Goal: Task Accomplishment & Management: Complete application form

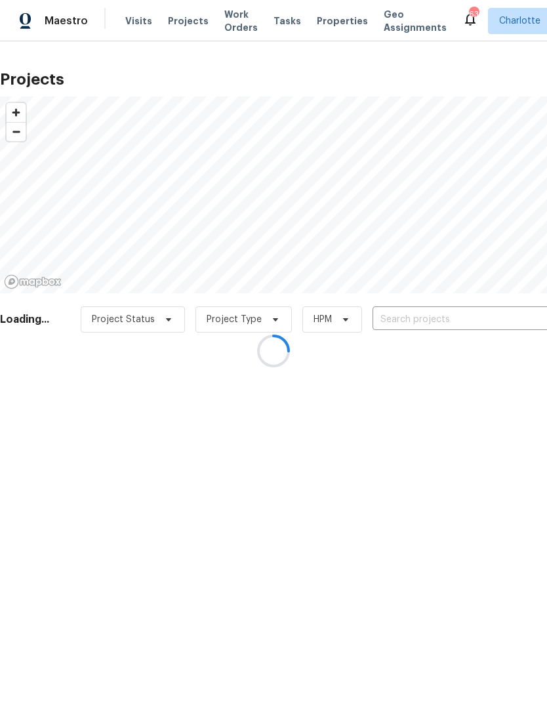
click at [173, 26] on div at bounding box center [273, 351] width 547 height 702
click at [177, 21] on div at bounding box center [273, 351] width 547 height 702
click at [179, 19] on div at bounding box center [273, 351] width 547 height 702
click at [171, 10] on div at bounding box center [273, 351] width 547 height 702
click at [496, 318] on div at bounding box center [273, 351] width 547 height 702
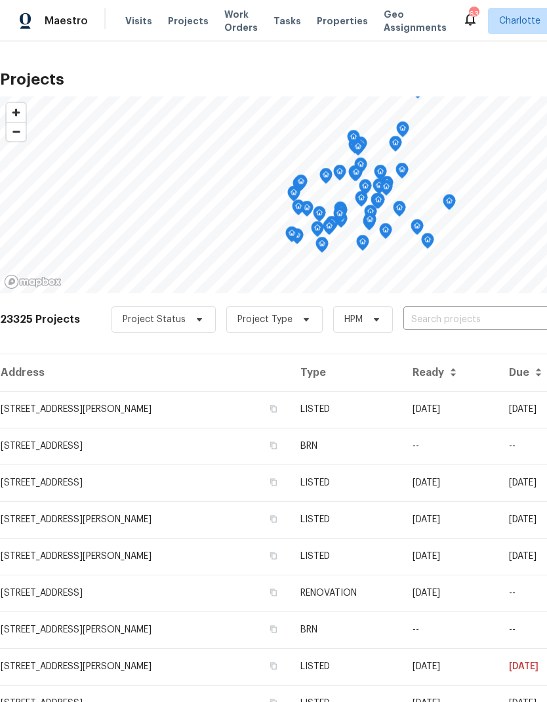
click at [175, 23] on span "Projects" at bounding box center [188, 20] width 41 height 13
click at [489, 311] on input "text" at bounding box center [479, 320] width 150 height 20
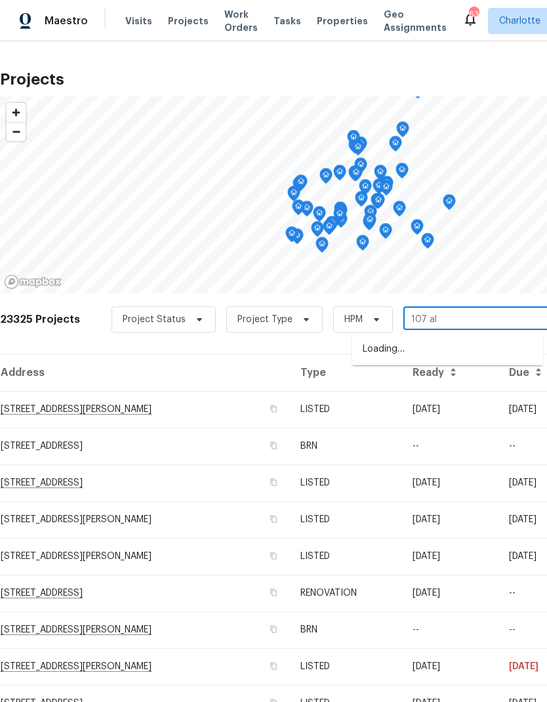
type input "107 alb"
click at [497, 350] on li "[STREET_ADDRESS]" at bounding box center [447, 350] width 191 height 22
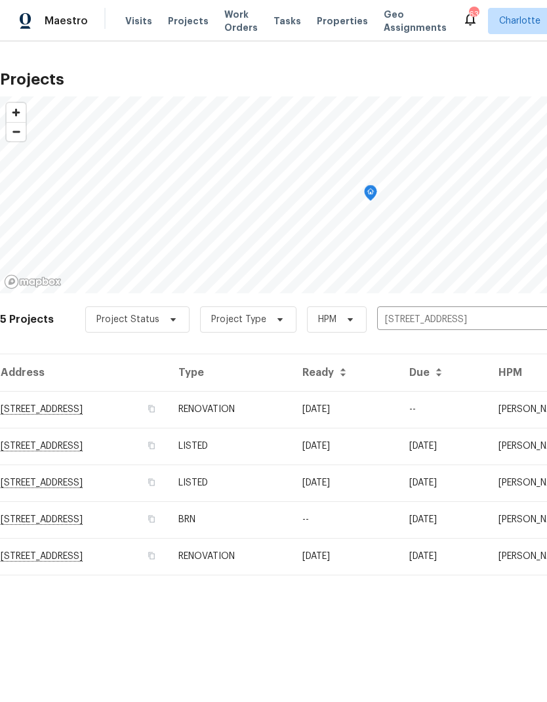
click at [467, 404] on td "--" at bounding box center [443, 409] width 89 height 37
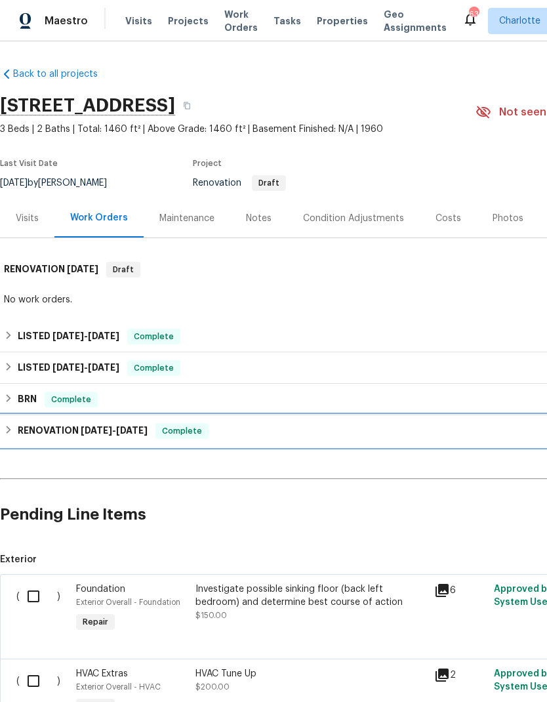
click at [14, 432] on div "RENOVATION [DATE] - [DATE] Complete" at bounding box center [371, 431] width 734 height 16
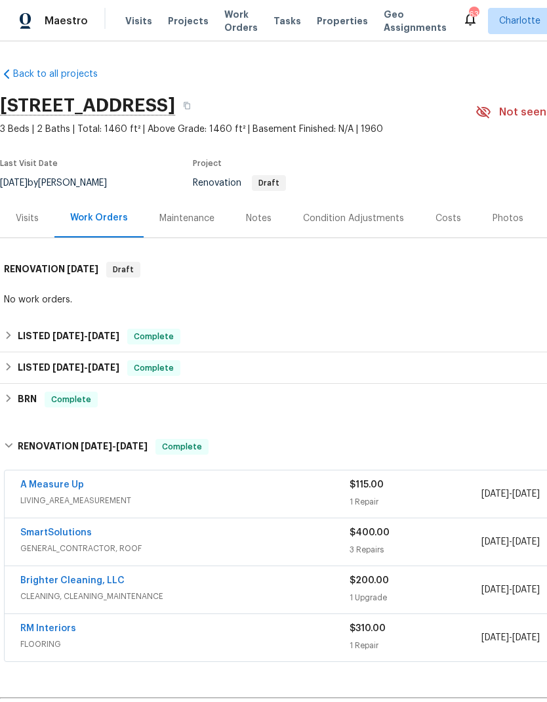
click at [33, 629] on link "RM Interiors" at bounding box center [48, 628] width 56 height 9
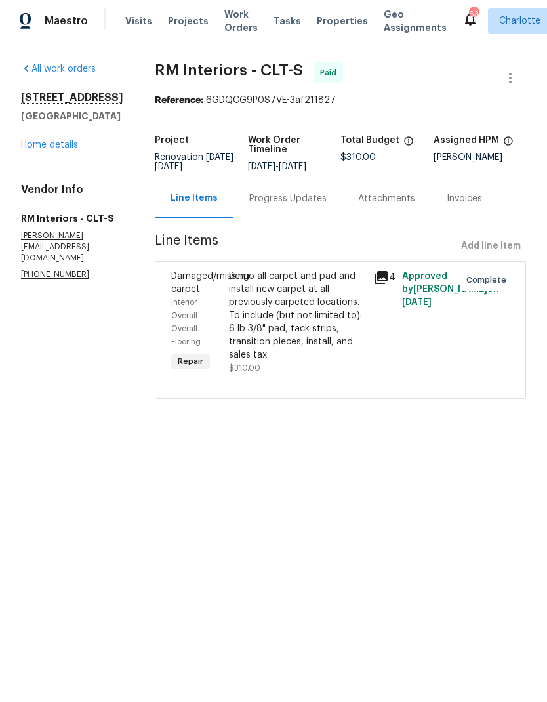
click at [386, 270] on icon at bounding box center [381, 278] width 16 height 16
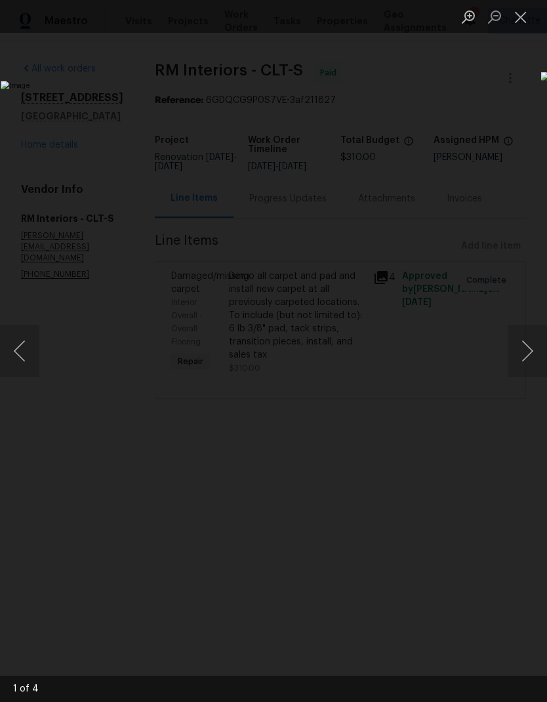
click at [524, 360] on button "Next image" at bounding box center [527, 351] width 39 height 52
click at [528, 360] on button "Next image" at bounding box center [527, 351] width 39 height 52
click at [529, 357] on button "Next image" at bounding box center [527, 351] width 39 height 52
click at [531, 357] on button "Next image" at bounding box center [527, 351] width 39 height 52
click at [529, 357] on button "Next image" at bounding box center [527, 351] width 39 height 52
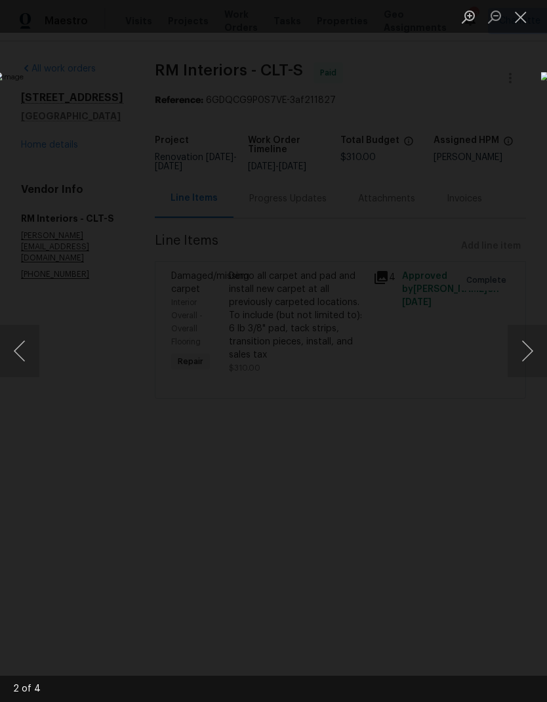
click at [524, 18] on button "Close lightbox" at bounding box center [521, 16] width 26 height 23
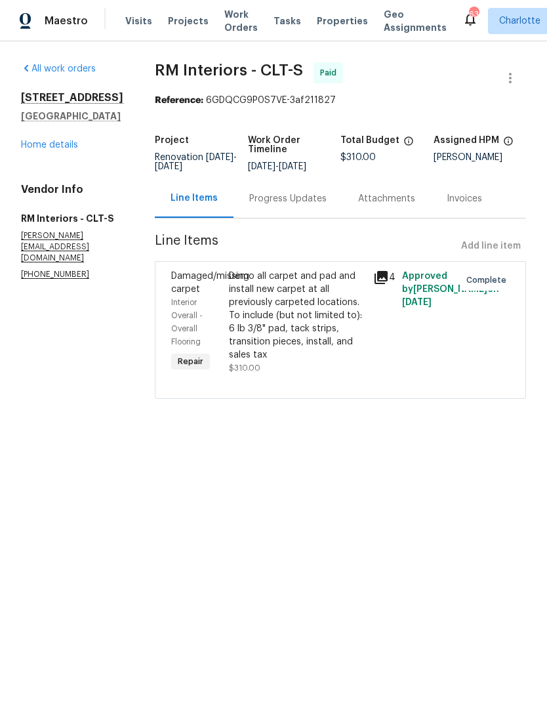
click at [72, 141] on link "Home details" at bounding box center [49, 144] width 57 height 9
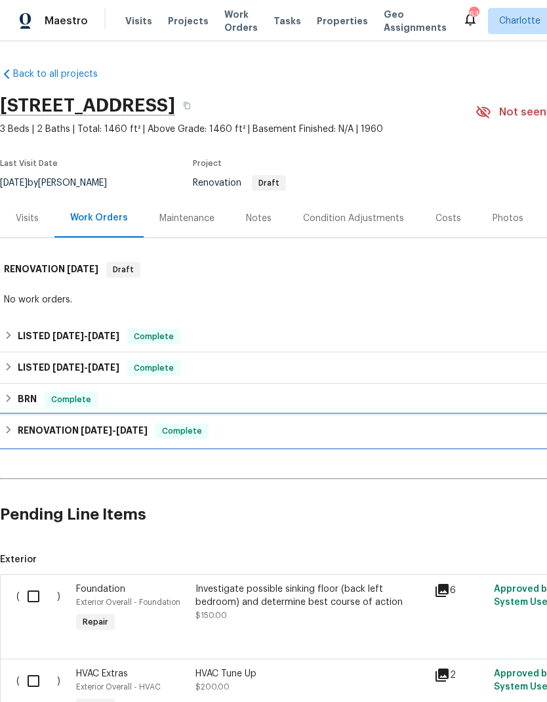
click at [14, 434] on div "RENOVATION [DATE] - [DATE] Complete" at bounding box center [371, 431] width 734 height 16
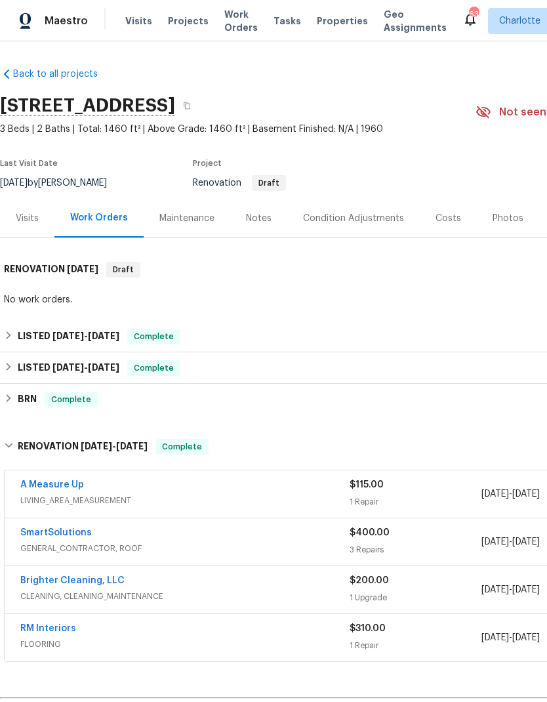
click at [30, 533] on link "SmartSolutions" at bounding box center [56, 532] width 72 height 9
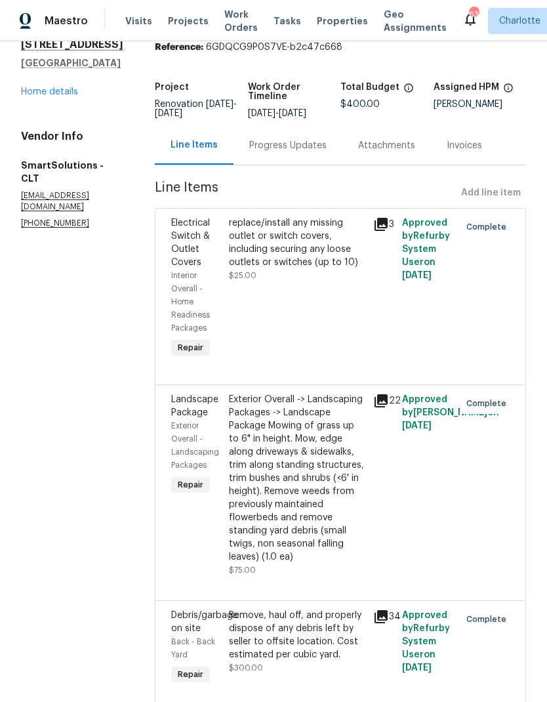
scroll to position [52, 0]
click at [382, 617] on icon at bounding box center [381, 617] width 13 height 13
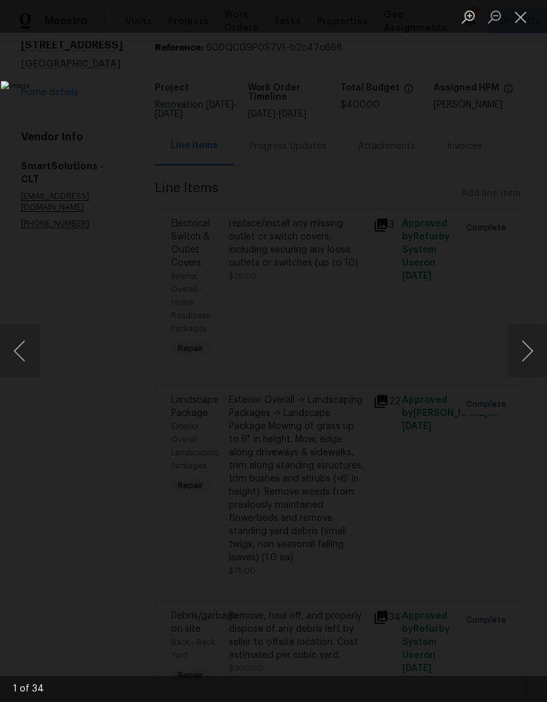
click at [526, 20] on button "Close lightbox" at bounding box center [521, 16] width 26 height 23
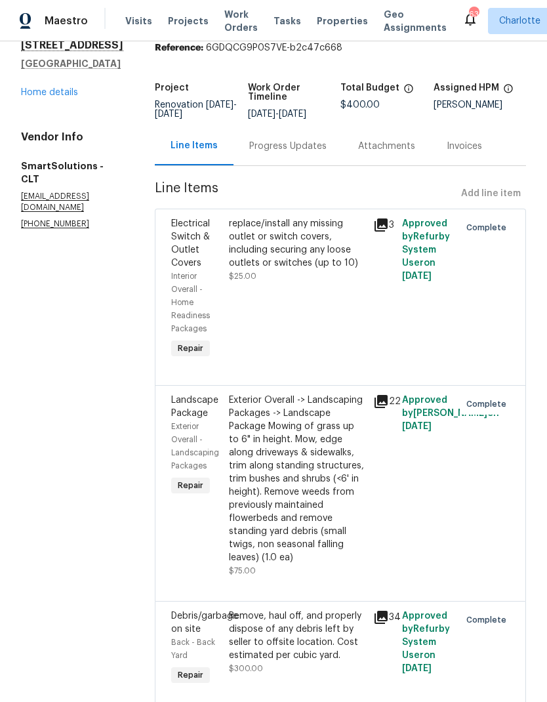
click at [389, 625] on icon at bounding box center [381, 618] width 16 height 16
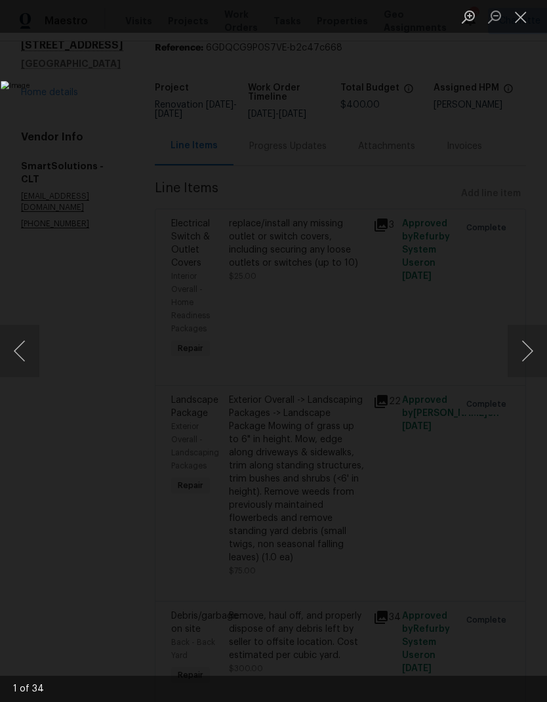
click at [531, 356] on button "Next image" at bounding box center [527, 351] width 39 height 52
click at [526, 352] on button "Next image" at bounding box center [527, 351] width 39 height 52
click at [530, 350] on button "Next image" at bounding box center [527, 351] width 39 height 52
click at [22, 362] on button "Previous image" at bounding box center [19, 351] width 39 height 52
click at [529, 353] on button "Next image" at bounding box center [527, 351] width 39 height 52
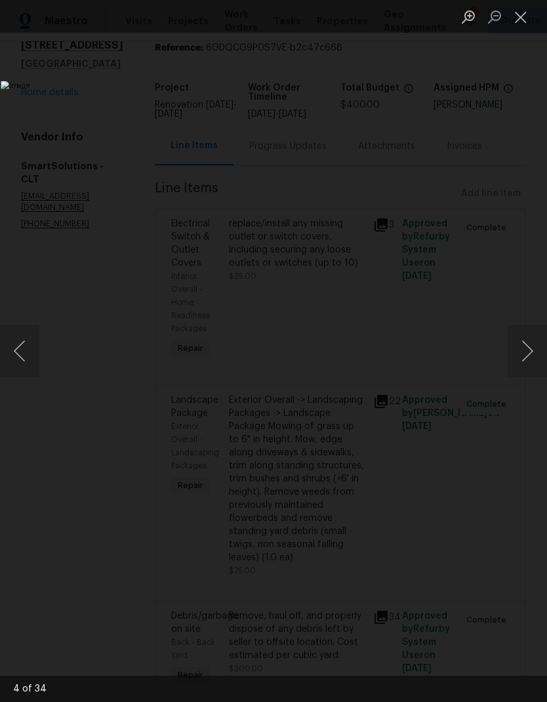
click at [528, 351] on button "Next image" at bounding box center [527, 351] width 39 height 52
click at [531, 356] on button "Next image" at bounding box center [527, 351] width 39 height 52
click at [529, 356] on button "Next image" at bounding box center [527, 351] width 39 height 52
click at [21, 359] on button "Previous image" at bounding box center [19, 351] width 39 height 52
click at [531, 356] on button "Next image" at bounding box center [527, 351] width 39 height 52
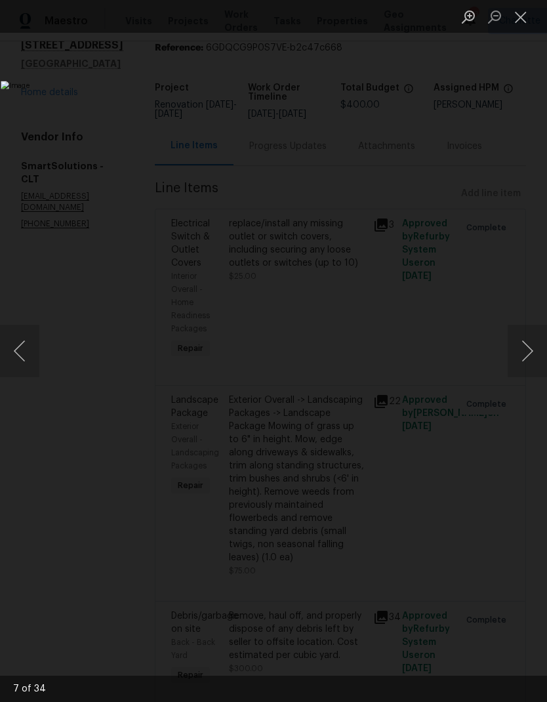
click at [529, 355] on button "Next image" at bounding box center [527, 351] width 39 height 52
click at [530, 359] on button "Next image" at bounding box center [527, 351] width 39 height 52
click at [532, 360] on button "Next image" at bounding box center [527, 351] width 39 height 52
click at [531, 356] on button "Next image" at bounding box center [527, 351] width 39 height 52
click at [22, 348] on button "Previous image" at bounding box center [19, 351] width 39 height 52
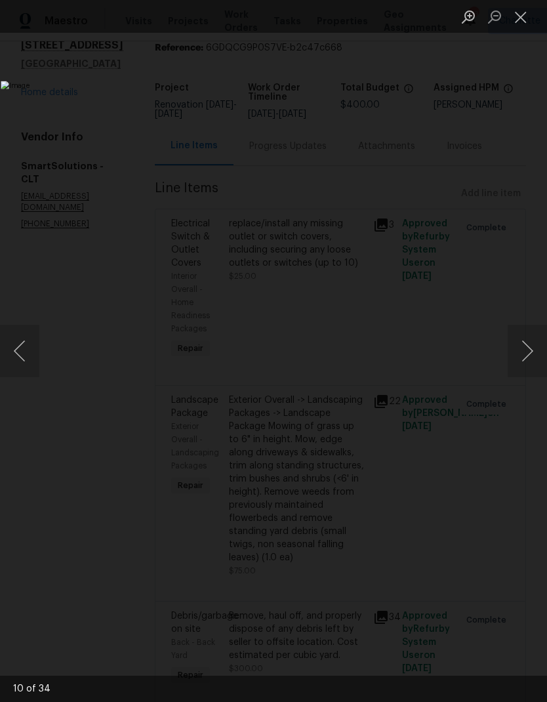
click at [531, 356] on button "Next image" at bounding box center [527, 351] width 39 height 52
click at [528, 362] on button "Next image" at bounding box center [527, 351] width 39 height 52
click at [529, 360] on button "Next image" at bounding box center [527, 351] width 39 height 52
click at [530, 356] on button "Next image" at bounding box center [527, 351] width 39 height 52
click at [531, 367] on button "Next image" at bounding box center [527, 351] width 39 height 52
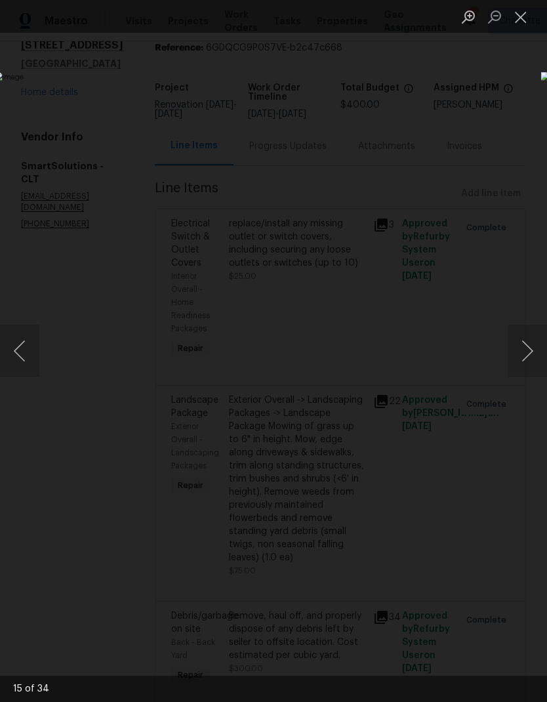
click at [529, 365] on button "Next image" at bounding box center [527, 351] width 39 height 52
click at [529, 361] on button "Next image" at bounding box center [527, 351] width 39 height 52
click at [529, 363] on button "Next image" at bounding box center [527, 351] width 39 height 52
click at [528, 363] on button "Next image" at bounding box center [527, 351] width 39 height 52
click at [529, 362] on button "Next image" at bounding box center [527, 351] width 39 height 52
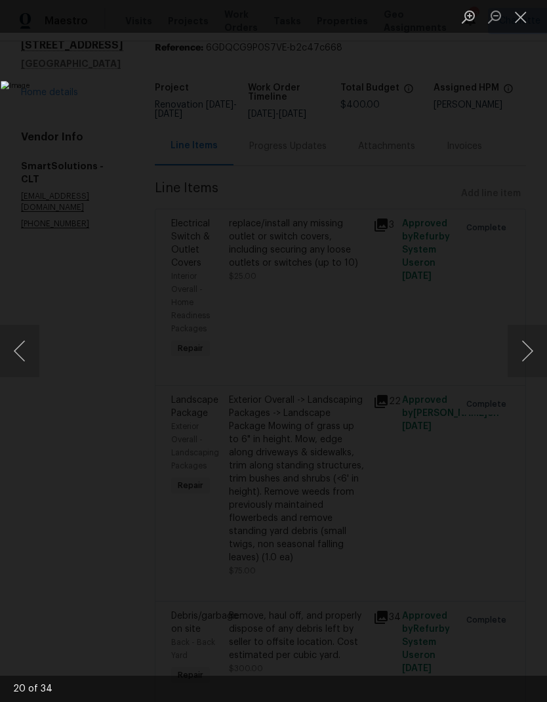
click at [528, 363] on button "Next image" at bounding box center [527, 351] width 39 height 52
click at [529, 362] on button "Next image" at bounding box center [527, 351] width 39 height 52
click at [528, 363] on button "Next image" at bounding box center [527, 351] width 39 height 52
click at [529, 359] on button "Next image" at bounding box center [527, 351] width 39 height 52
click at [529, 360] on button "Next image" at bounding box center [527, 351] width 39 height 52
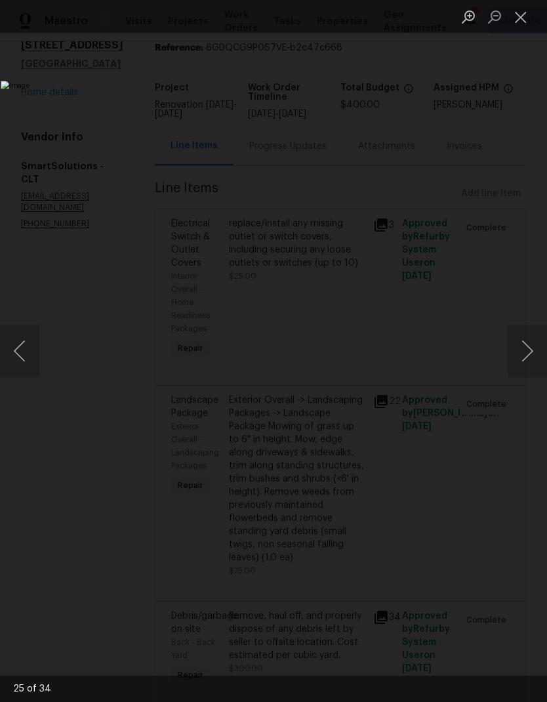
click at [529, 360] on button "Next image" at bounding box center [527, 351] width 39 height 52
click at [529, 358] on button "Next image" at bounding box center [527, 351] width 39 height 52
click at [528, 358] on button "Next image" at bounding box center [527, 351] width 39 height 52
click at [528, 359] on button "Next image" at bounding box center [527, 351] width 39 height 52
click at [525, 16] on button "Close lightbox" at bounding box center [521, 16] width 26 height 23
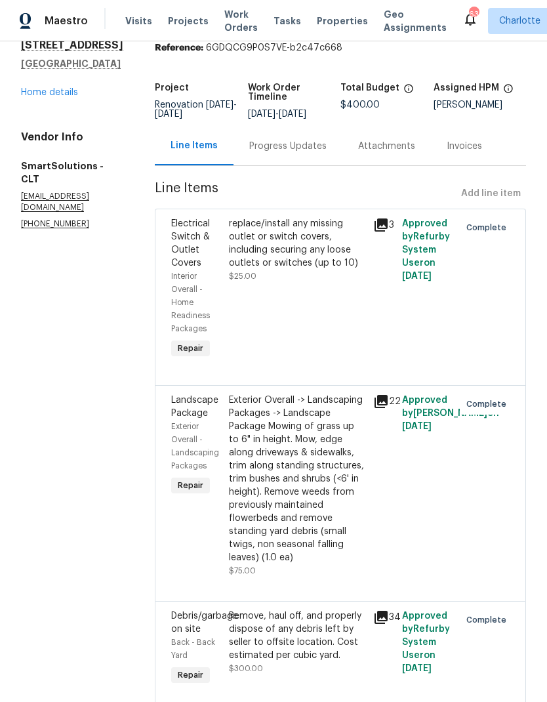
click at [25, 88] on link "Home details" at bounding box center [49, 92] width 57 height 9
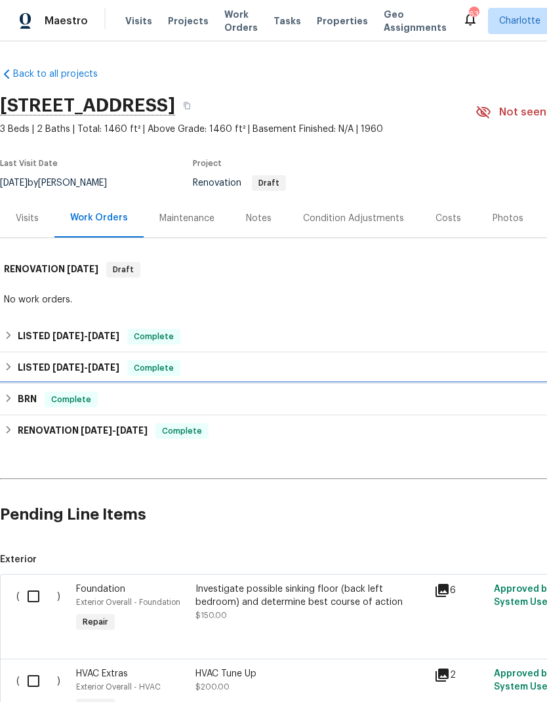
click at [8, 397] on icon at bounding box center [8, 398] width 9 height 9
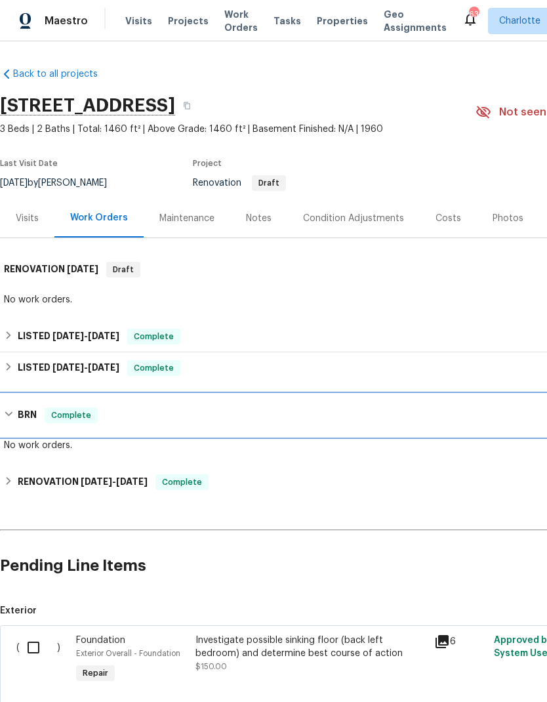
click at [11, 407] on div "BRN Complete" at bounding box center [371, 415] width 734 height 16
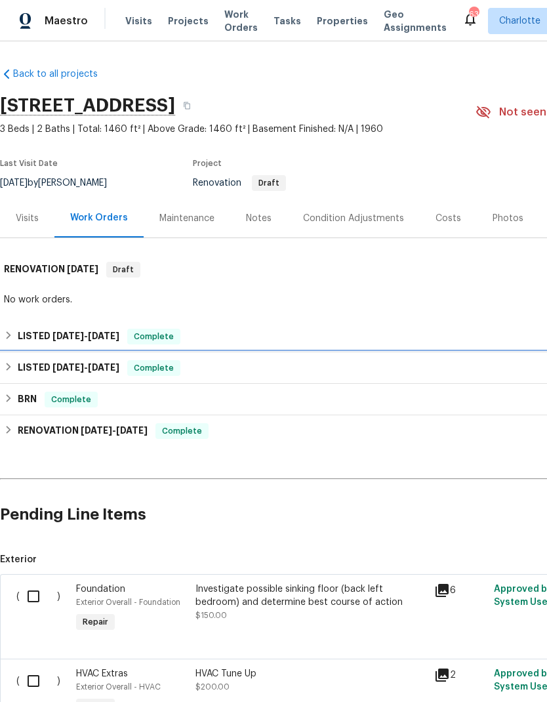
click at [14, 368] on div "LISTED [DATE] - [DATE] Complete" at bounding box center [371, 368] width 734 height 16
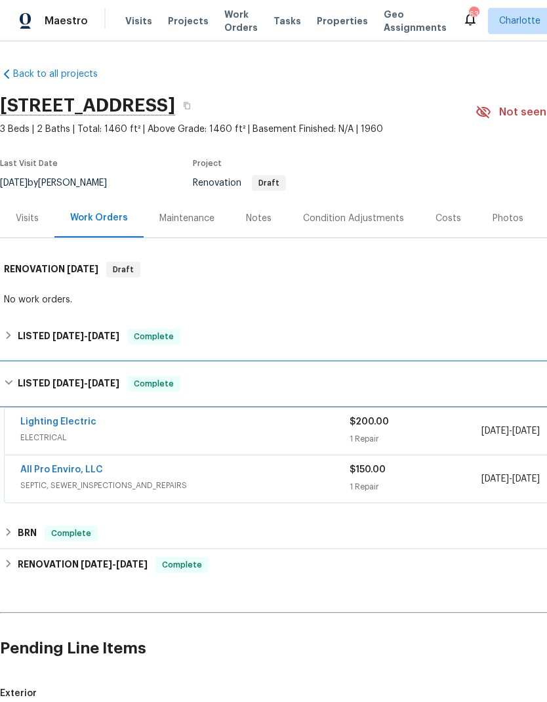
click at [13, 378] on div "LISTED [DATE] - [DATE] Complete" at bounding box center [371, 384] width 734 height 16
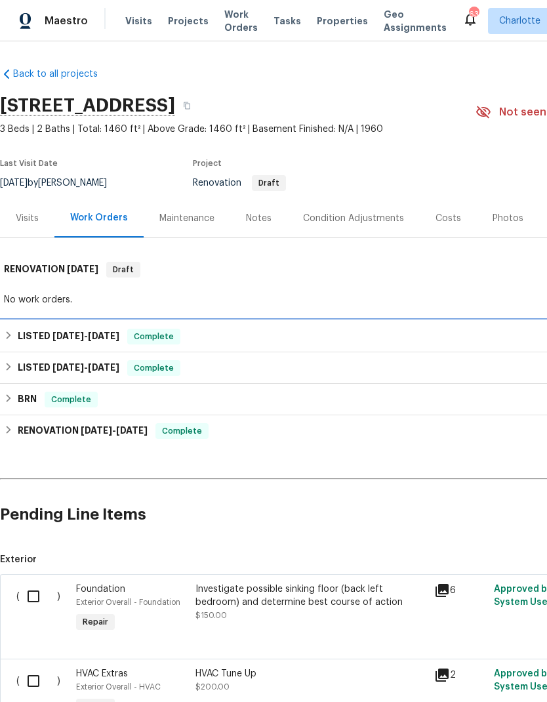
click at [16, 336] on div "LISTED [DATE] - [DATE] Complete" at bounding box center [371, 337] width 734 height 16
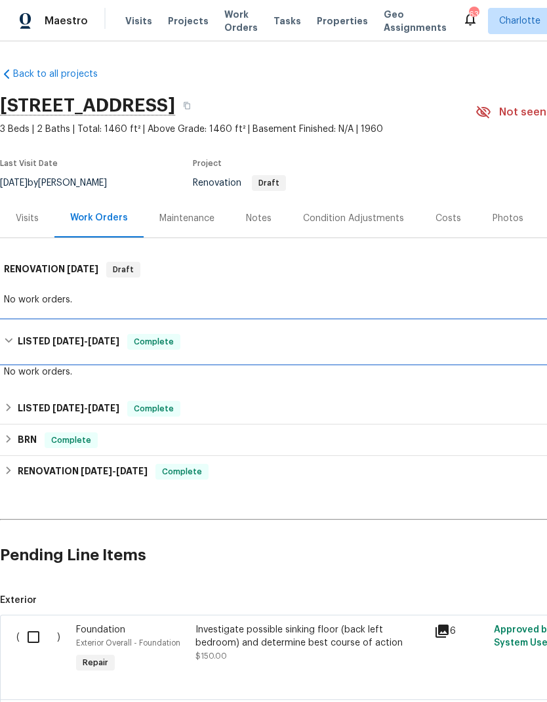
click at [15, 338] on div "LISTED [DATE] - [DATE] Complete" at bounding box center [371, 342] width 734 height 16
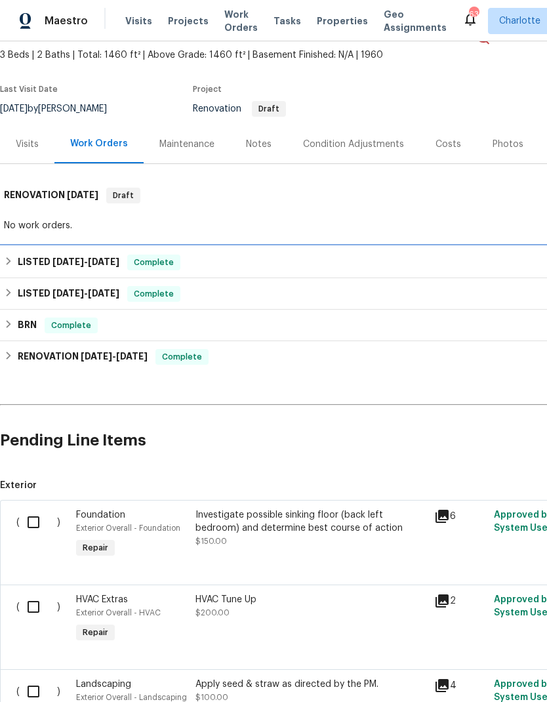
scroll to position [76, 0]
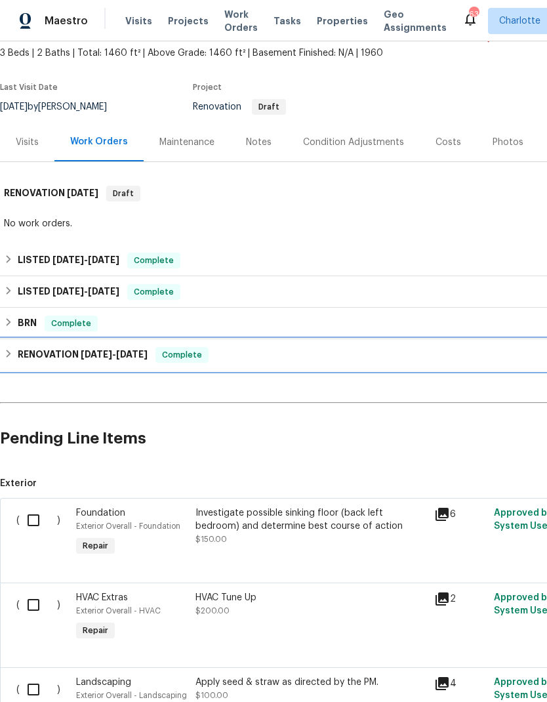
click at [10, 359] on div "RENOVATION [DATE] - [DATE] Complete" at bounding box center [371, 355] width 734 height 16
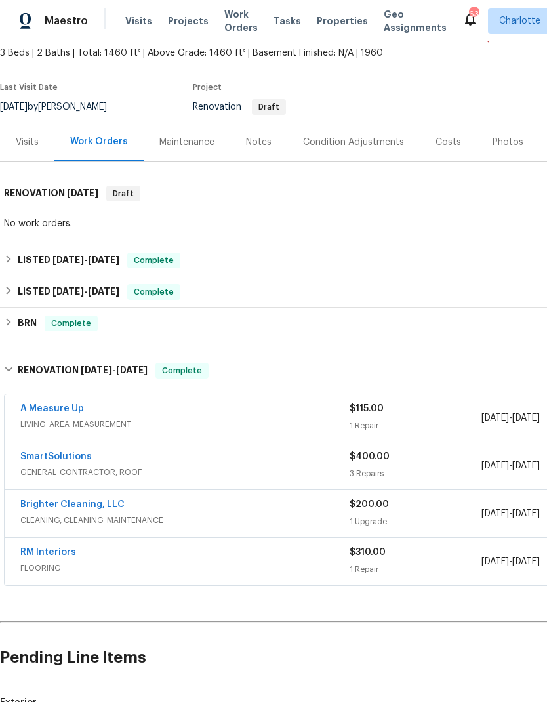
click at [30, 457] on link "SmartSolutions" at bounding box center [56, 456] width 72 height 9
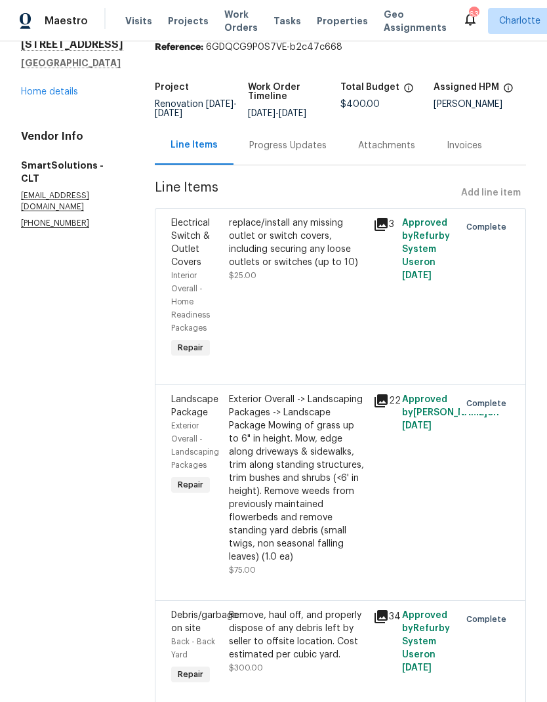
scroll to position [52, 0]
click at [389, 624] on icon at bounding box center [381, 618] width 16 height 16
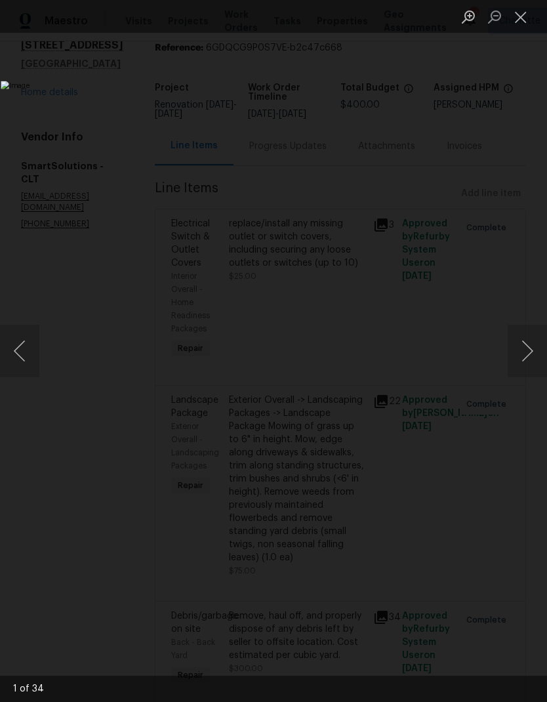
click at [532, 349] on button "Next image" at bounding box center [527, 351] width 39 height 52
click at [528, 352] on button "Next image" at bounding box center [527, 351] width 39 height 52
click at [527, 354] on button "Next image" at bounding box center [527, 351] width 39 height 52
click at [528, 354] on button "Next image" at bounding box center [527, 351] width 39 height 52
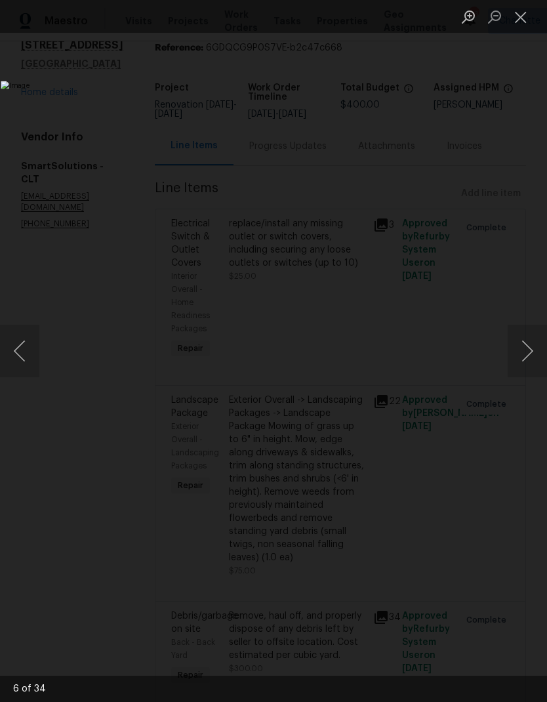
click at [527, 356] on button "Next image" at bounding box center [527, 351] width 39 height 52
click at [526, 356] on button "Next image" at bounding box center [527, 351] width 39 height 52
click at [525, 358] on button "Next image" at bounding box center [527, 351] width 39 height 52
click at [524, 357] on button "Next image" at bounding box center [527, 351] width 39 height 52
click at [525, 358] on button "Next image" at bounding box center [527, 351] width 39 height 52
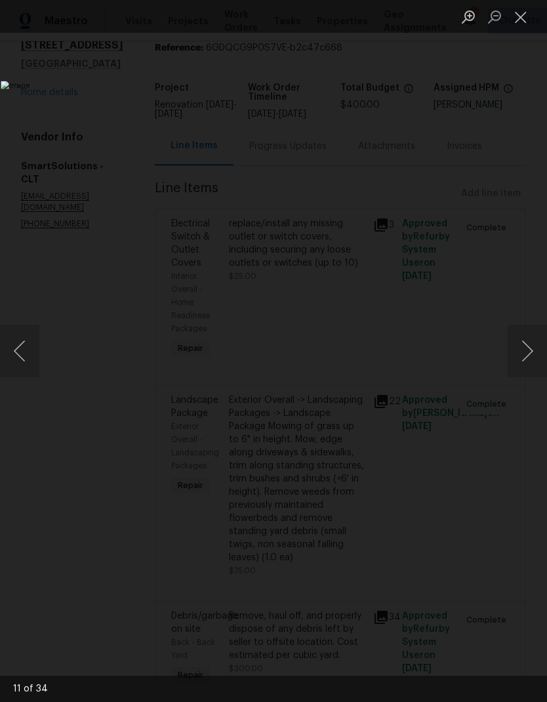
click at [20, 347] on button "Previous image" at bounding box center [19, 351] width 39 height 52
click at [528, 21] on button "Close lightbox" at bounding box center [521, 16] width 26 height 23
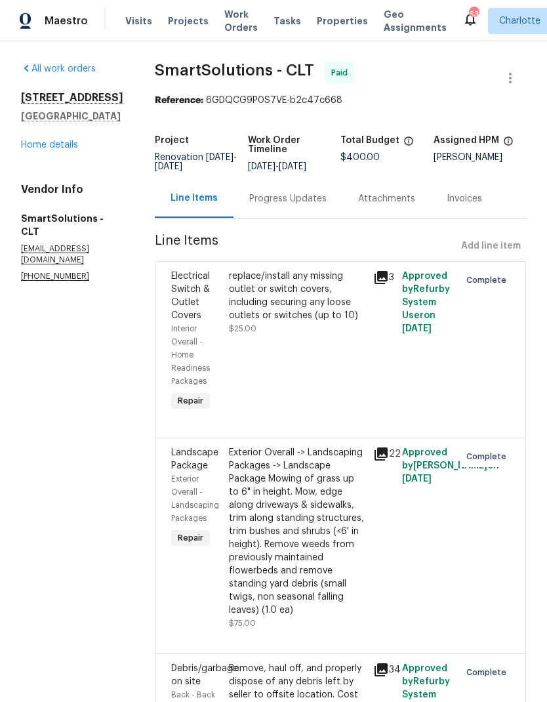
scroll to position [0, 0]
click at [36, 145] on link "Home details" at bounding box center [49, 144] width 57 height 9
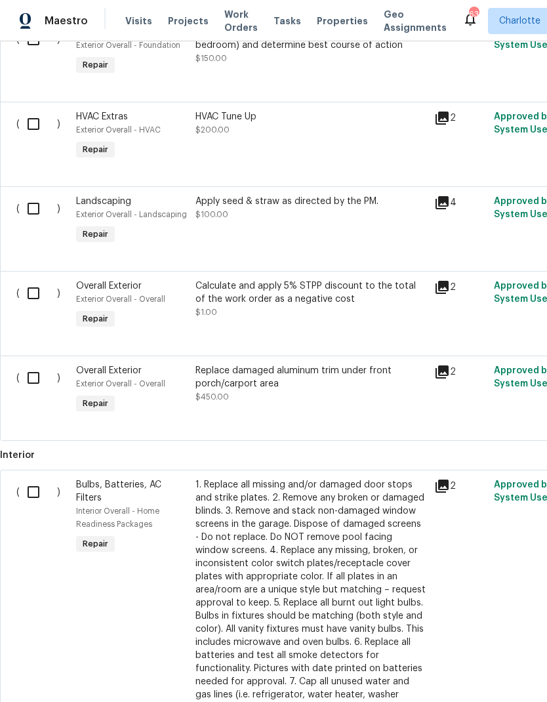
scroll to position [558, 0]
click at [33, 294] on input "checkbox" at bounding box center [38, 293] width 37 height 28
checkbox input "true"
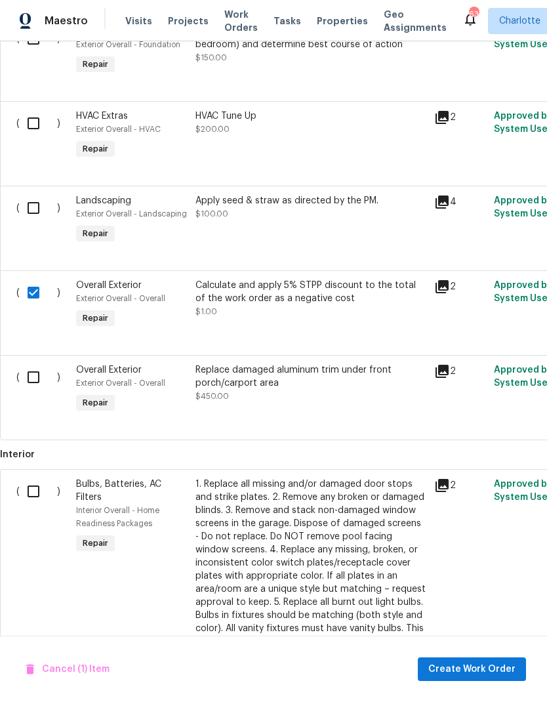
click at [32, 379] on input "checkbox" at bounding box center [38, 377] width 37 height 28
checkbox input "true"
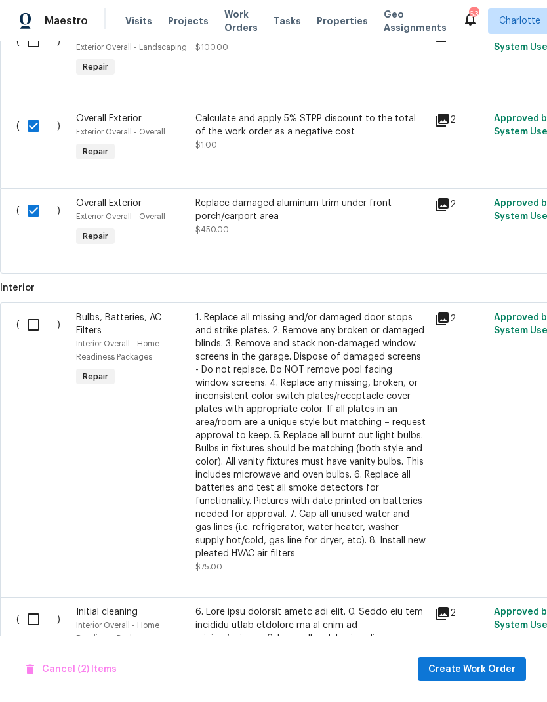
scroll to position [726, 0]
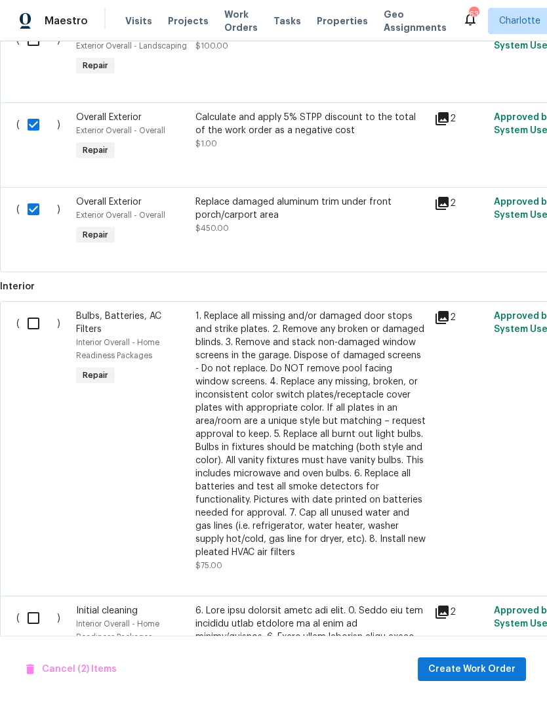
click at [30, 332] on input "checkbox" at bounding box center [38, 324] width 37 height 28
checkbox input "true"
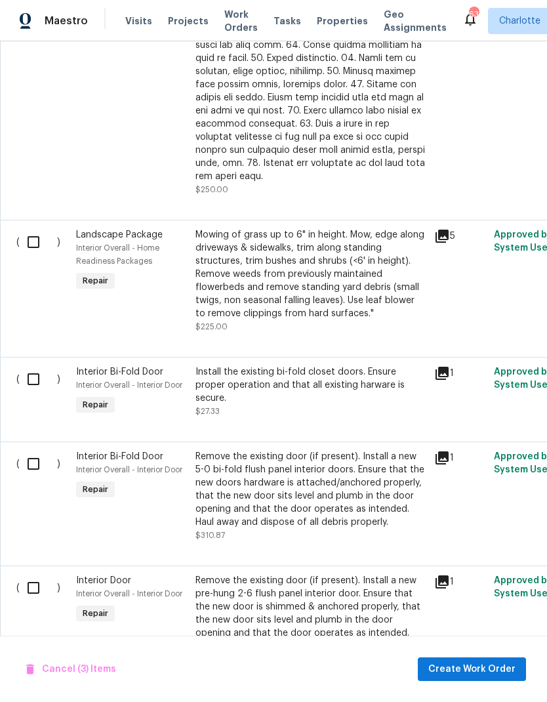
scroll to position [1502, 0]
click at [28, 371] on input "checkbox" at bounding box center [38, 379] width 37 height 28
checkbox input "true"
click at [32, 457] on input "checkbox" at bounding box center [38, 463] width 37 height 28
checkbox input "true"
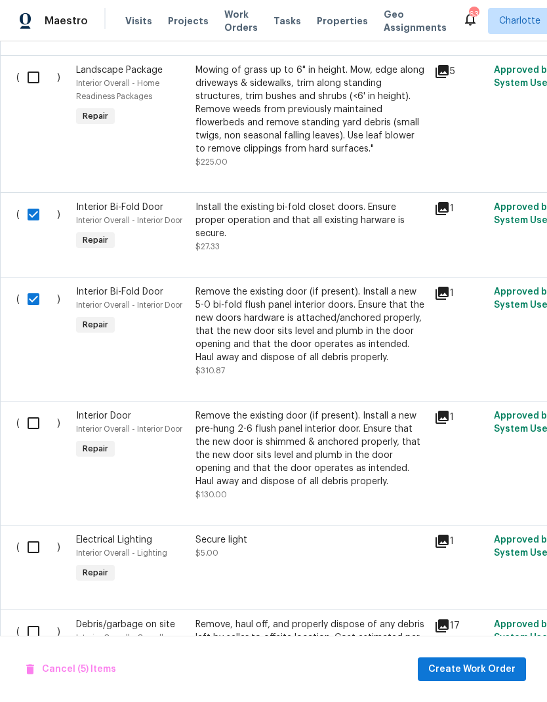
scroll to position [1667, 0]
click at [30, 418] on input "checkbox" at bounding box center [38, 423] width 37 height 28
checkbox input "true"
click at [32, 545] on input "checkbox" at bounding box center [38, 547] width 37 height 28
checkbox input "true"
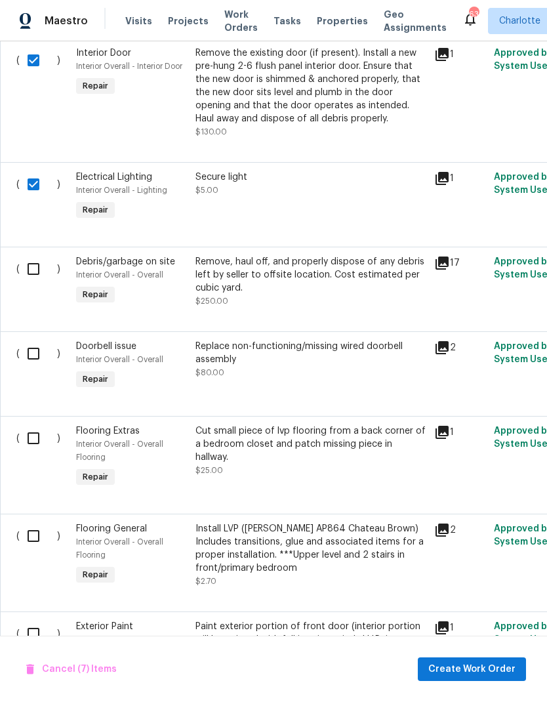
scroll to position [2029, 0]
click at [31, 265] on input "checkbox" at bounding box center [38, 269] width 37 height 28
checkbox input "true"
click at [24, 347] on input "checkbox" at bounding box center [38, 353] width 37 height 28
checkbox input "true"
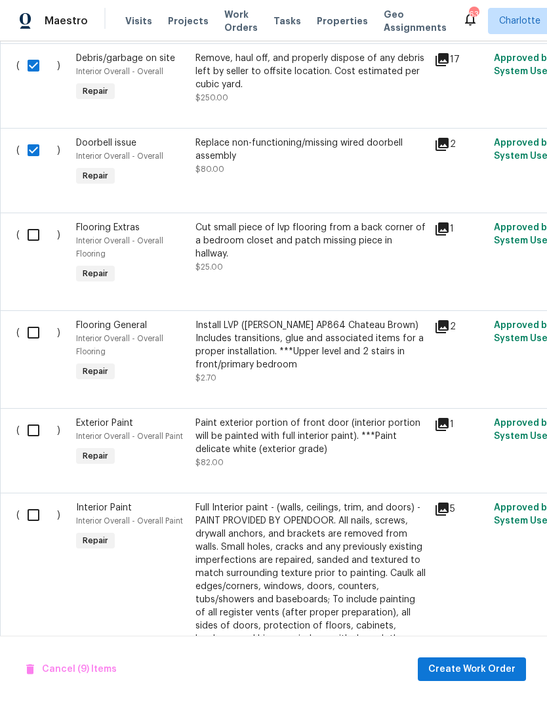
scroll to position [2232, 0]
click at [30, 429] on input "checkbox" at bounding box center [38, 431] width 37 height 28
checkbox input "true"
click at [29, 512] on input "checkbox" at bounding box center [38, 515] width 37 height 28
checkbox input "true"
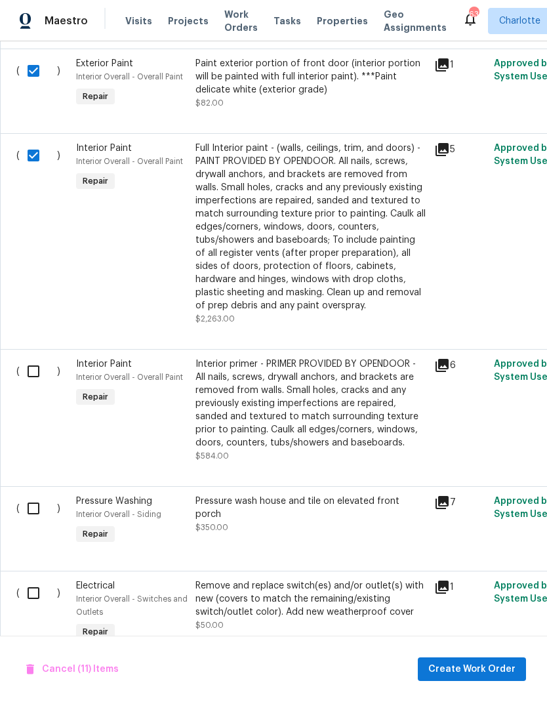
scroll to position [2593, 0]
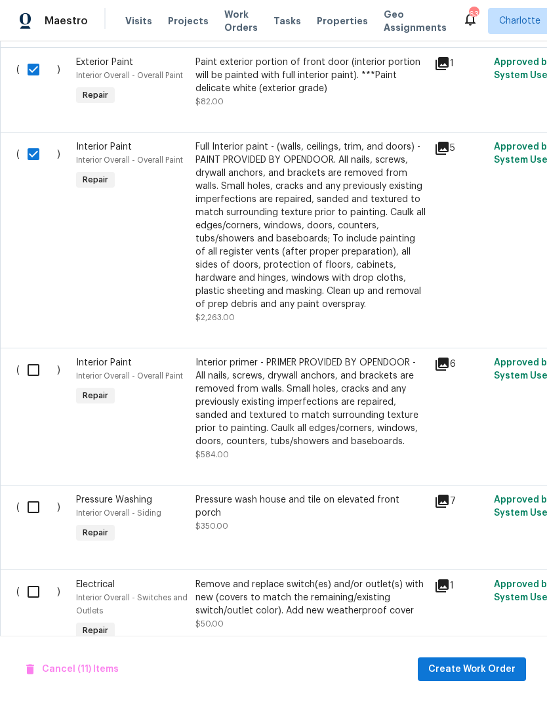
click at [35, 375] on input "checkbox" at bounding box center [38, 370] width 37 height 28
checkbox input "true"
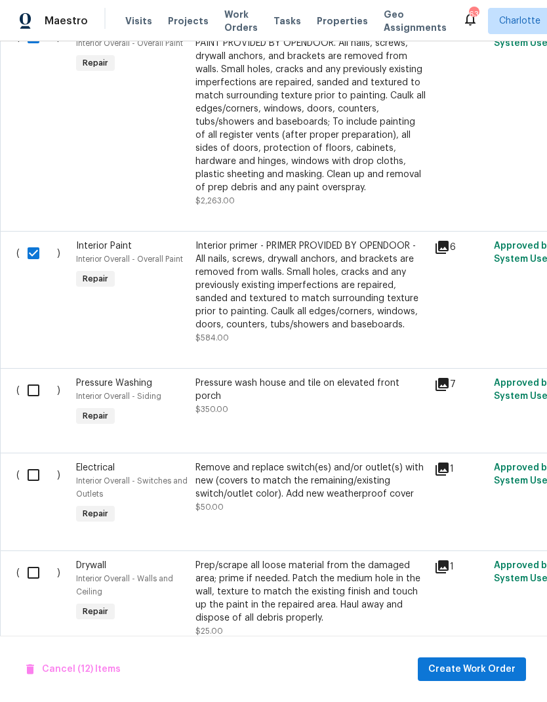
scroll to position [2709, 0]
click at [33, 474] on input "checkbox" at bounding box center [38, 476] width 37 height 28
checkbox input "true"
click at [30, 571] on input "checkbox" at bounding box center [38, 574] width 37 height 28
checkbox input "true"
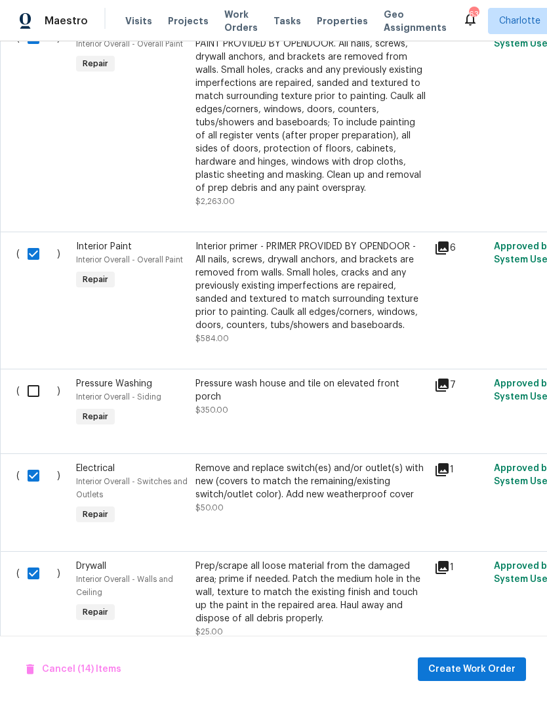
scroll to position [52, 0]
click at [477, 671] on span "Create Work Order" at bounding box center [471, 669] width 87 height 16
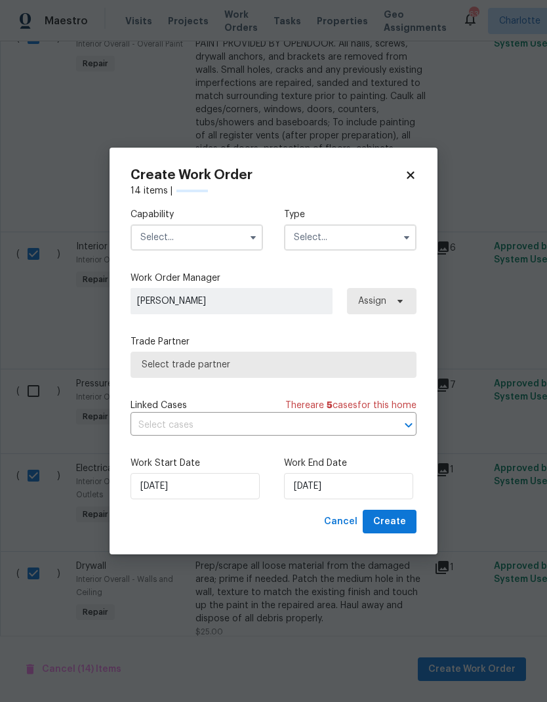
checkbox input "false"
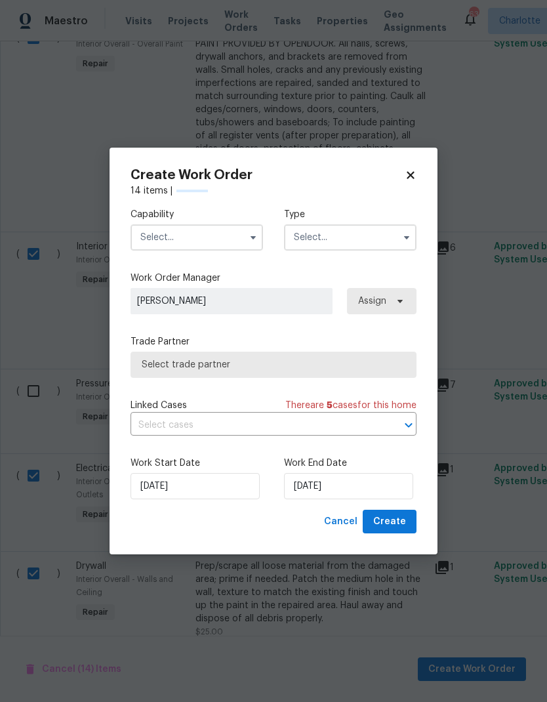
checkbox input "false"
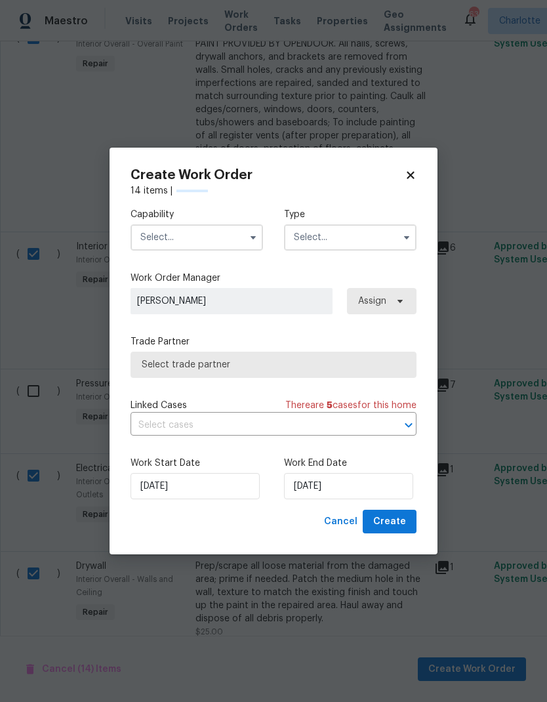
checkbox input "false"
click at [247, 234] on button "button" at bounding box center [253, 238] width 16 height 16
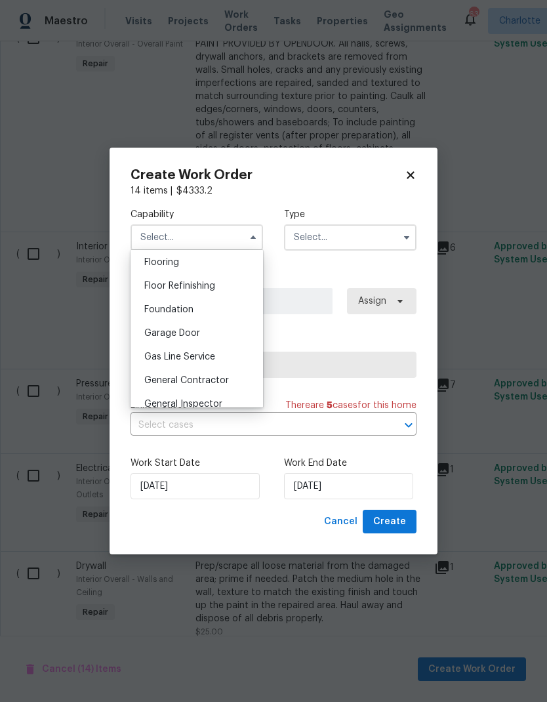
scroll to position [577, 0]
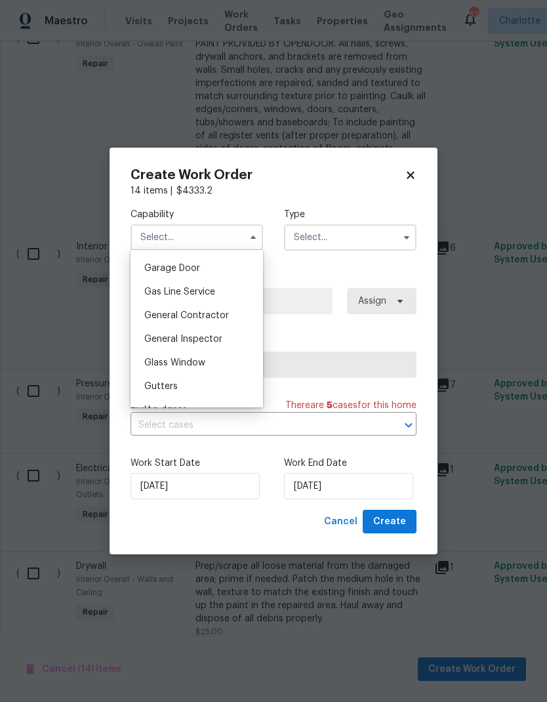
click at [237, 316] on div "General Contractor" at bounding box center [197, 316] width 126 height 24
type input "General Contractor"
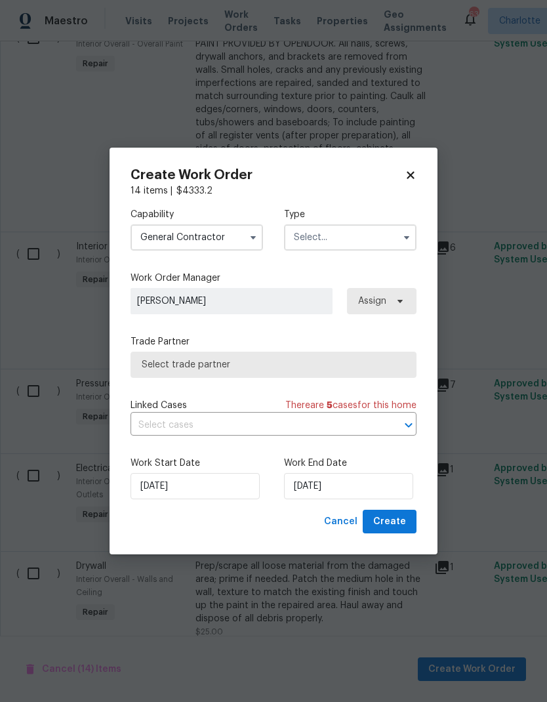
click at [377, 234] on input "text" at bounding box center [350, 237] width 133 height 26
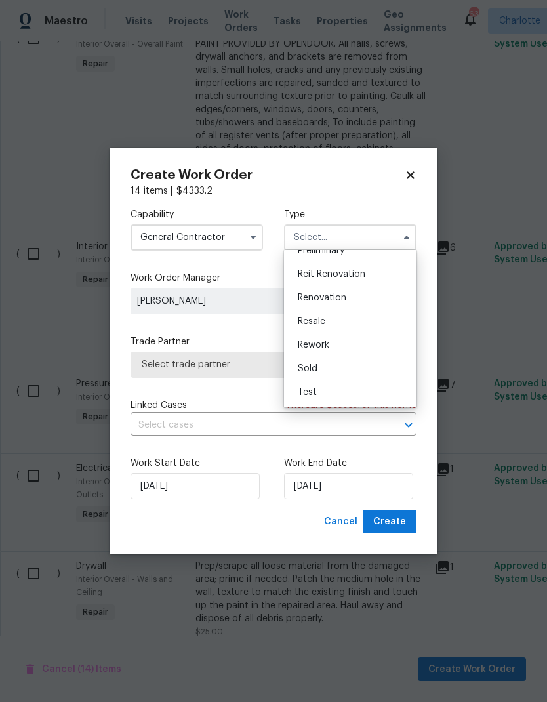
scroll to position [298, 0]
click at [328, 300] on span "Renovation" at bounding box center [322, 297] width 49 height 9
type input "Renovation"
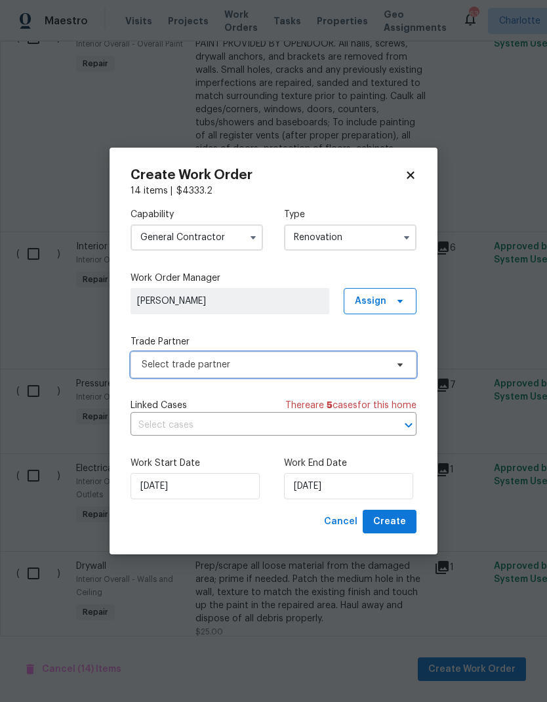
click at [402, 367] on icon at bounding box center [400, 365] width 10 height 10
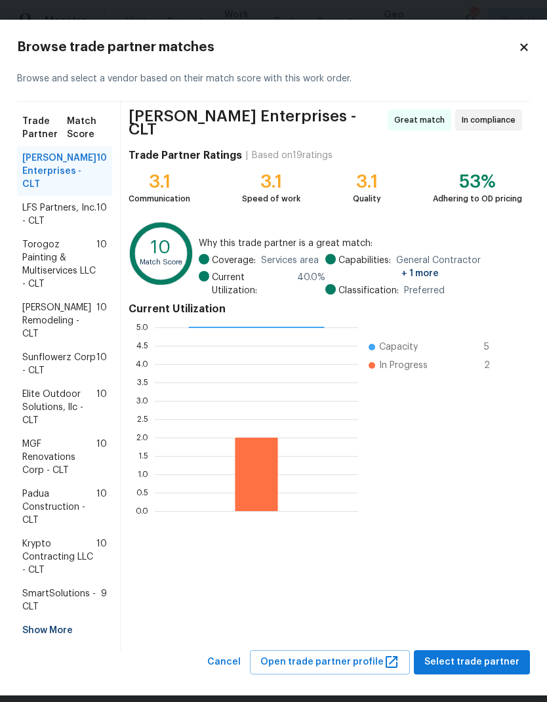
click at [33, 218] on span "LFS Partners, Inc. - CLT" at bounding box center [59, 214] width 74 height 26
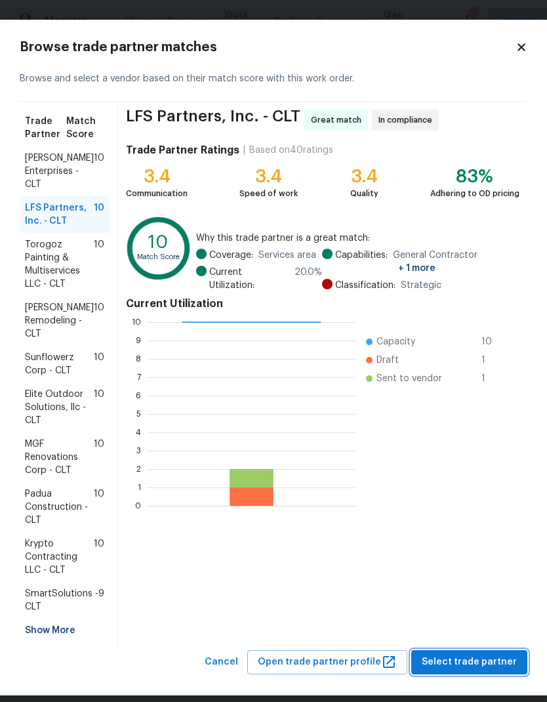
click at [486, 659] on span "Select trade partner" at bounding box center [469, 662] width 95 height 16
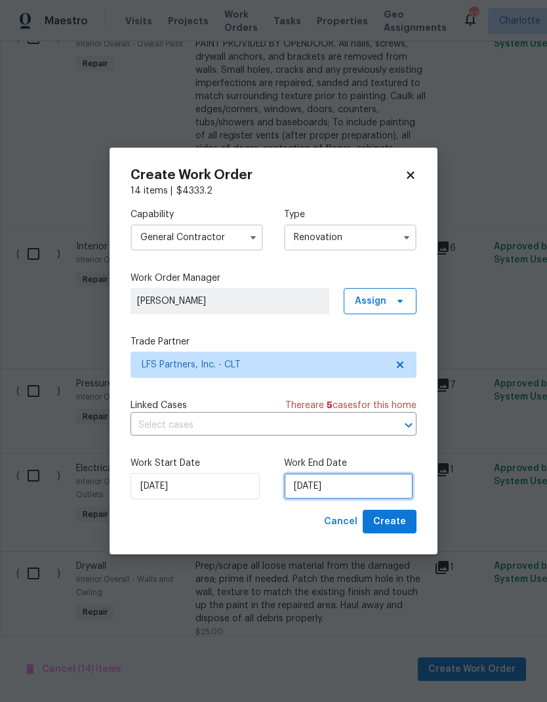
click at [344, 493] on input "[DATE]" at bounding box center [348, 486] width 129 height 26
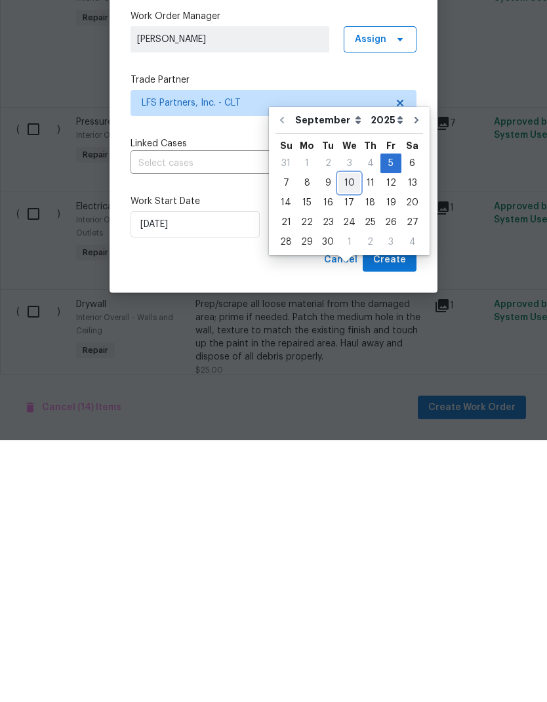
click at [347, 436] on div "10" at bounding box center [350, 445] width 22 height 18
type input "[DATE]"
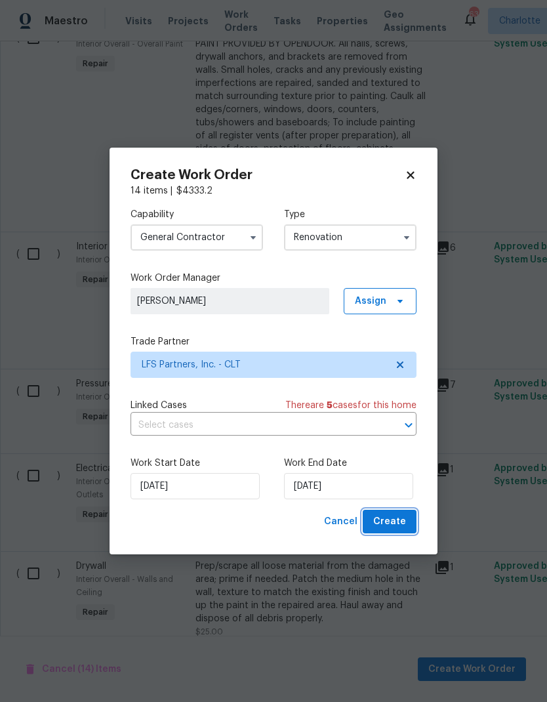
click at [403, 522] on span "Create" at bounding box center [389, 522] width 33 height 16
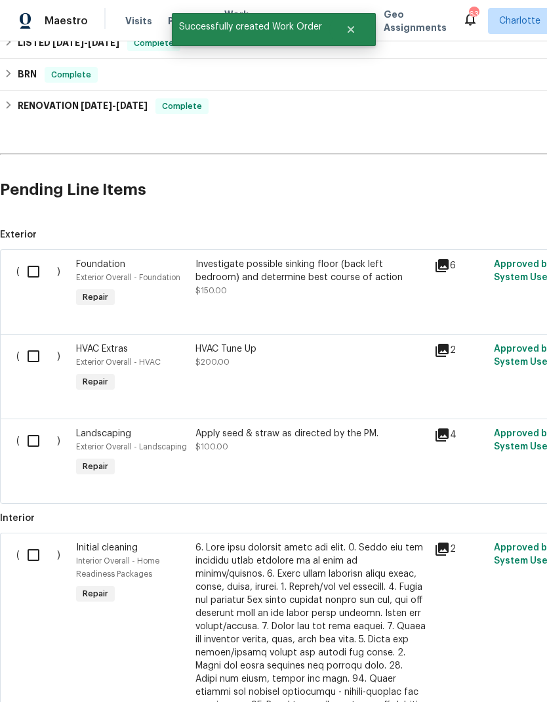
click at [27, 434] on input "checkbox" at bounding box center [38, 441] width 37 height 28
checkbox input "true"
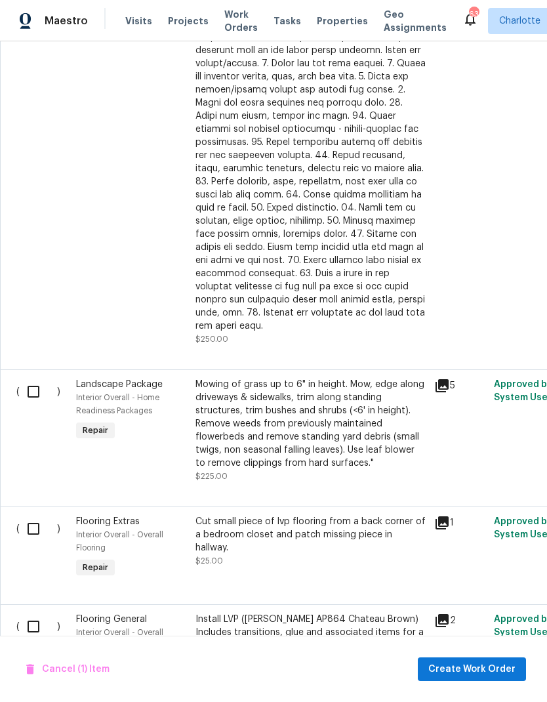
click at [29, 378] on input "checkbox" at bounding box center [38, 392] width 37 height 28
checkbox input "true"
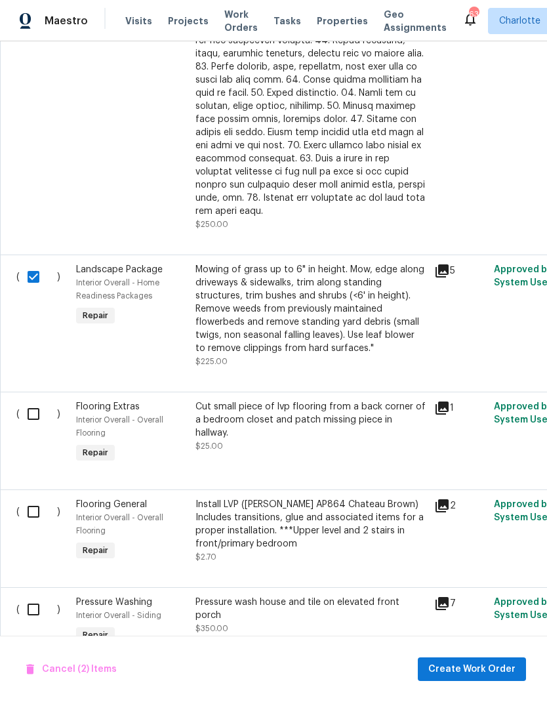
click at [30, 596] on input "checkbox" at bounding box center [38, 610] width 37 height 28
checkbox input "true"
click at [483, 671] on span "Create Work Order" at bounding box center [471, 669] width 87 height 16
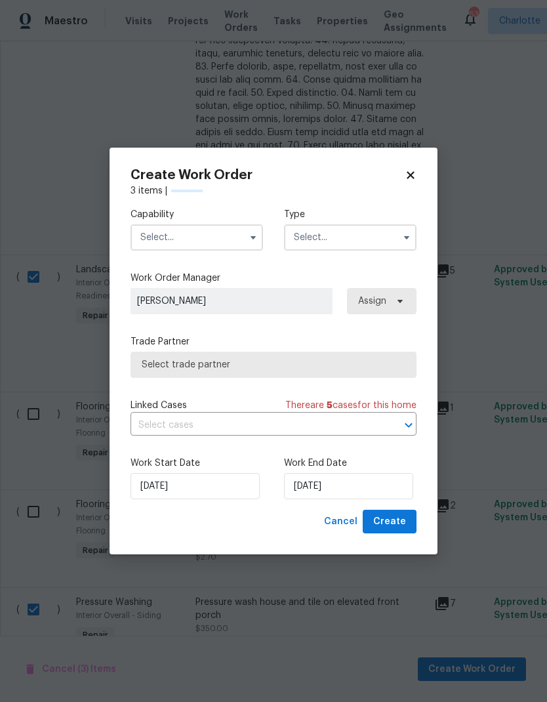
checkbox input "false"
click at [247, 239] on button "button" at bounding box center [253, 238] width 16 height 16
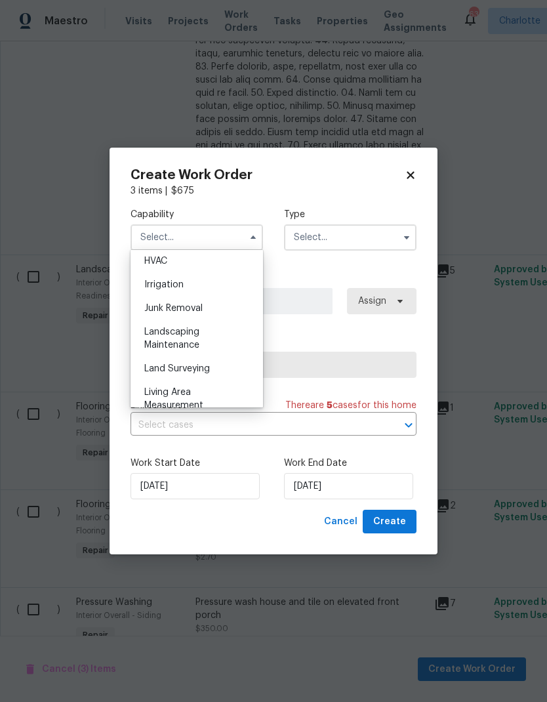
scroll to position [802, 0]
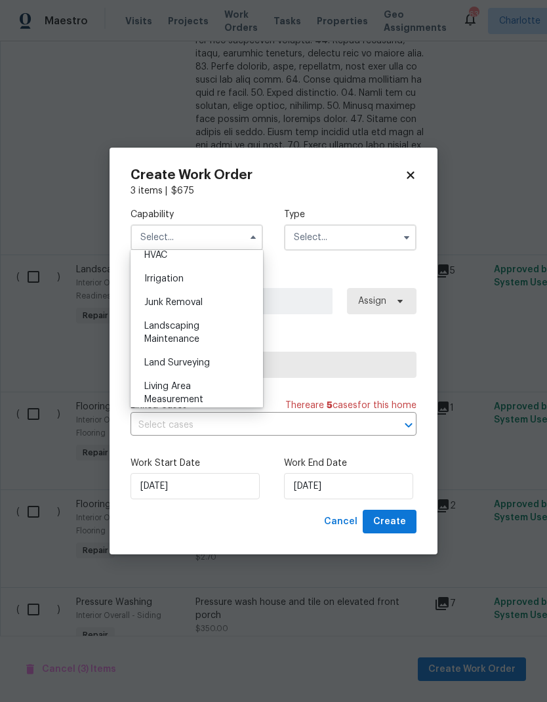
click at [226, 330] on div "Landscaping Maintenance" at bounding box center [197, 332] width 126 height 37
type input "Landscaping Maintenance"
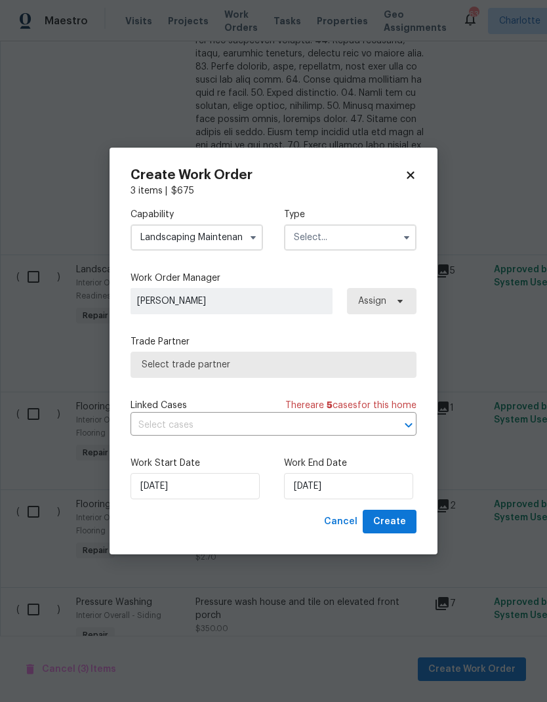
click at [366, 232] on input "text" at bounding box center [350, 237] width 133 height 26
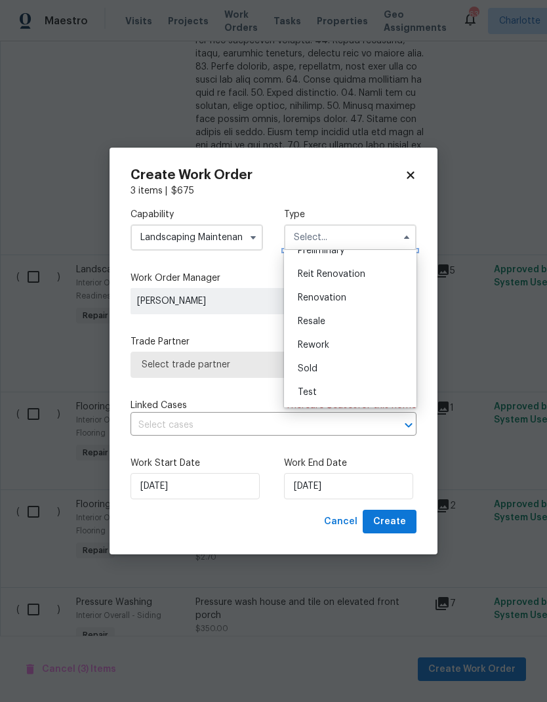
scroll to position [298, 0]
click at [344, 299] on span "Renovation" at bounding box center [322, 297] width 49 height 9
type input "Renovation"
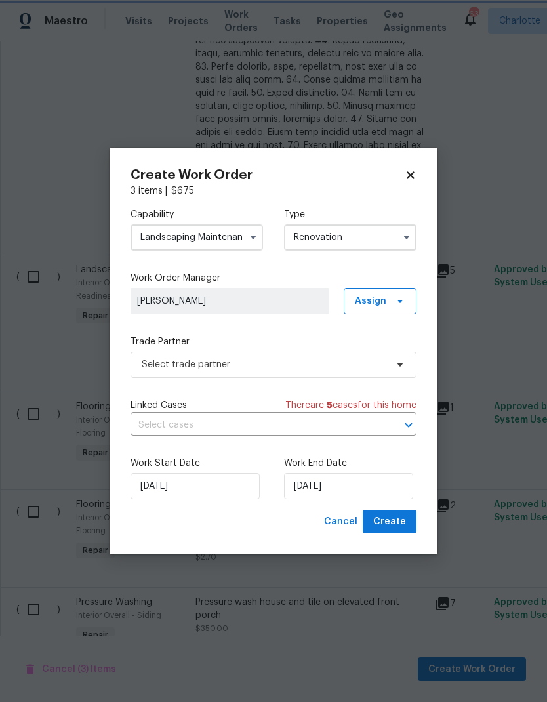
scroll to position [0, 0]
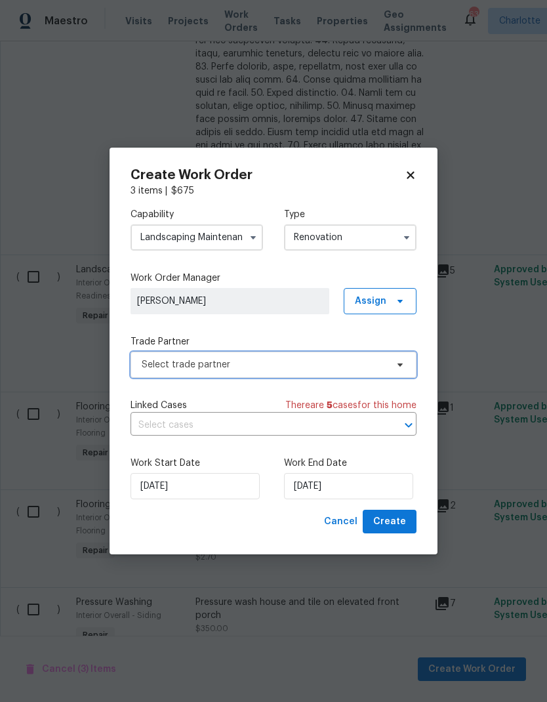
click at [397, 369] on icon at bounding box center [400, 365] width 10 height 10
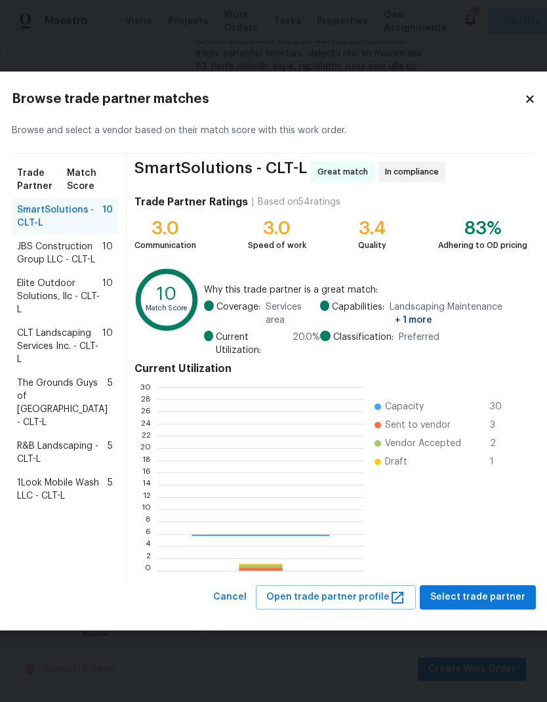
scroll to position [184, 206]
click at [28, 316] on span "Elite Outdoor Solutions, llc - CLT-L" at bounding box center [59, 296] width 85 height 39
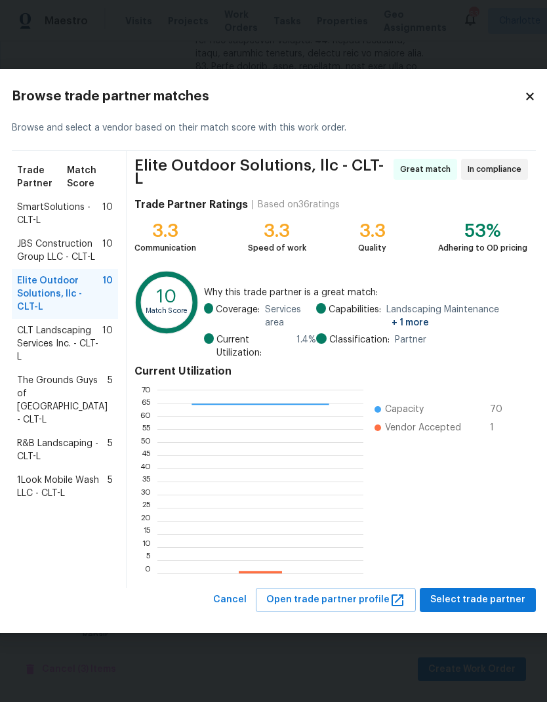
click at [33, 363] on span "CLT Landscaping Services Inc. - CLT-L" at bounding box center [59, 343] width 85 height 39
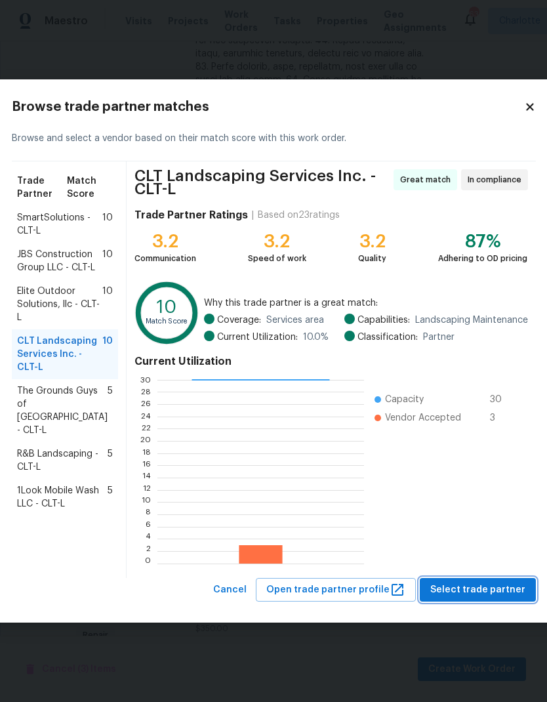
click at [484, 590] on span "Select trade partner" at bounding box center [477, 590] width 95 height 16
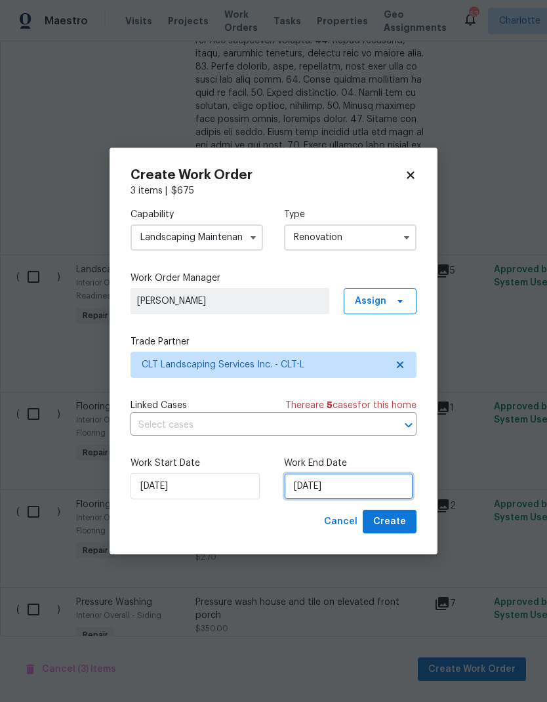
click at [371, 488] on input "[DATE]" at bounding box center [348, 486] width 129 height 26
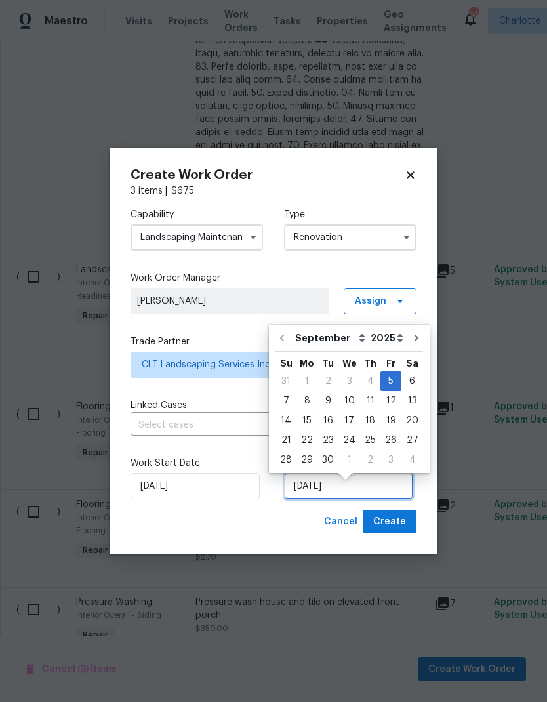
scroll to position [14, 0]
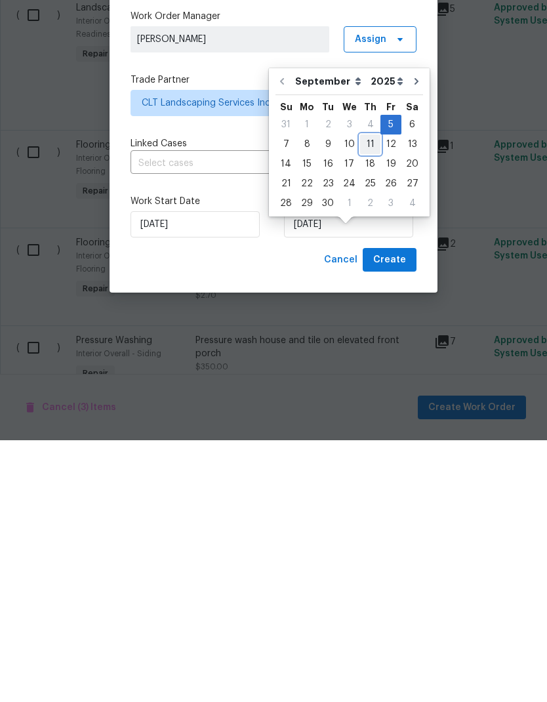
click at [368, 397] on div "11" at bounding box center [370, 406] width 20 height 18
type input "[DATE]"
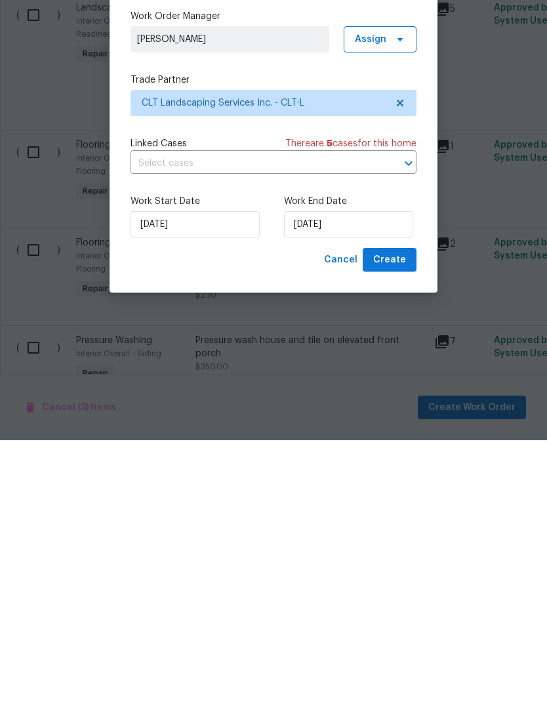
scroll to position [52, 0]
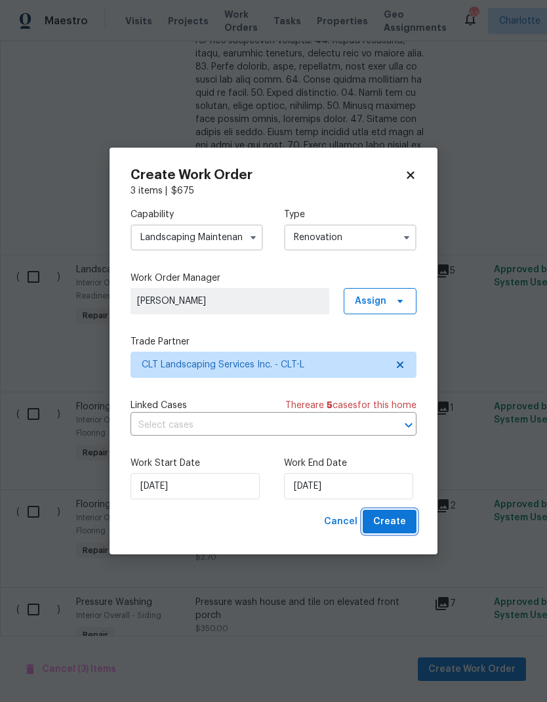
click at [400, 516] on span "Create" at bounding box center [389, 522] width 33 height 16
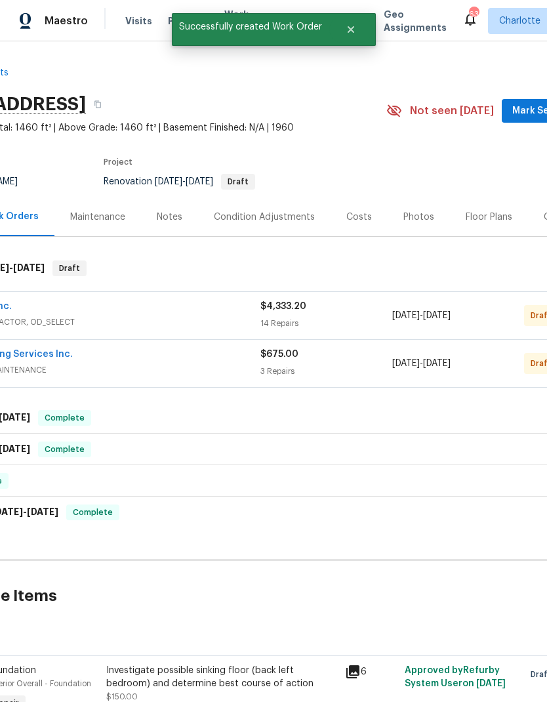
scroll to position [-1, 217]
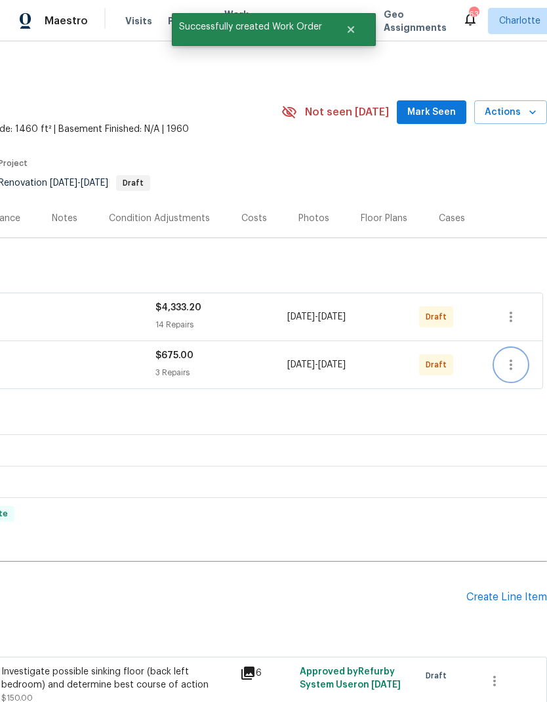
click at [514, 357] on icon "button" at bounding box center [511, 365] width 16 height 16
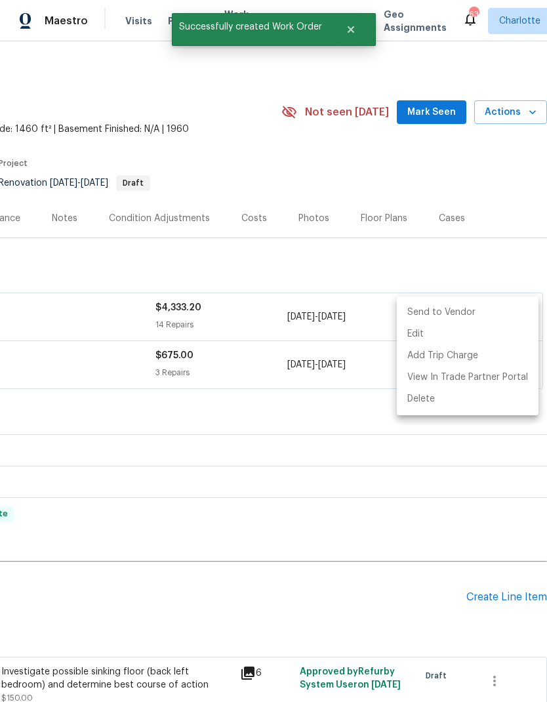
click at [470, 309] on li "Send to Vendor" at bounding box center [468, 313] width 142 height 22
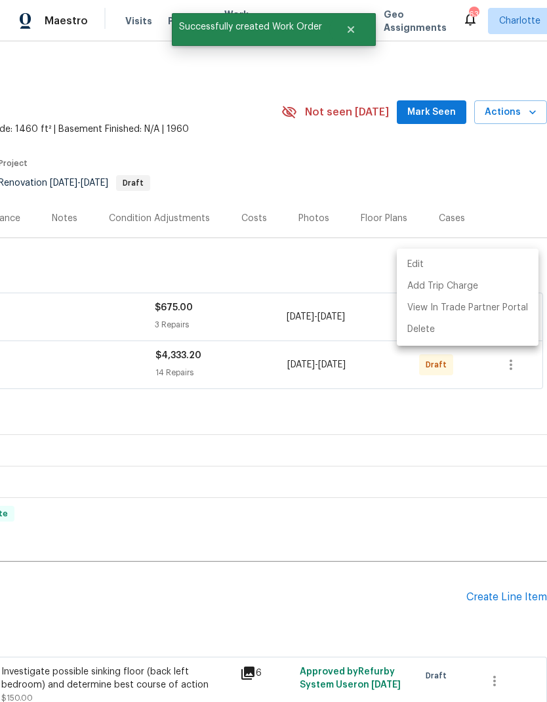
click at [476, 400] on div at bounding box center [273, 351] width 547 height 702
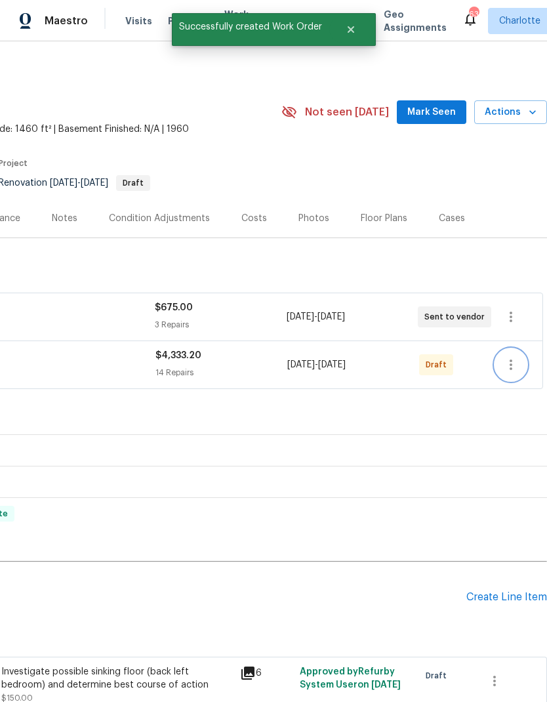
click at [516, 357] on icon "button" at bounding box center [511, 365] width 16 height 16
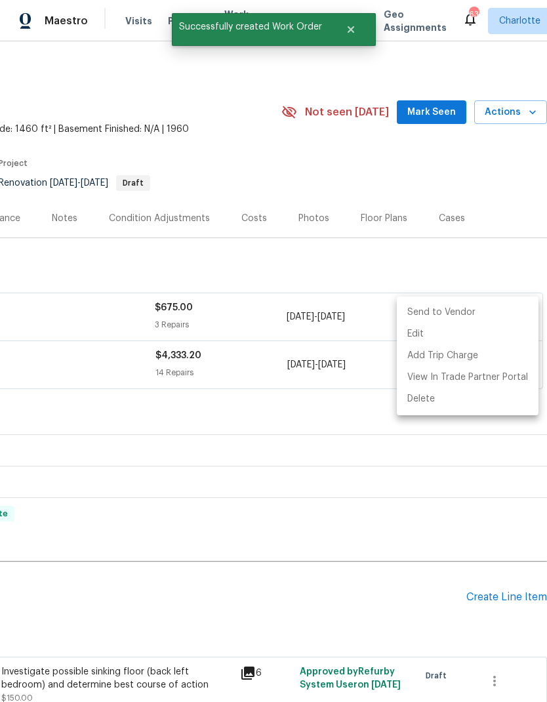
click at [474, 308] on li "Send to Vendor" at bounding box center [468, 313] width 142 height 22
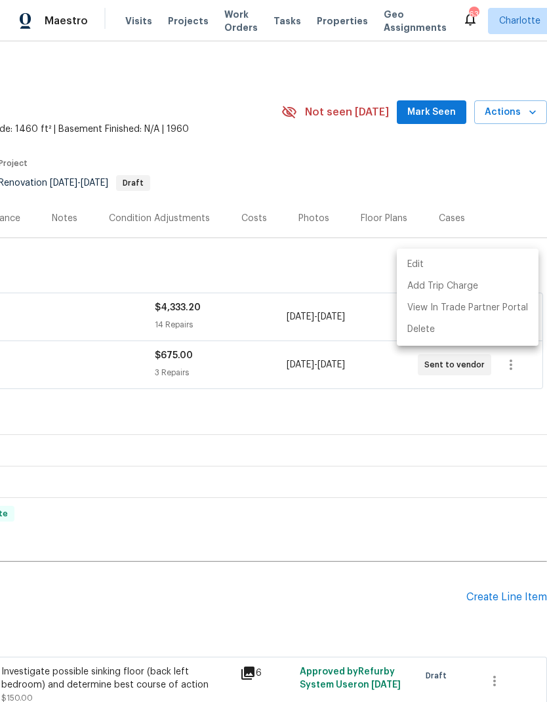
click at [486, 383] on div at bounding box center [273, 351] width 547 height 702
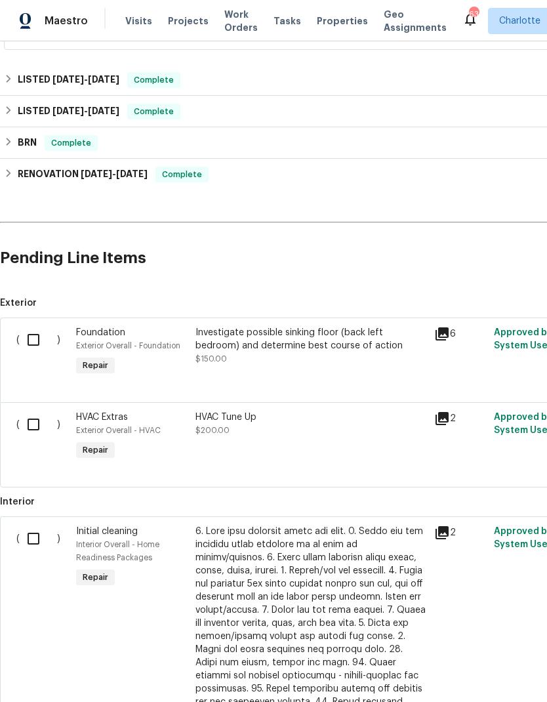
scroll to position [340, 0]
click at [32, 410] on input "checkbox" at bounding box center [38, 424] width 37 height 28
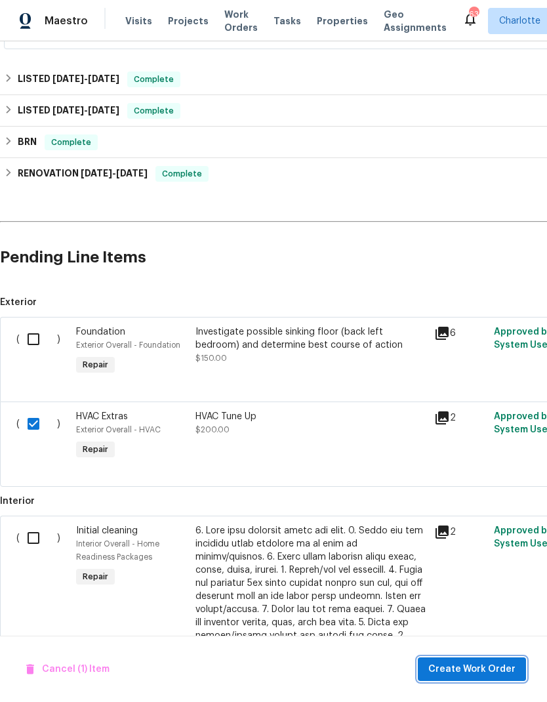
click at [471, 659] on button "Create Work Order" at bounding box center [472, 669] width 108 height 24
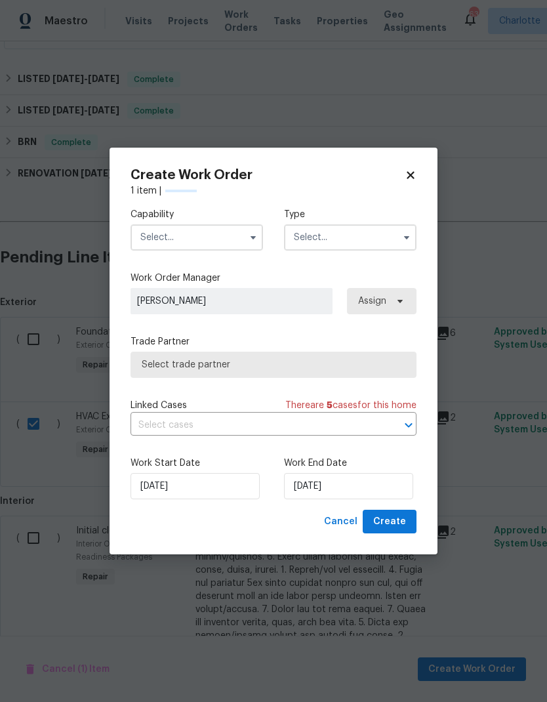
checkbox input "false"
click at [241, 239] on input "text" at bounding box center [197, 237] width 133 height 26
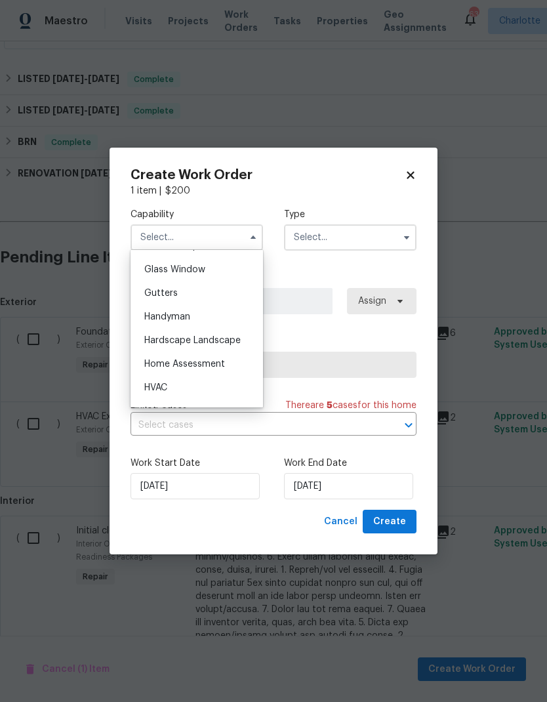
scroll to position [676, 0]
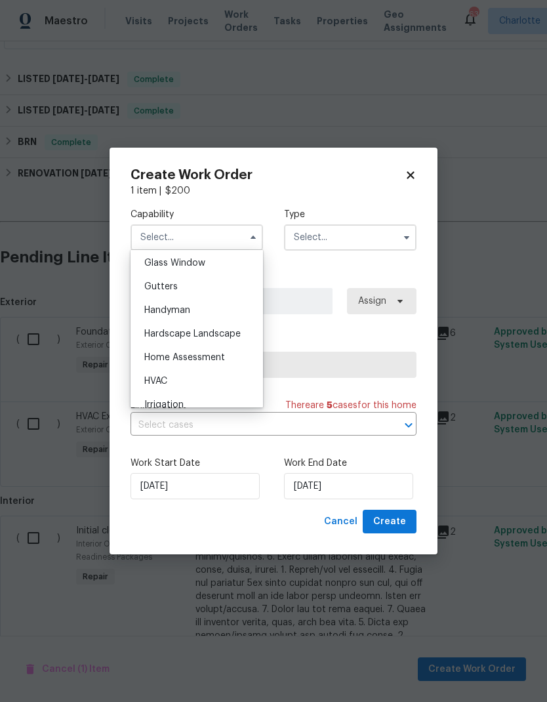
click at [166, 382] on span "HVAC" at bounding box center [155, 381] width 23 height 9
type input "HVAC"
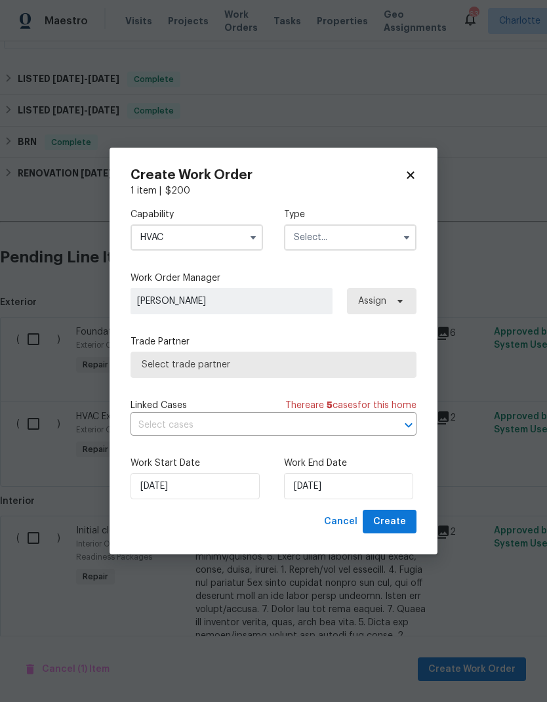
click at [379, 235] on input "text" at bounding box center [350, 237] width 133 height 26
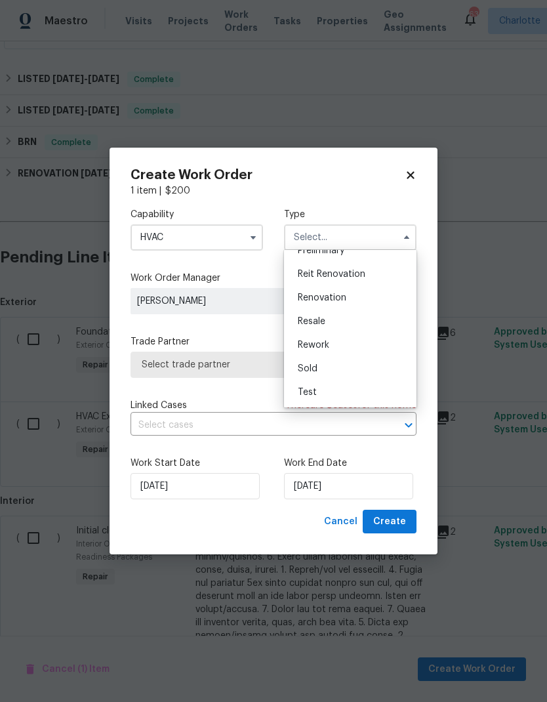
scroll to position [298, 0]
click at [339, 303] on div "Renovation" at bounding box center [350, 298] width 126 height 24
type input "Renovation"
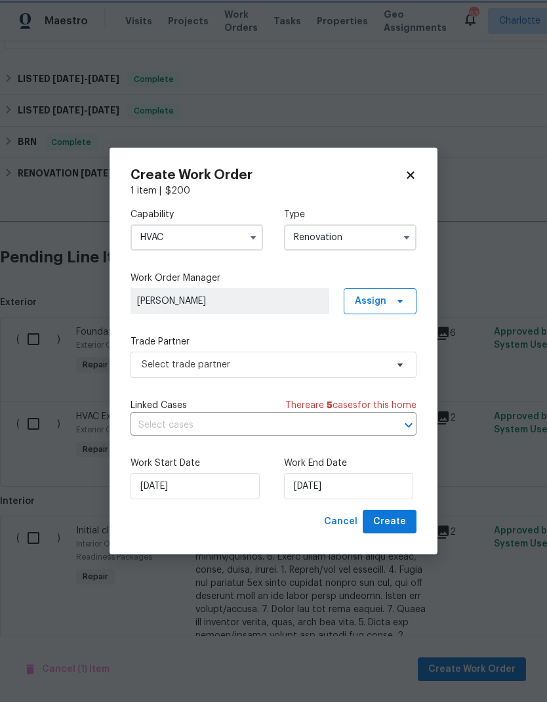
scroll to position [0, 0]
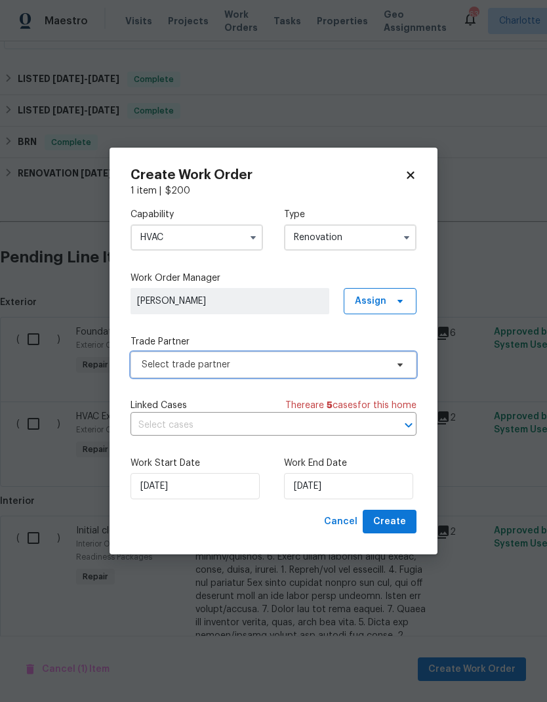
click at [393, 375] on span "Select trade partner" at bounding box center [274, 365] width 286 height 26
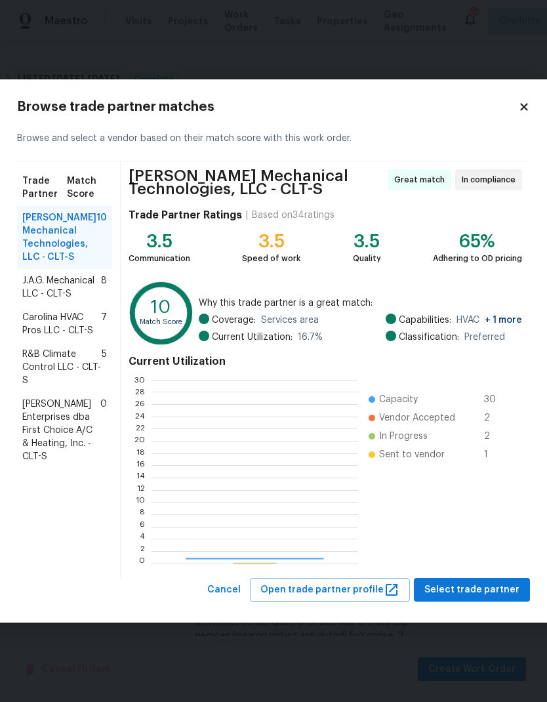
scroll to position [184, 206]
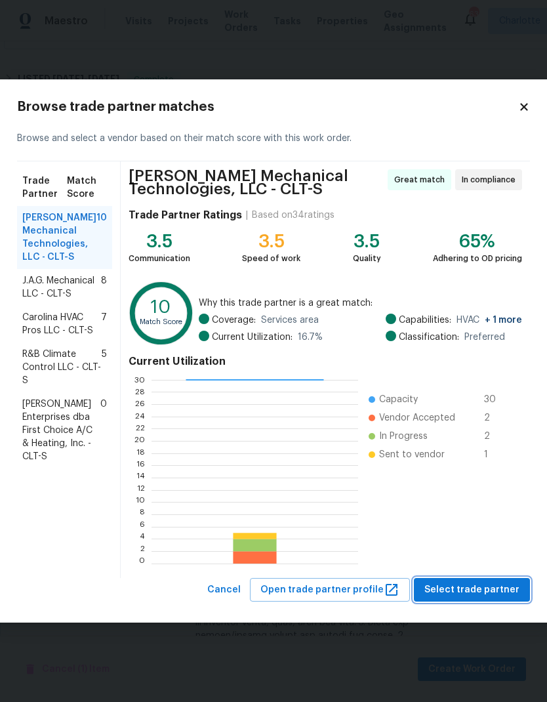
click at [493, 589] on span "Select trade partner" at bounding box center [472, 590] width 95 height 16
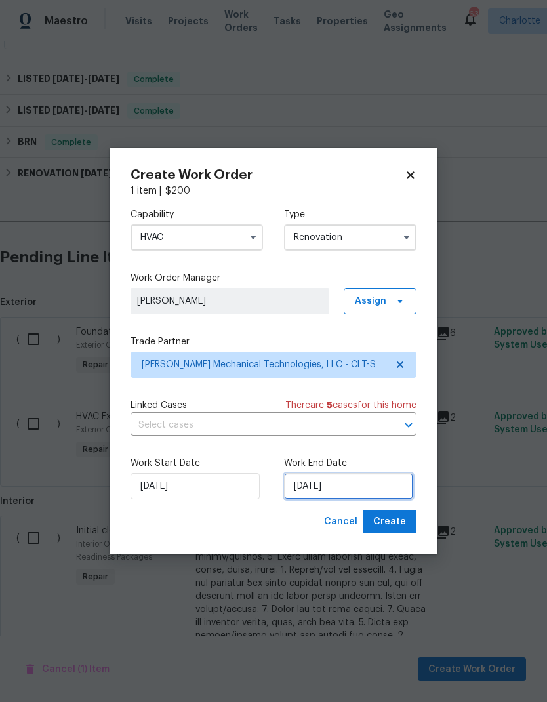
click at [366, 489] on input "[DATE]" at bounding box center [348, 486] width 129 height 26
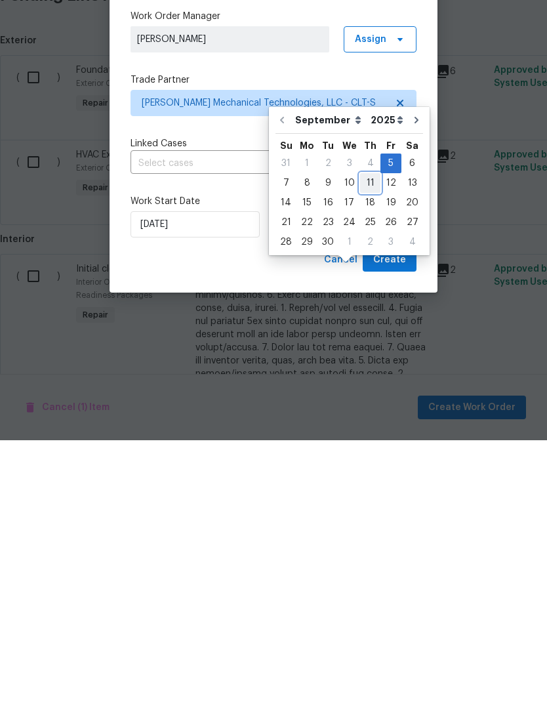
click at [369, 436] on div "11" at bounding box center [370, 445] width 20 height 18
type input "[DATE]"
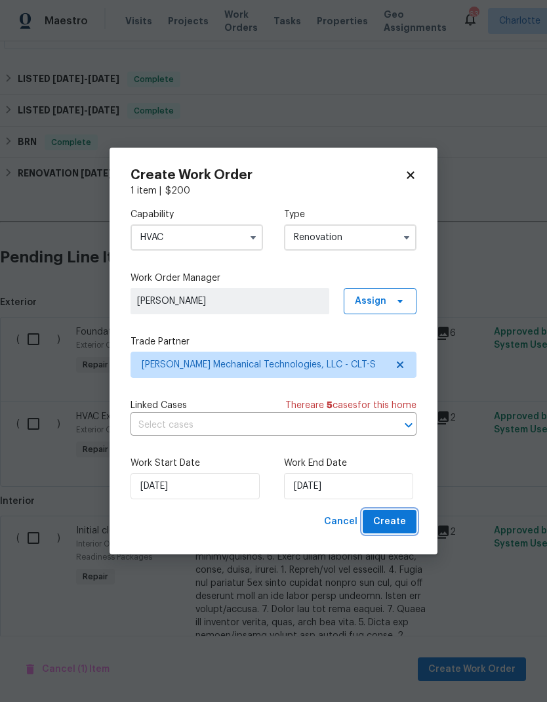
click at [405, 522] on span "Create" at bounding box center [389, 522] width 33 height 16
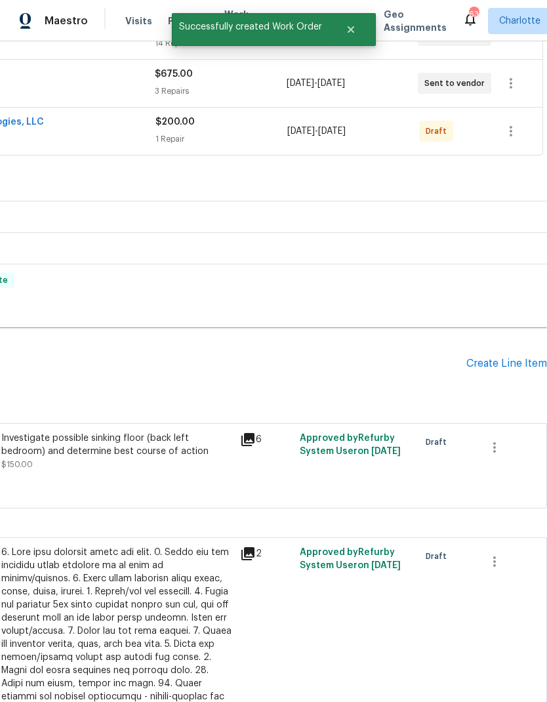
scroll to position [281, 194]
click at [516, 123] on icon "button" at bounding box center [511, 131] width 16 height 16
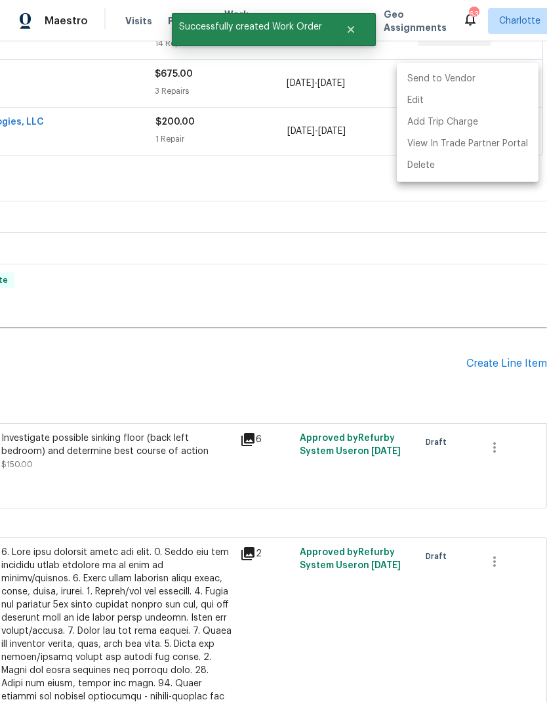
click at [476, 81] on li "Send to Vendor" at bounding box center [468, 79] width 142 height 22
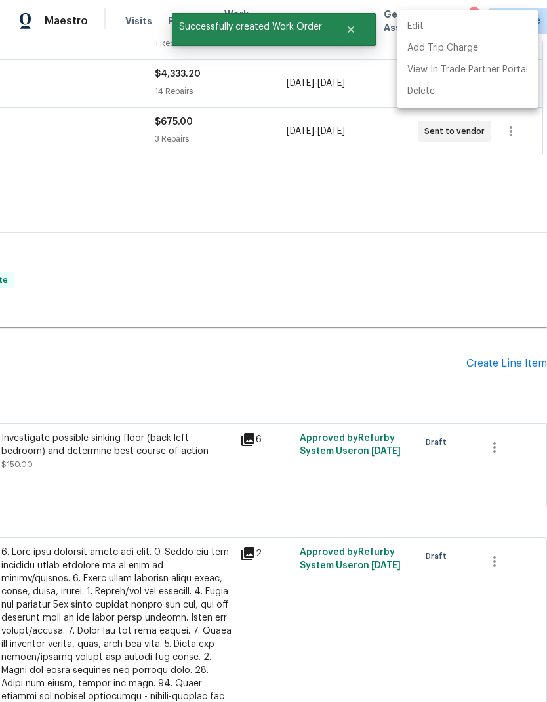
click at [409, 334] on div at bounding box center [273, 351] width 547 height 702
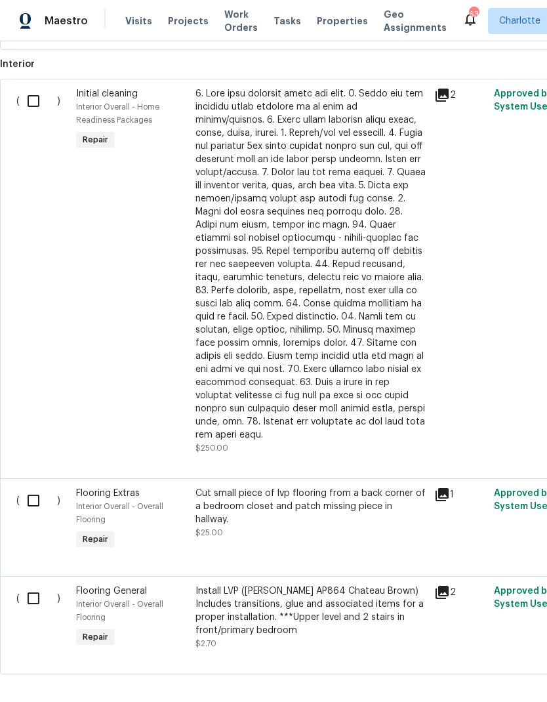
scroll to position [739, 0]
click at [34, 488] on input "checkbox" at bounding box center [38, 502] width 37 height 28
checkbox input "true"
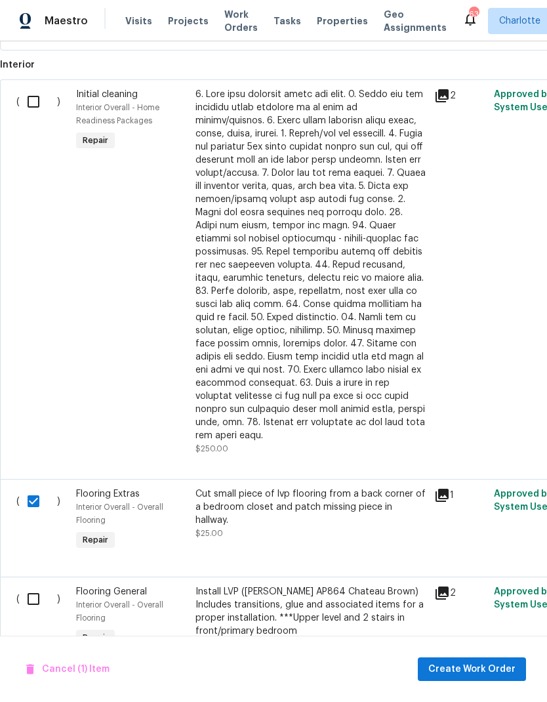
click at [31, 585] on input "checkbox" at bounding box center [38, 599] width 37 height 28
checkbox input "true"
click at [463, 670] on span "Create Work Order" at bounding box center [471, 669] width 87 height 16
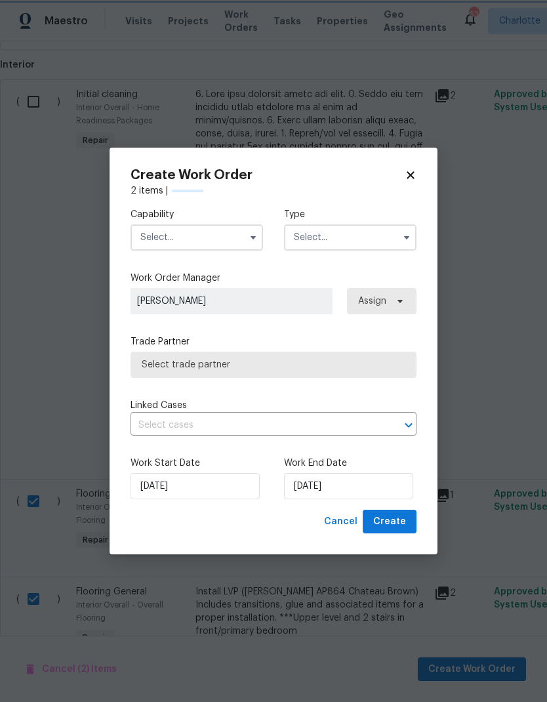
checkbox input "false"
click at [233, 240] on input "text" at bounding box center [197, 237] width 133 height 26
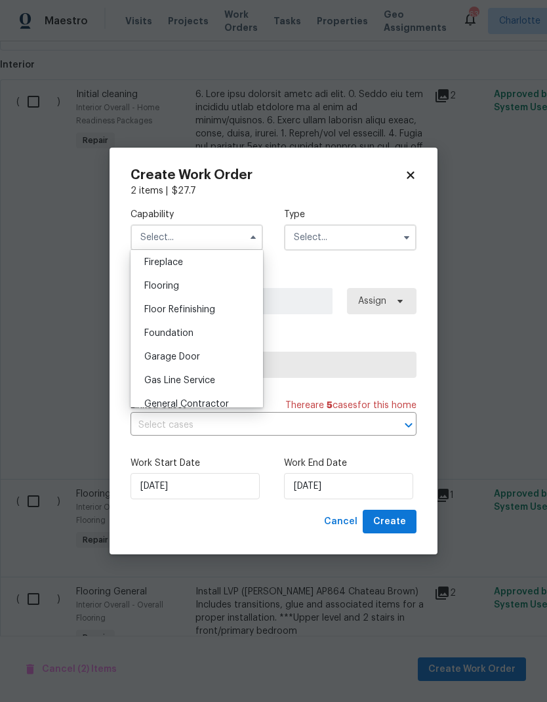
scroll to position [486, 0]
click at [215, 309] on span "Floor Refinishing" at bounding box center [179, 312] width 71 height 9
type input "Floor Refinishing"
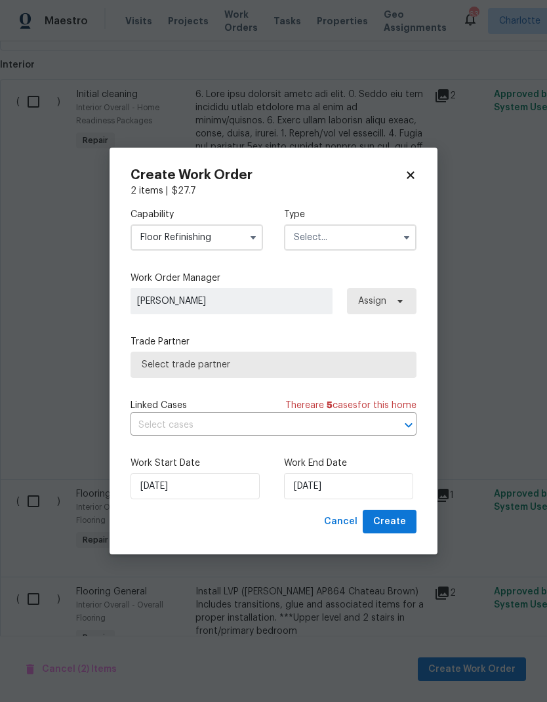
click at [375, 239] on input "text" at bounding box center [350, 237] width 133 height 26
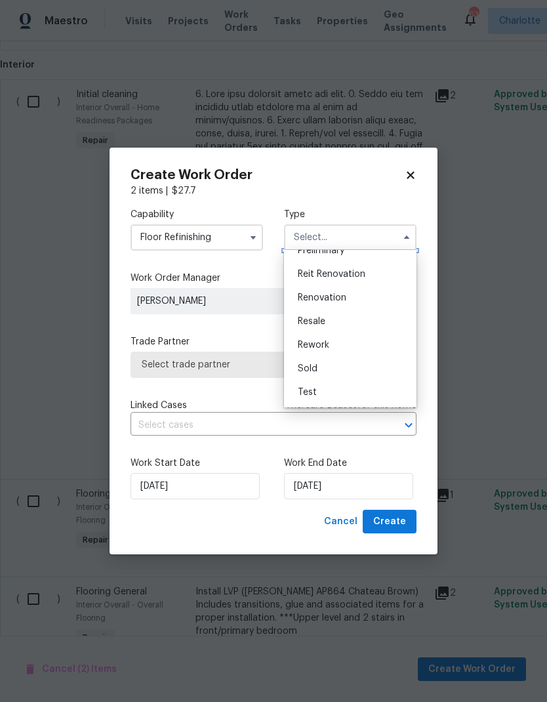
scroll to position [298, 0]
click at [322, 299] on span "Renovation" at bounding box center [322, 297] width 49 height 9
type input "Renovation"
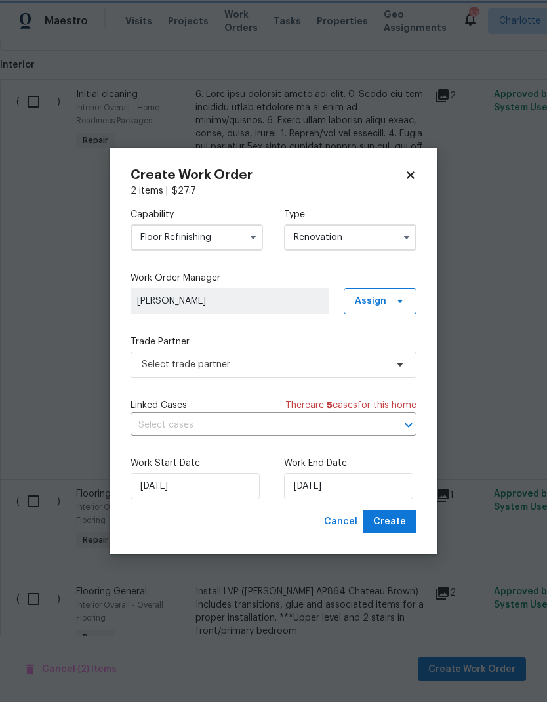
scroll to position [0, 0]
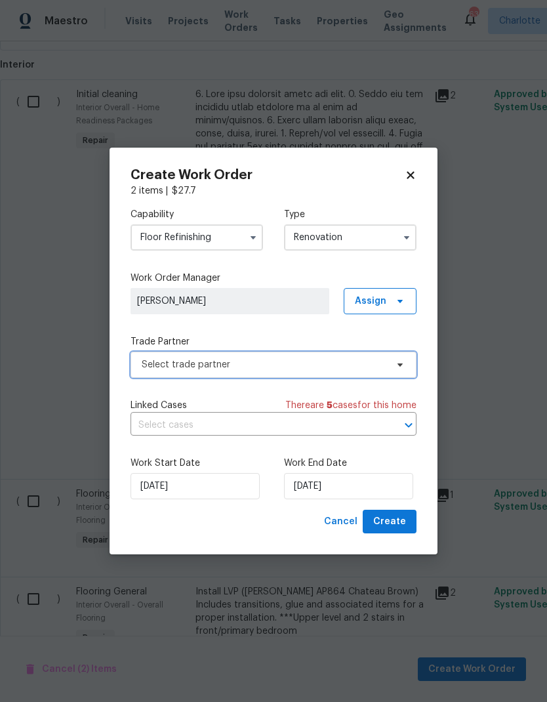
click at [403, 366] on icon at bounding box center [400, 365] width 10 height 10
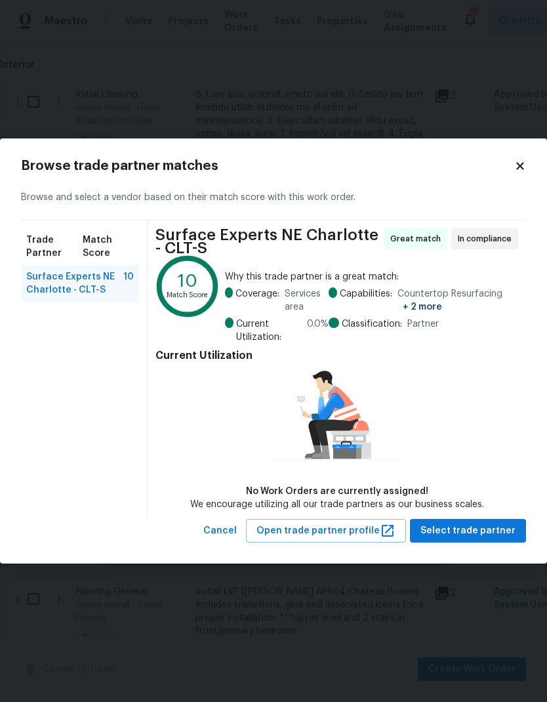
click at [522, 170] on icon at bounding box center [520, 166] width 12 height 12
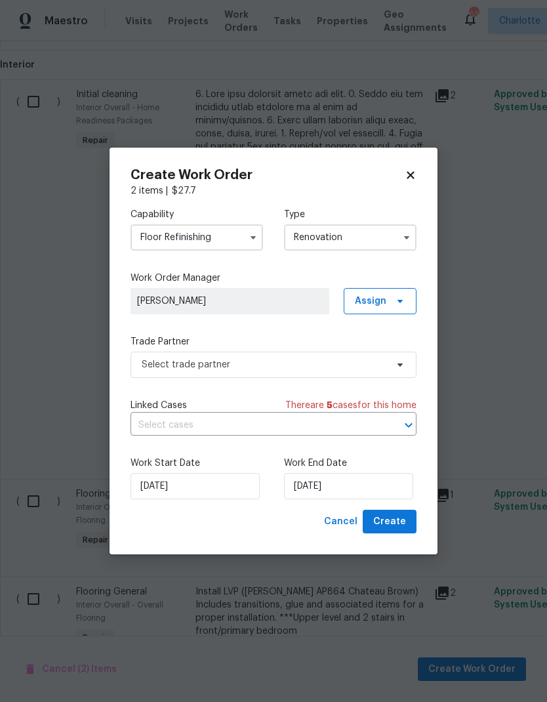
click at [405, 236] on icon "button" at bounding box center [406, 237] width 5 height 3
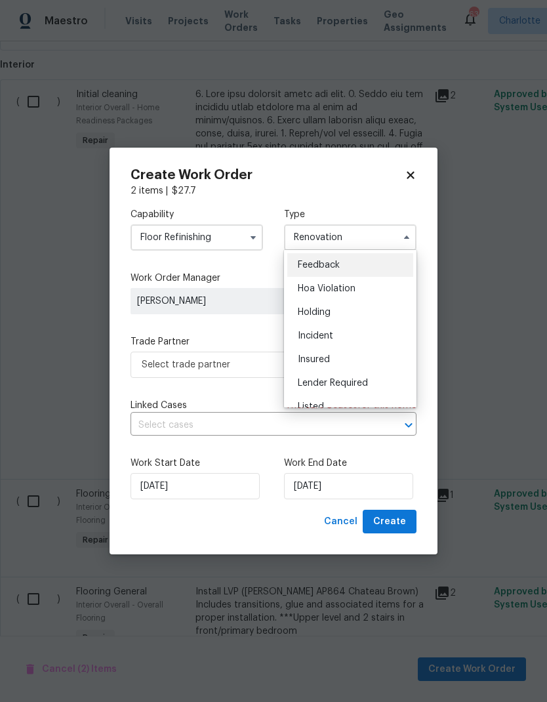
click at [251, 240] on icon "button" at bounding box center [253, 237] width 10 height 10
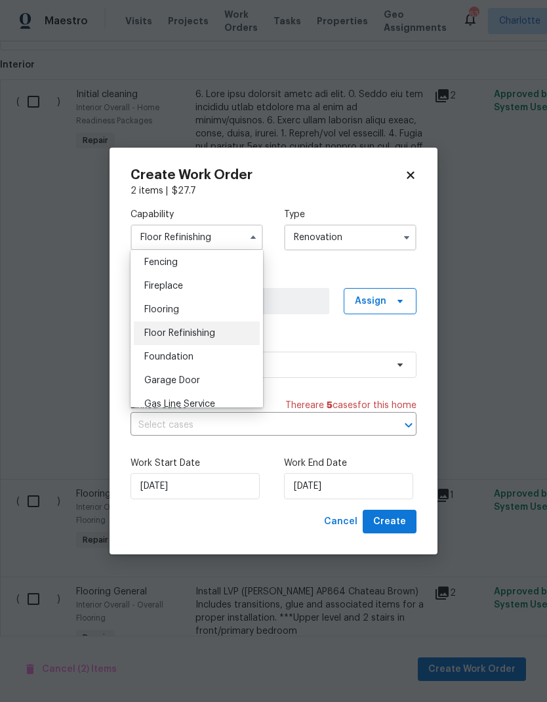
scroll to position [467, 0]
click at [215, 307] on div "Flooring" at bounding box center [197, 308] width 126 height 24
type input "Flooring"
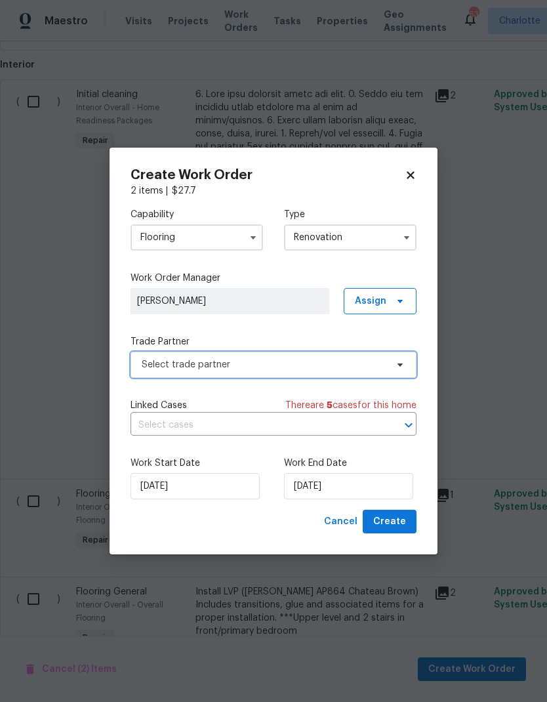
click at [398, 365] on icon at bounding box center [400, 365] width 10 height 10
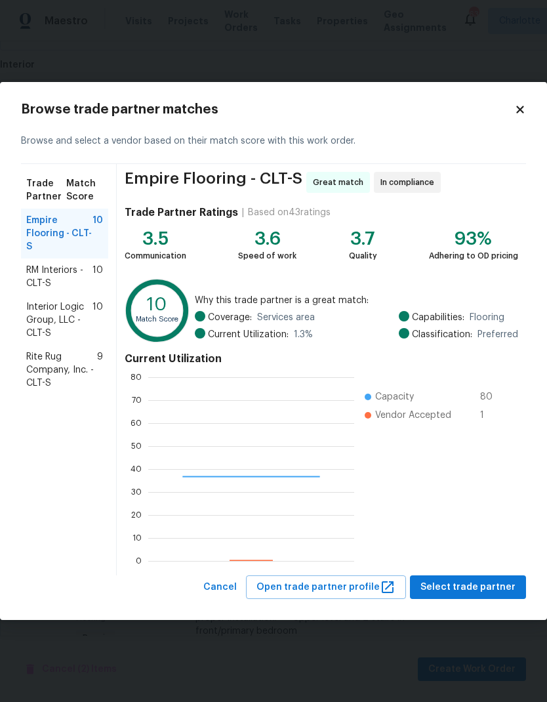
scroll to position [184, 206]
click at [35, 378] on span "Rite Rug Company, Inc. - CLT-S" at bounding box center [61, 369] width 71 height 39
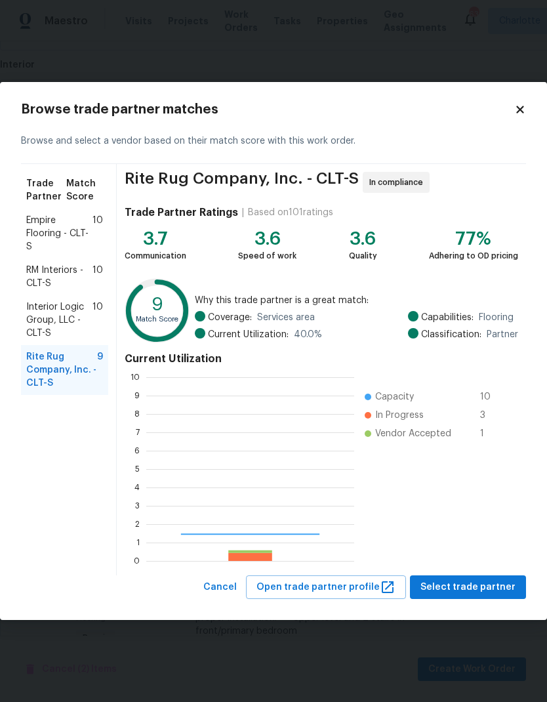
scroll to position [184, 208]
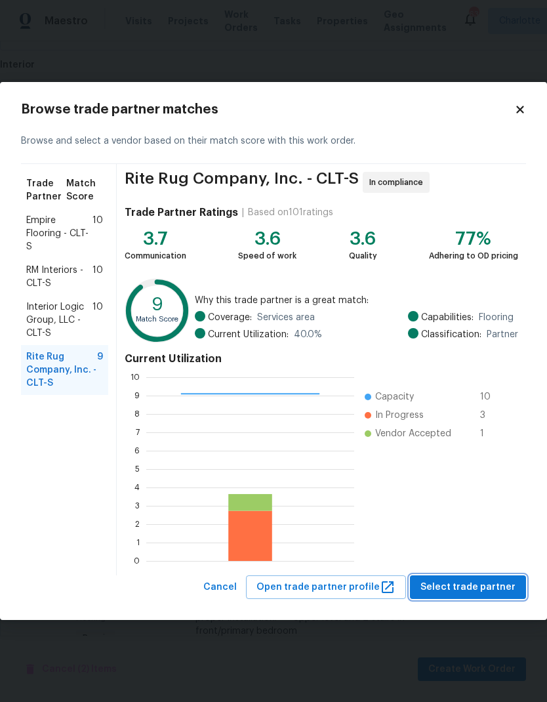
click at [482, 588] on span "Select trade partner" at bounding box center [468, 587] width 95 height 16
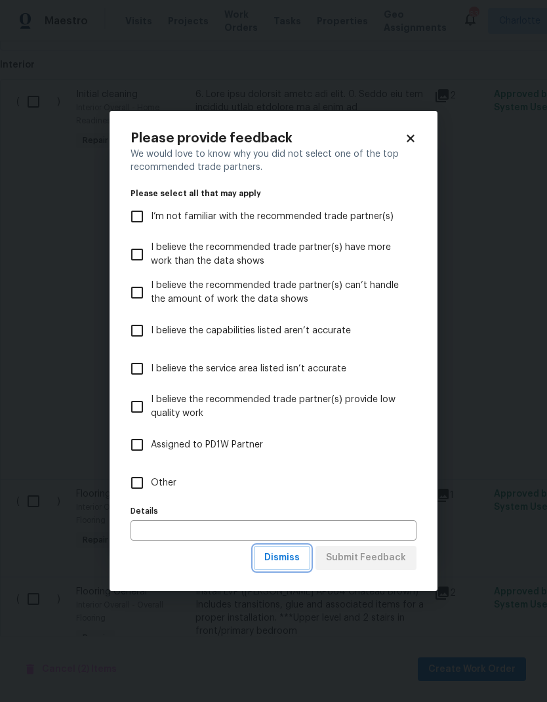
click at [300, 558] on span "Dismiss" at bounding box center [281, 558] width 35 height 16
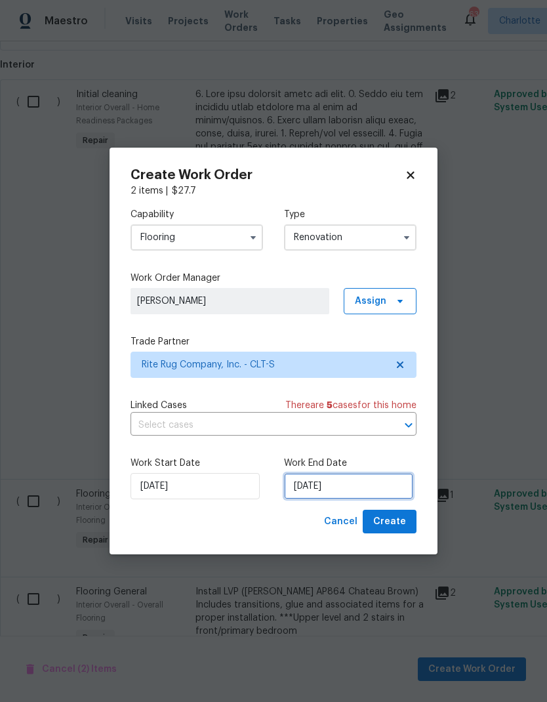
click at [353, 485] on input "[DATE]" at bounding box center [348, 486] width 129 height 26
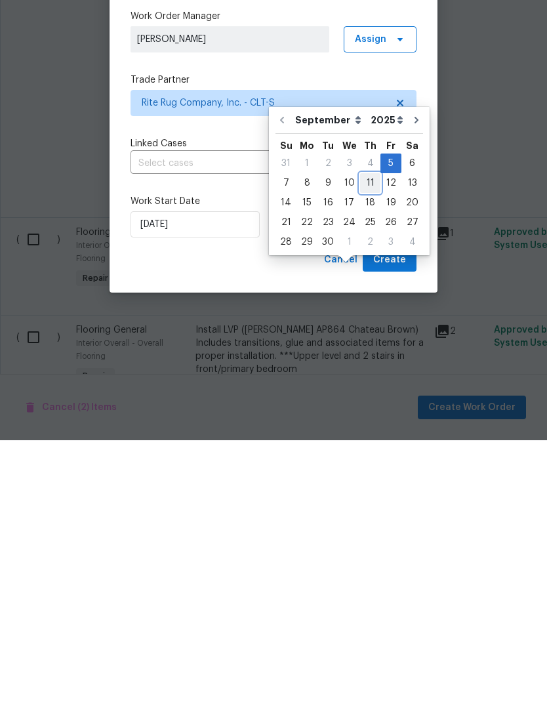
click at [369, 436] on div "11" at bounding box center [370, 445] width 20 height 18
type input "[DATE]"
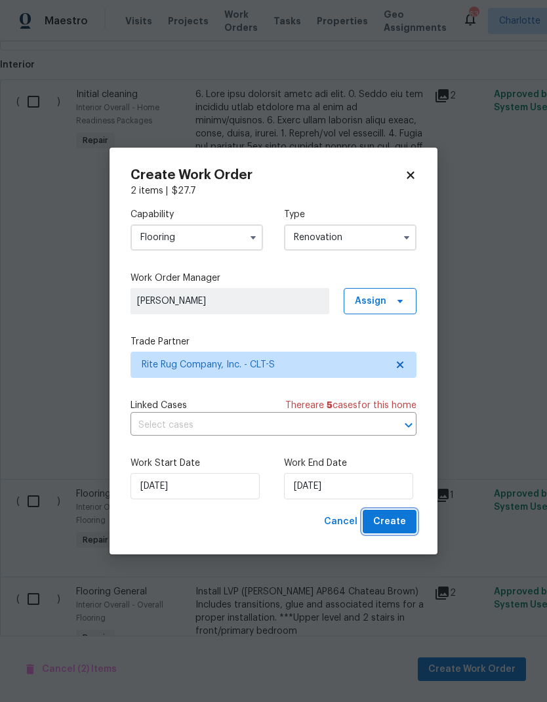
click at [403, 524] on span "Create" at bounding box center [389, 522] width 33 height 16
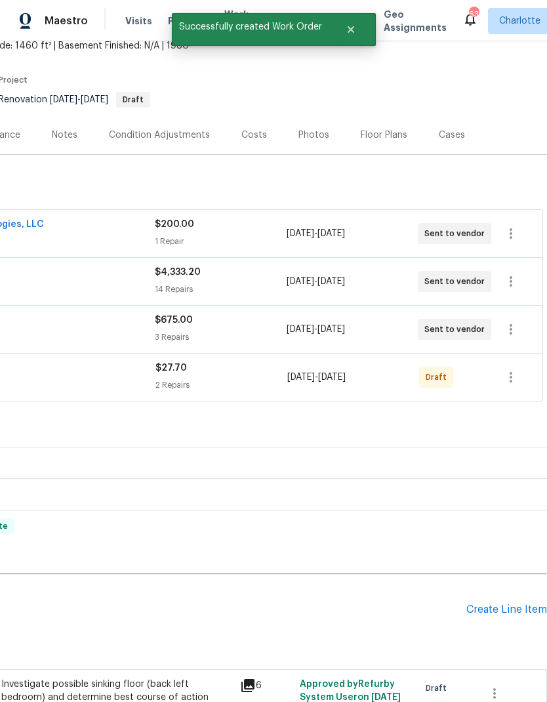
scroll to position [83, 194]
click at [514, 369] on icon "button" at bounding box center [511, 377] width 16 height 16
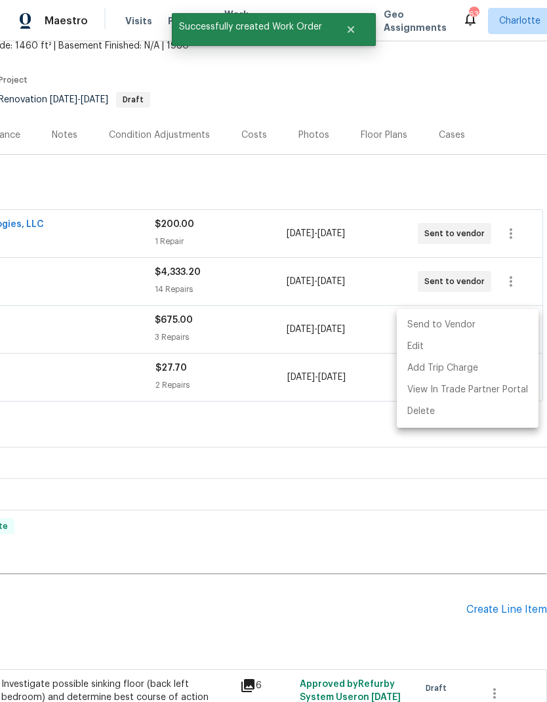
click at [468, 320] on li "Send to Vendor" at bounding box center [468, 325] width 142 height 22
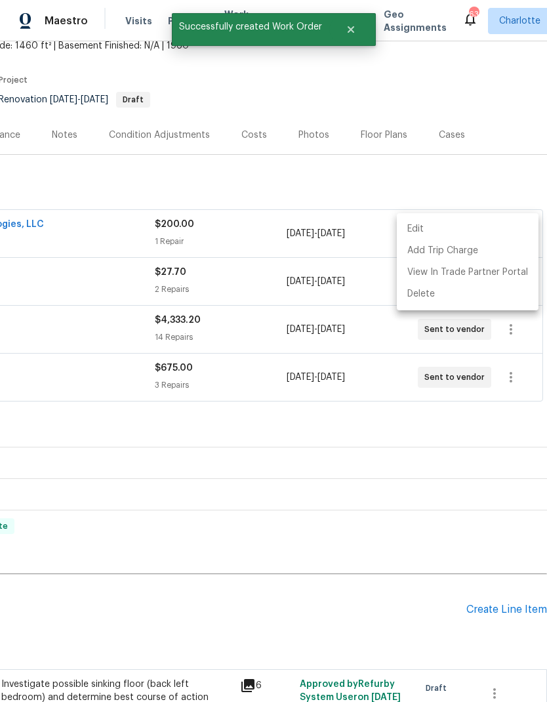
click at [391, 575] on div at bounding box center [273, 351] width 547 height 702
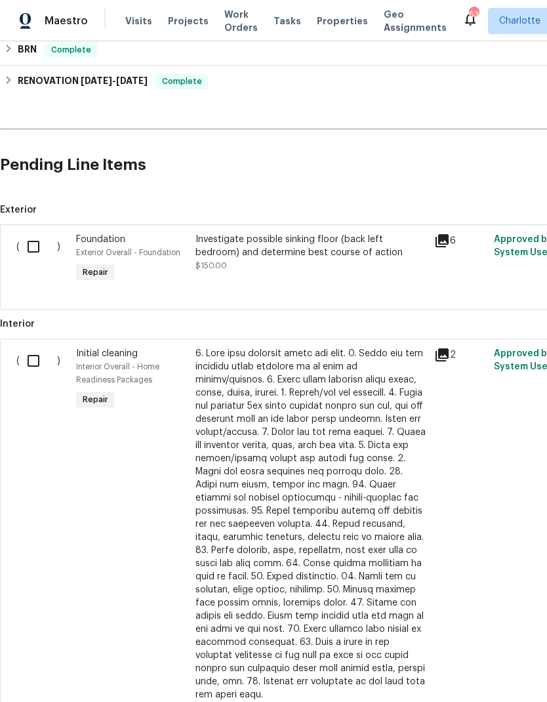
scroll to position [531, 0]
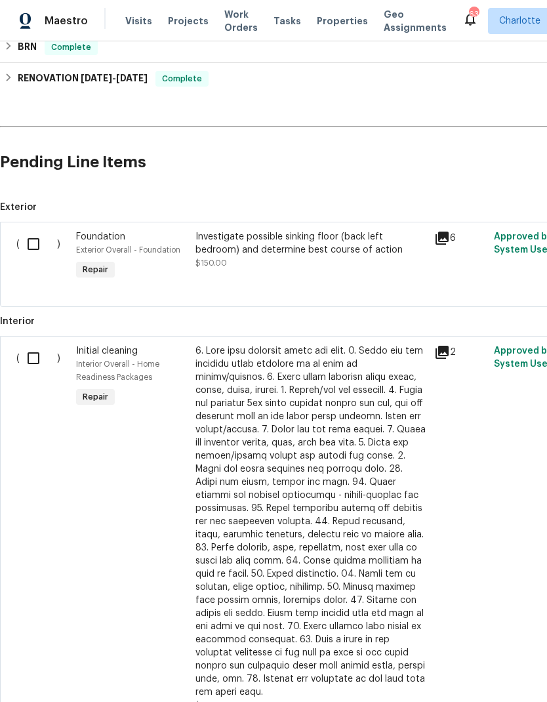
click at [35, 344] on input "checkbox" at bounding box center [38, 358] width 37 height 28
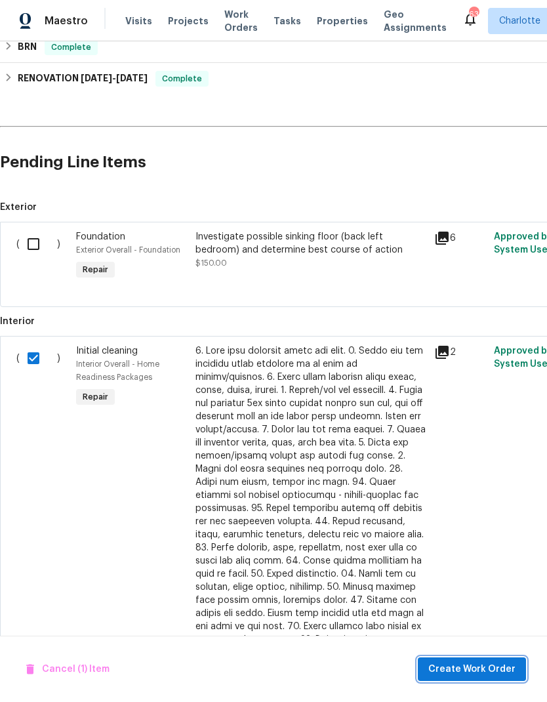
click at [469, 667] on span "Create Work Order" at bounding box center [471, 669] width 87 height 16
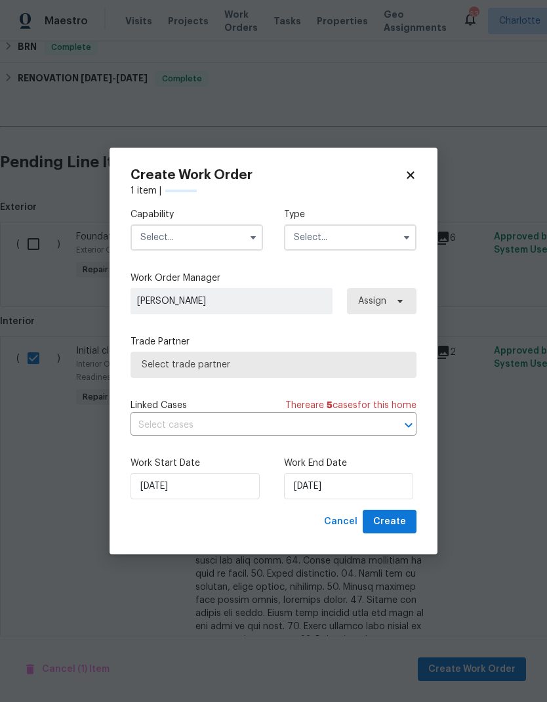
checkbox input "false"
click at [243, 235] on input "text" at bounding box center [197, 237] width 133 height 26
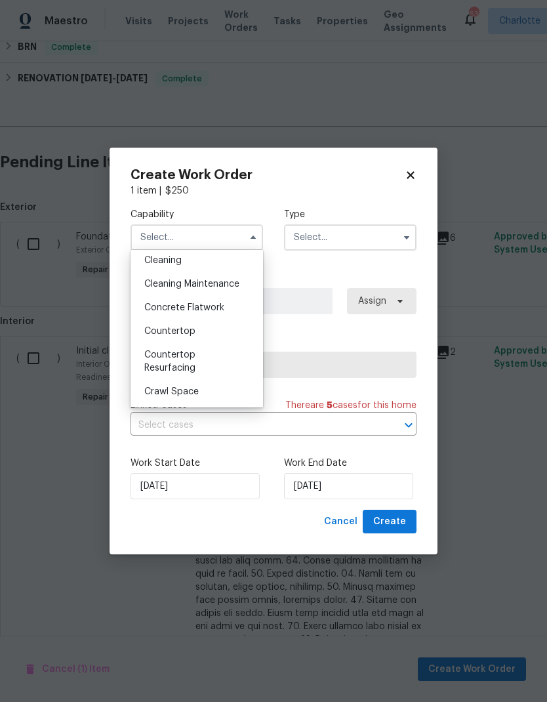
click at [197, 262] on div "Cleaning" at bounding box center [197, 261] width 126 height 24
type input "Cleaning"
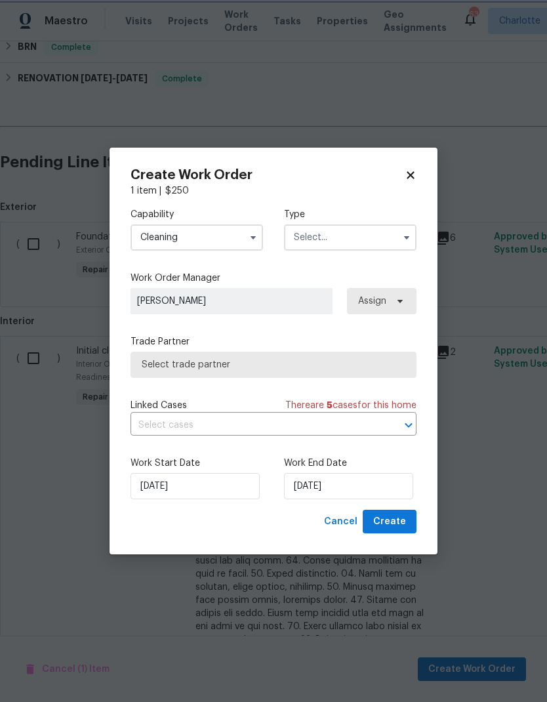
scroll to position [165, 0]
click at [388, 236] on input "text" at bounding box center [350, 237] width 133 height 26
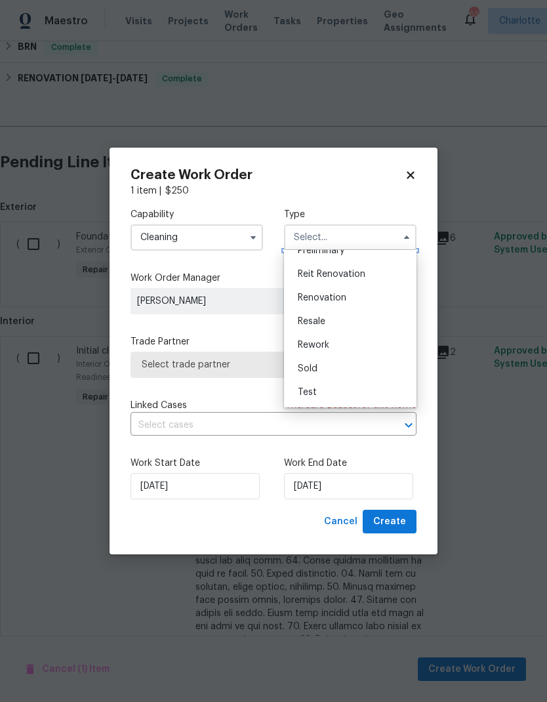
scroll to position [298, 0]
click at [329, 298] on span "Renovation" at bounding box center [322, 297] width 49 height 9
type input "Renovation"
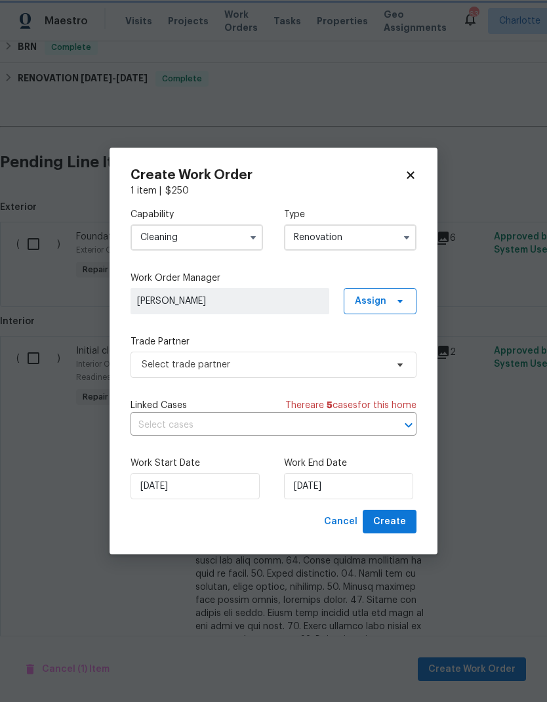
scroll to position [0, 0]
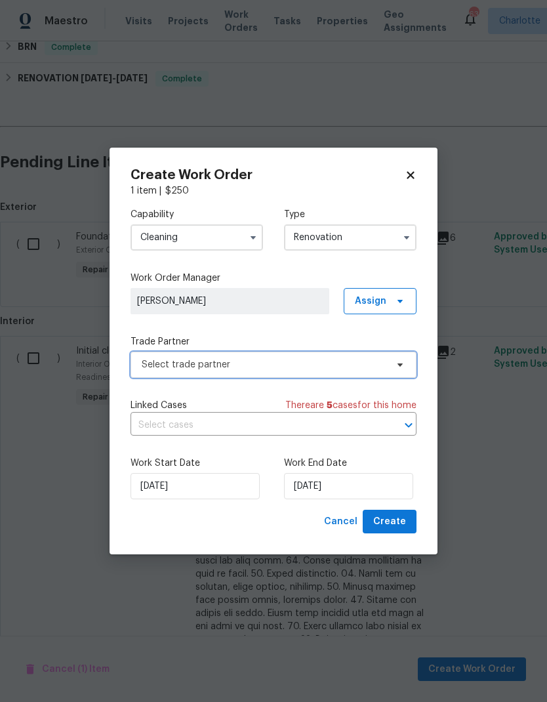
click at [399, 365] on icon at bounding box center [400, 365] width 10 height 10
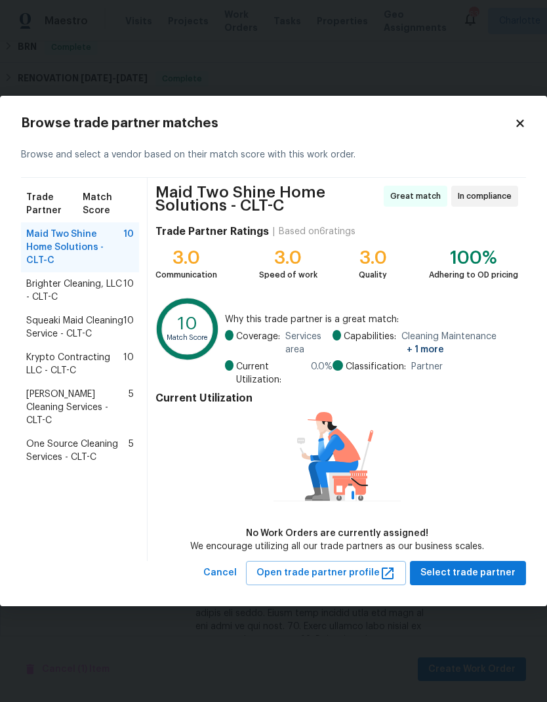
click at [35, 438] on span "One Source Cleaning Services - CLT-C" at bounding box center [77, 451] width 102 height 26
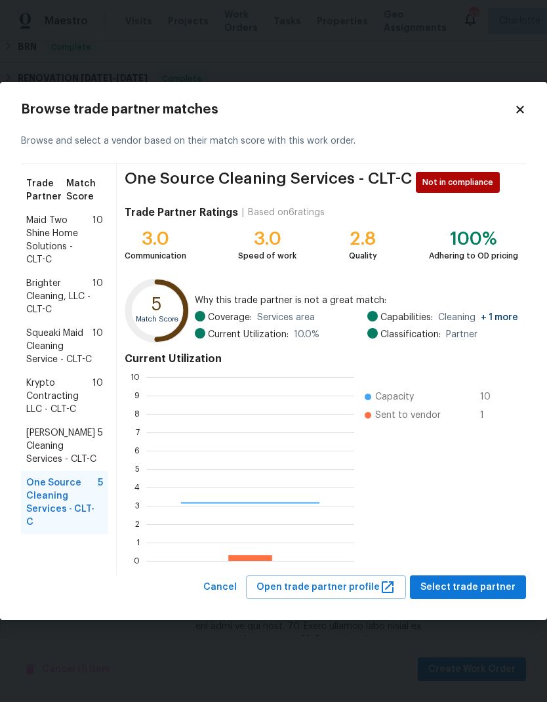
scroll to position [184, 208]
click at [28, 395] on span "Krypto Contracting LLC - CLT-C" at bounding box center [59, 396] width 66 height 39
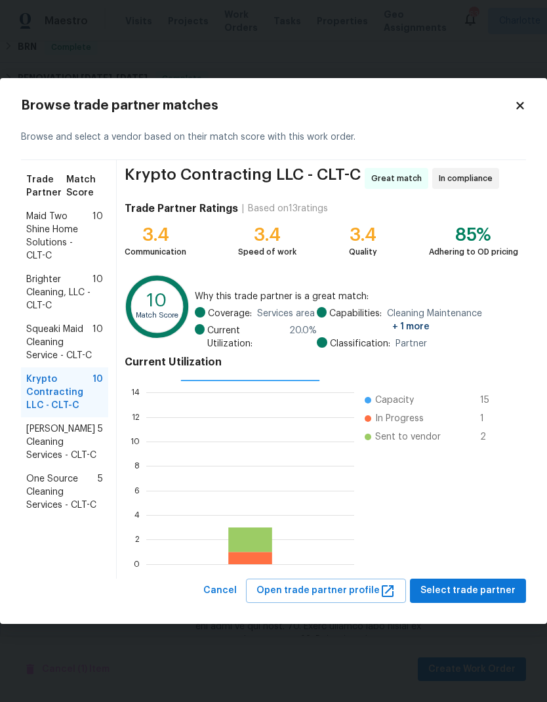
click at [38, 291] on span "Brighter Cleaning, LLC - CLT-C" at bounding box center [59, 292] width 66 height 39
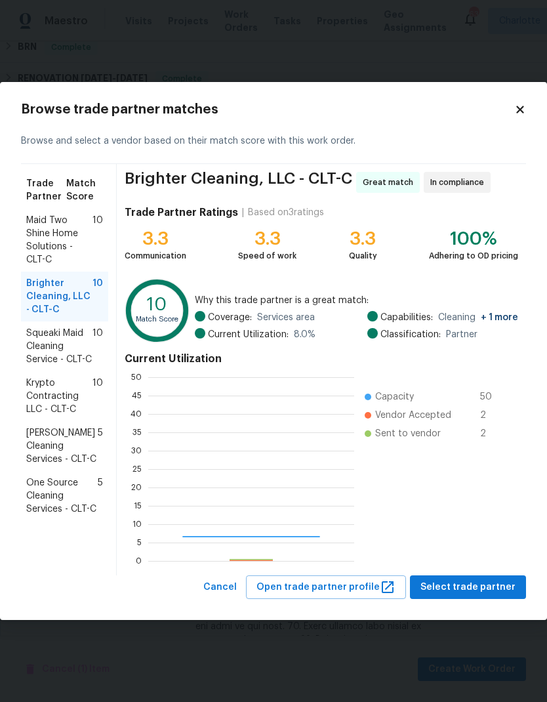
scroll to position [184, 206]
click at [34, 239] on span "Maid Two Shine Home Solutions - CLT-C" at bounding box center [59, 240] width 66 height 52
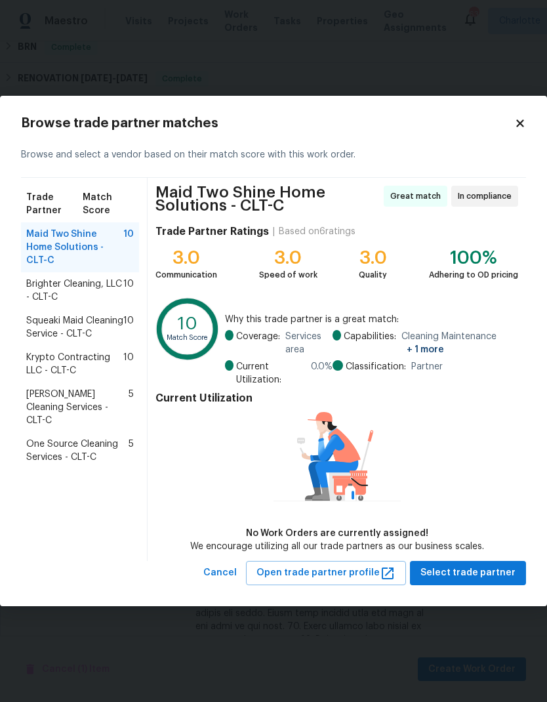
click at [33, 283] on span "Brighter Cleaning, LLC - CLT-C" at bounding box center [74, 291] width 97 height 26
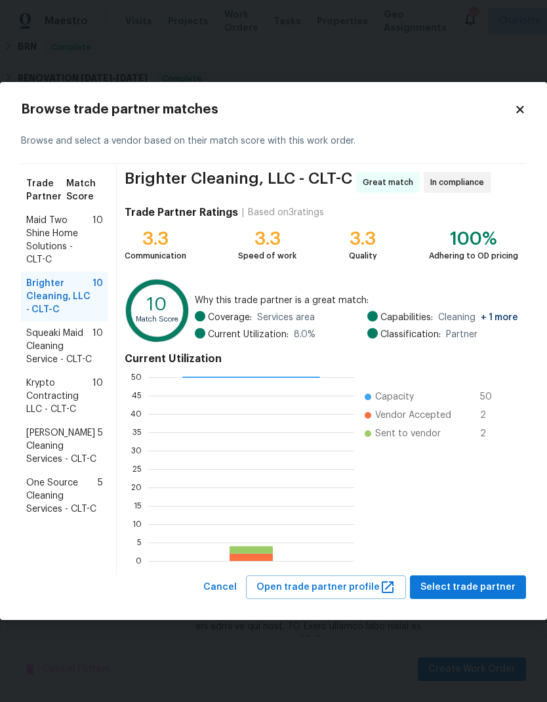
click at [47, 497] on span "One Source Cleaning Services - CLT-C" at bounding box center [62, 495] width 72 height 39
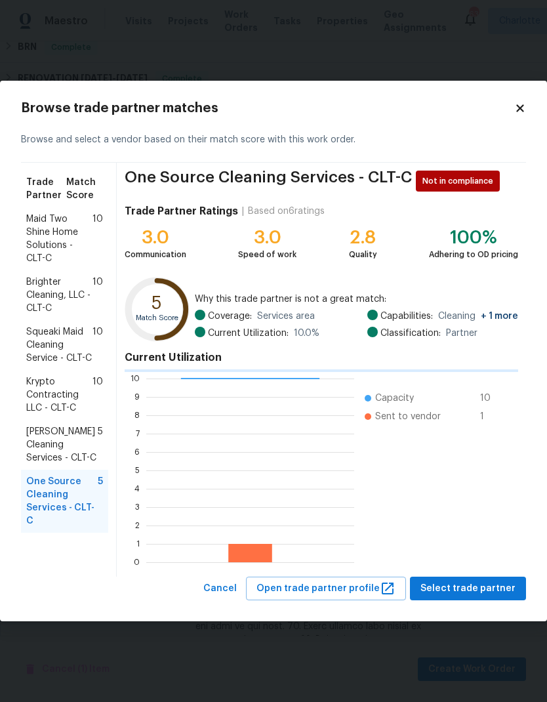
scroll to position [184, 208]
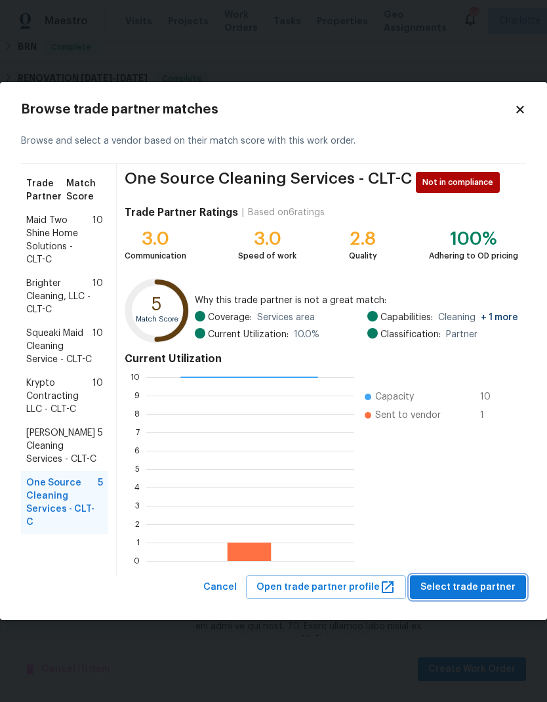
click at [485, 589] on span "Select trade partner" at bounding box center [468, 587] width 95 height 16
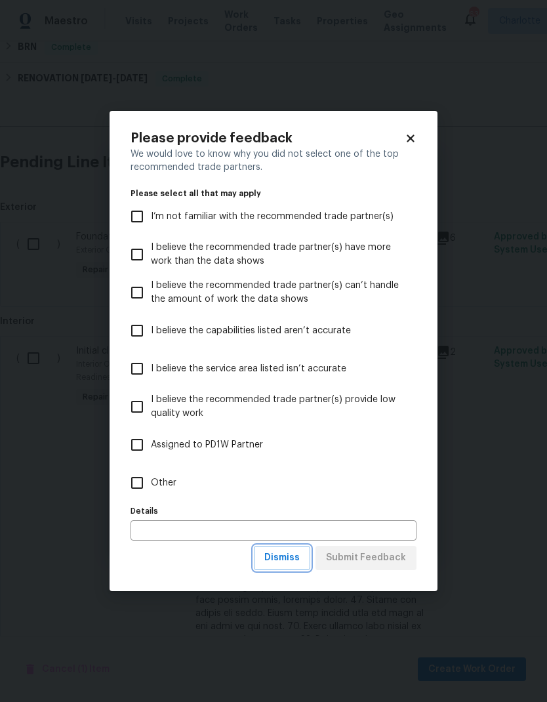
click at [291, 554] on span "Dismiss" at bounding box center [281, 558] width 35 height 16
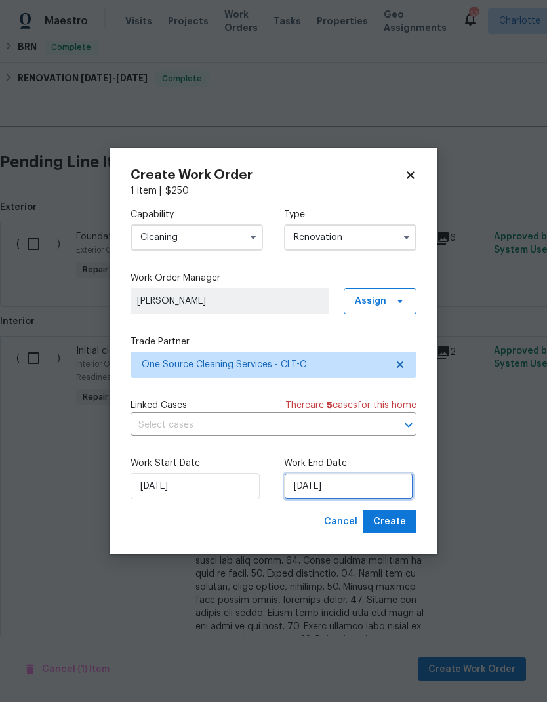
click at [343, 492] on input "[DATE]" at bounding box center [348, 486] width 129 height 26
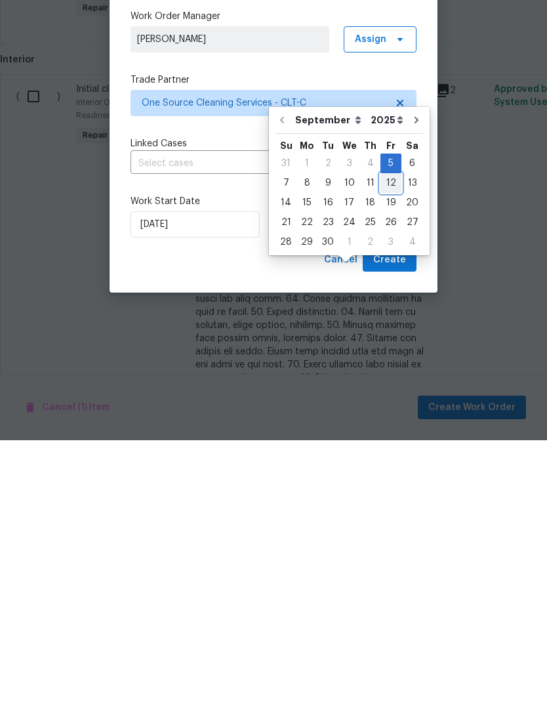
click at [383, 436] on div "12" at bounding box center [391, 445] width 21 height 18
type input "[DATE]"
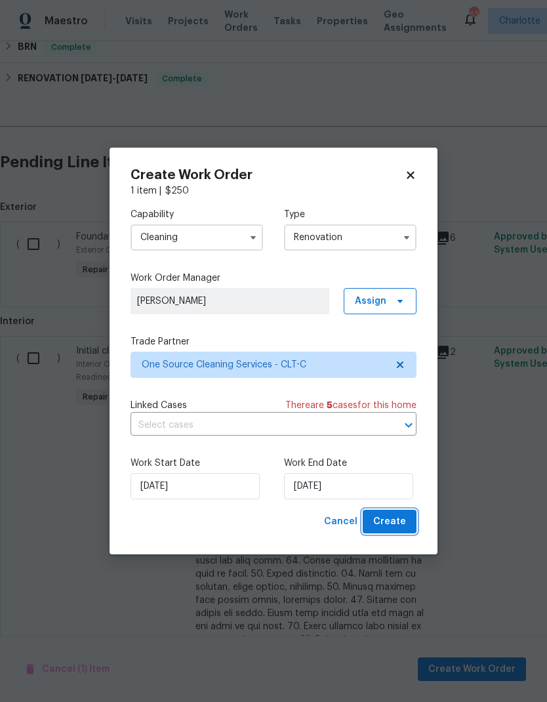
click at [402, 523] on span "Create" at bounding box center [389, 522] width 33 height 16
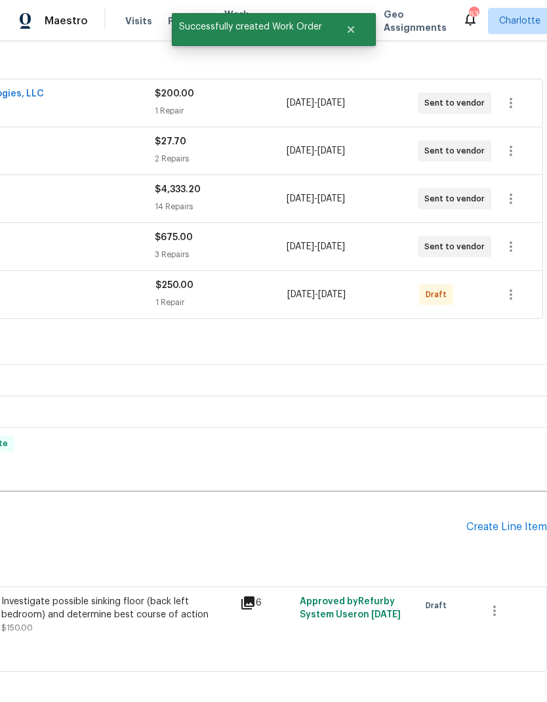
scroll to position [214, 194]
click at [514, 287] on icon "button" at bounding box center [511, 295] width 16 height 16
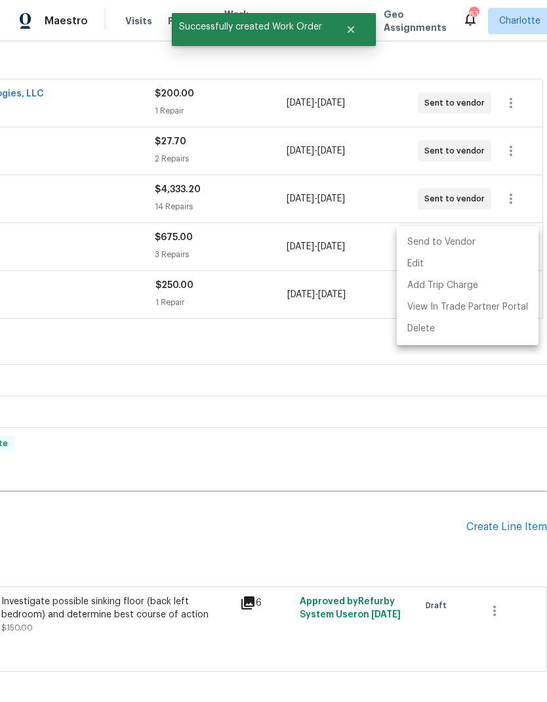
click at [474, 241] on li "Send to Vendor" at bounding box center [468, 243] width 142 height 22
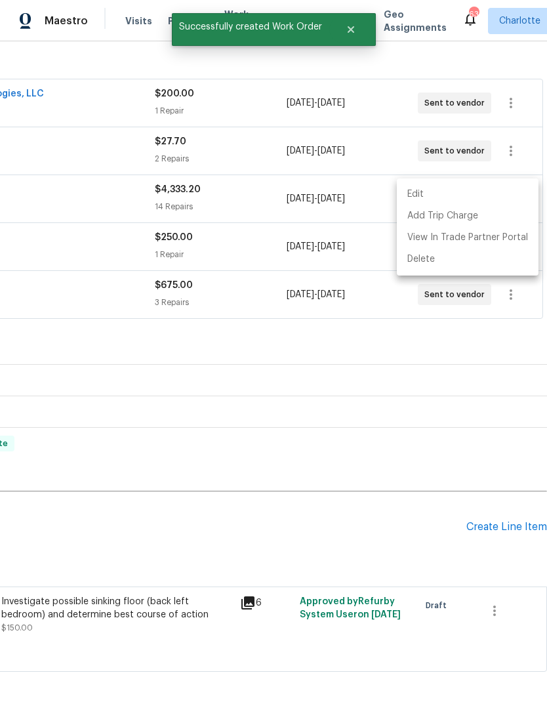
click at [415, 479] on div at bounding box center [273, 351] width 547 height 702
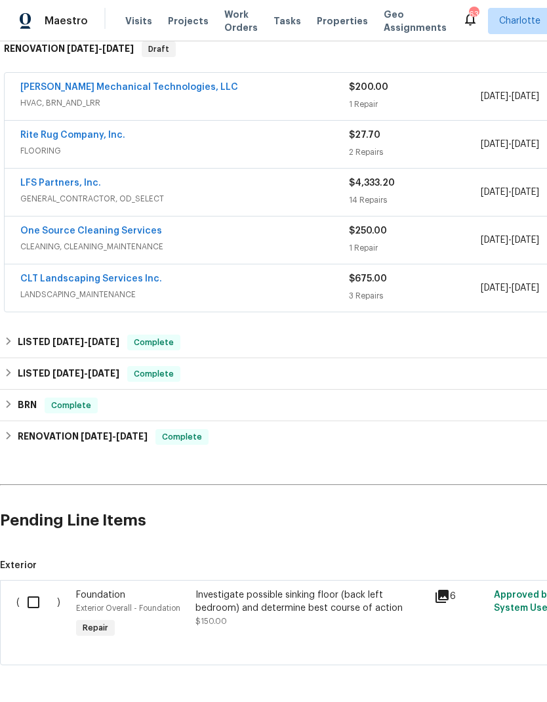
scroll to position [220, 0]
click at [32, 589] on input "checkbox" at bounding box center [38, 603] width 37 height 28
click at [459, 668] on span "Create Work Order" at bounding box center [471, 669] width 87 height 16
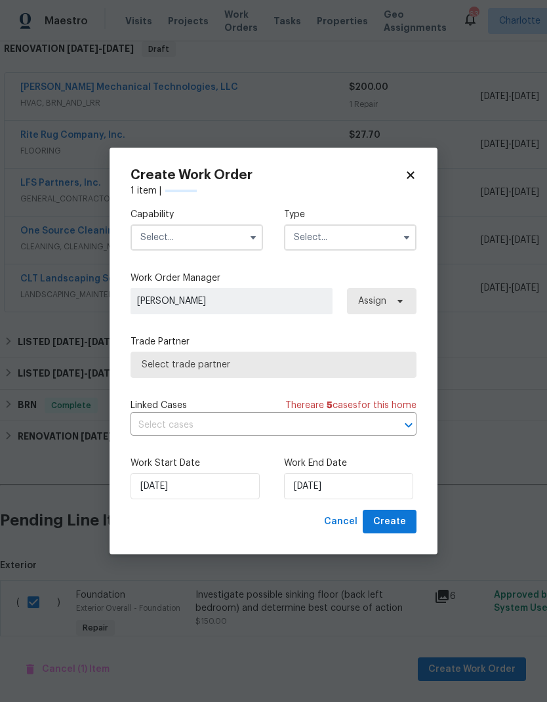
checkbox input "false"
click at [247, 234] on button "button" at bounding box center [253, 238] width 16 height 16
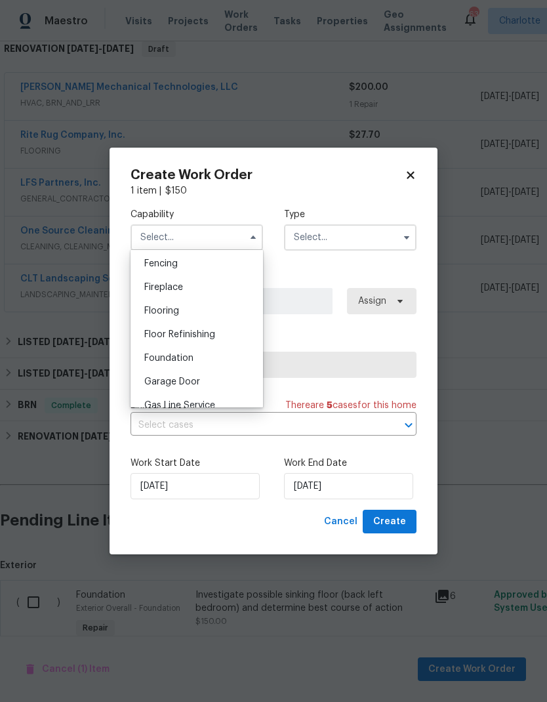
scroll to position [465, 0]
click at [186, 362] on div "Foundation" at bounding box center [197, 357] width 126 height 24
type input "Foundation"
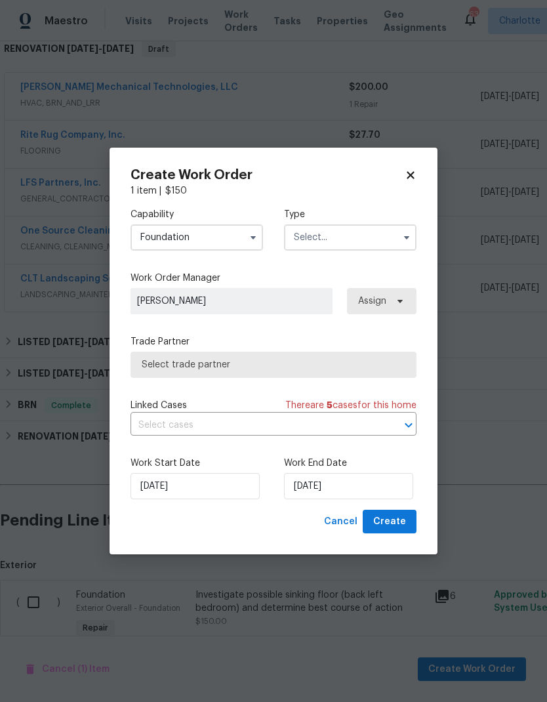
click at [396, 234] on input "text" at bounding box center [350, 237] width 133 height 26
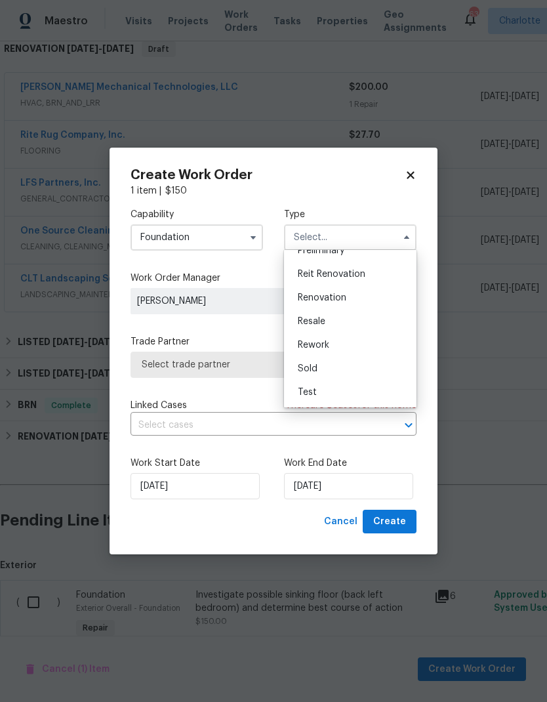
scroll to position [298, 0]
click at [331, 297] on span "Renovation" at bounding box center [322, 297] width 49 height 9
type input "Renovation"
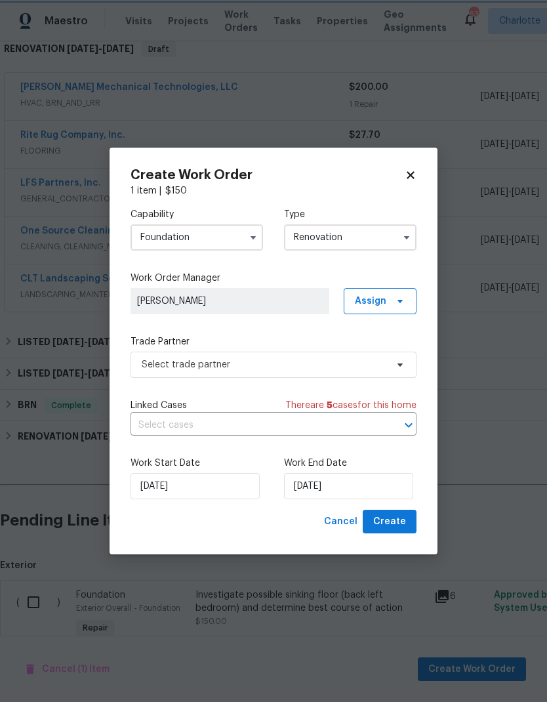
scroll to position [0, 0]
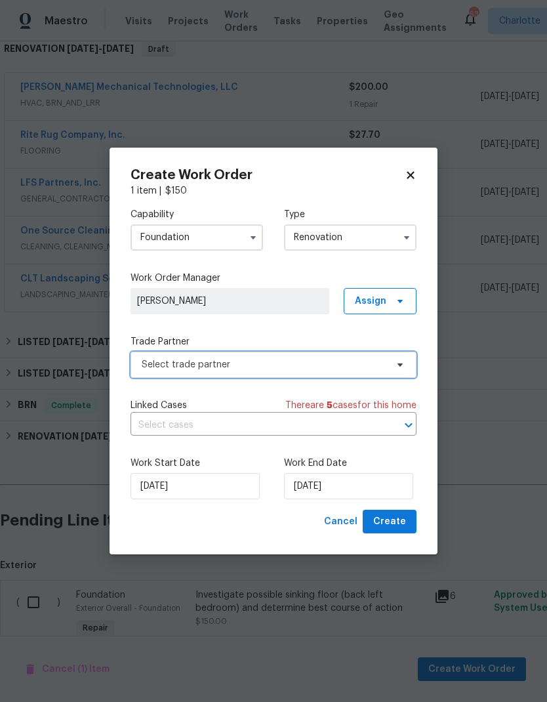
click at [397, 370] on span "Select trade partner" at bounding box center [274, 365] width 286 height 26
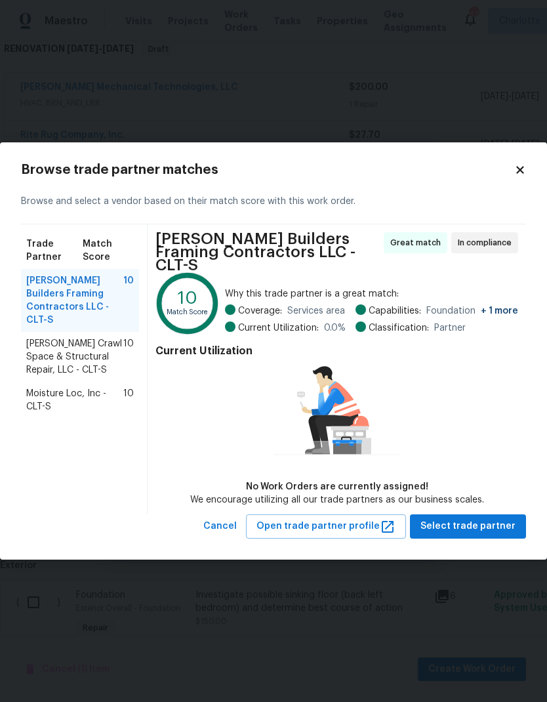
click at [21, 351] on div "[PERSON_NAME] Crawl Space & Structural Repair, LLC - CLT-S 10" at bounding box center [80, 357] width 118 height 50
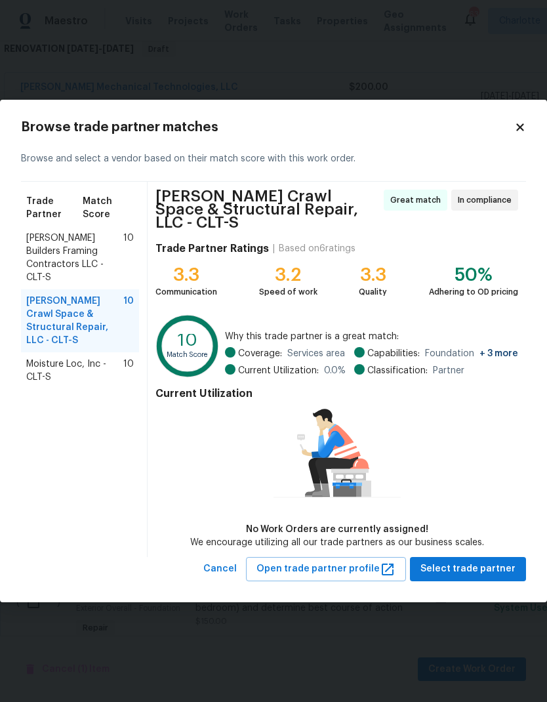
click at [34, 358] on span "Moisture Loc, Inc - CLT-S" at bounding box center [74, 371] width 97 height 26
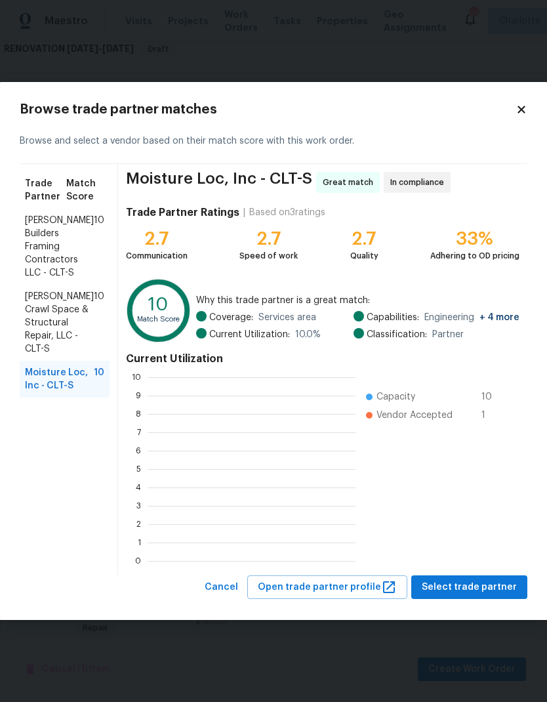
scroll to position [184, 208]
click at [30, 312] on span "[PERSON_NAME] Crawl Space & Structural Repair, LLC - CLT-S" at bounding box center [59, 323] width 69 height 66
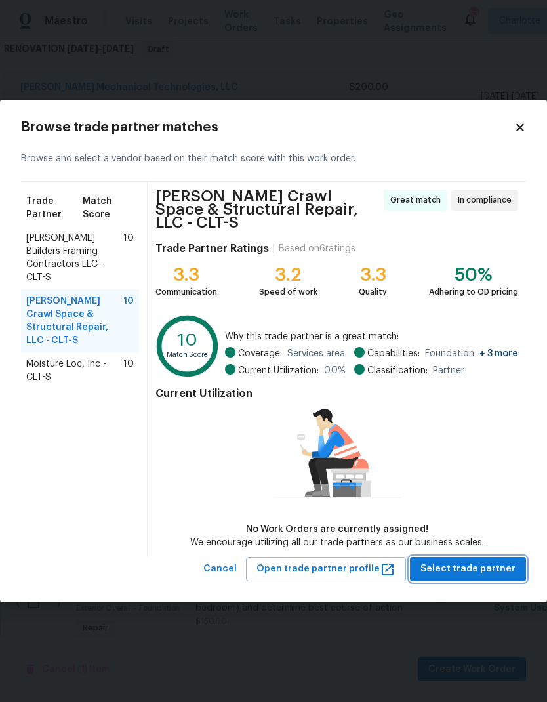
click at [475, 570] on span "Select trade partner" at bounding box center [468, 569] width 95 height 16
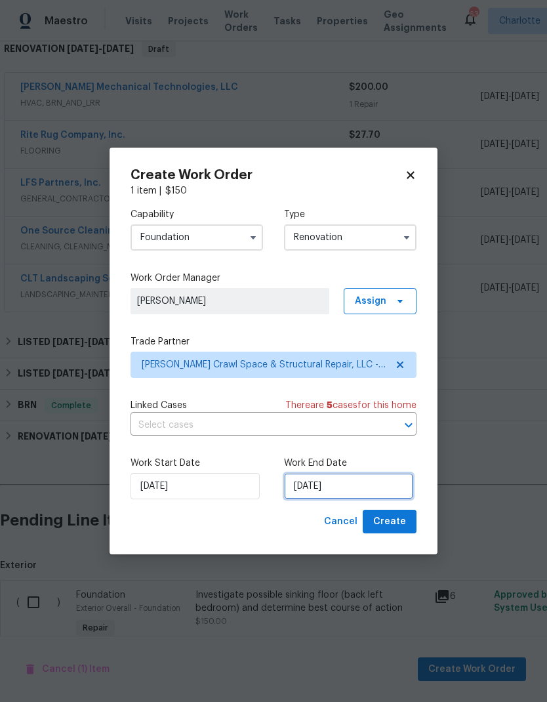
click at [349, 495] on input "[DATE]" at bounding box center [348, 486] width 129 height 26
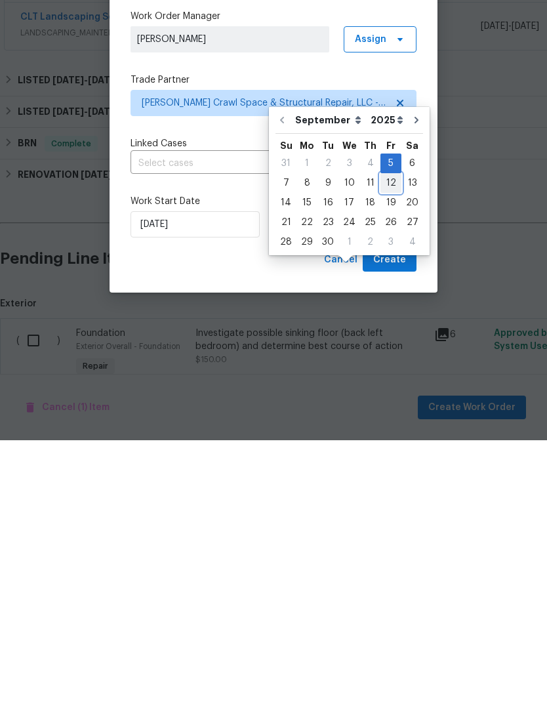
click at [382, 436] on div "12" at bounding box center [391, 445] width 21 height 18
type input "[DATE]"
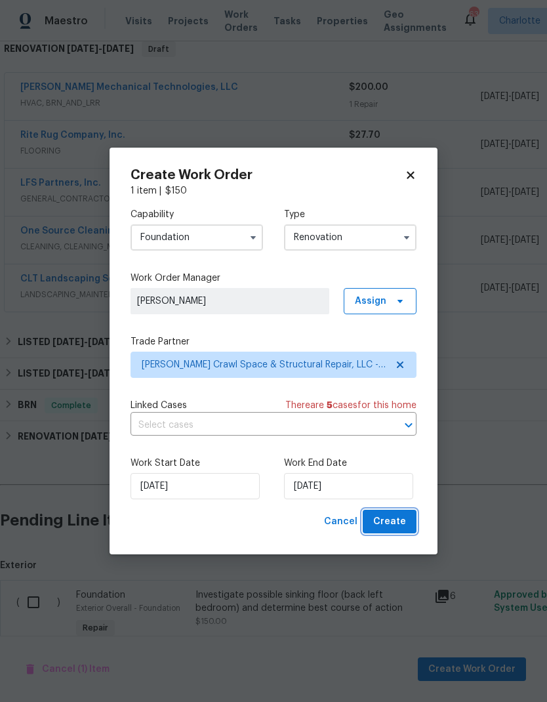
click at [409, 518] on button "Create" at bounding box center [390, 522] width 54 height 24
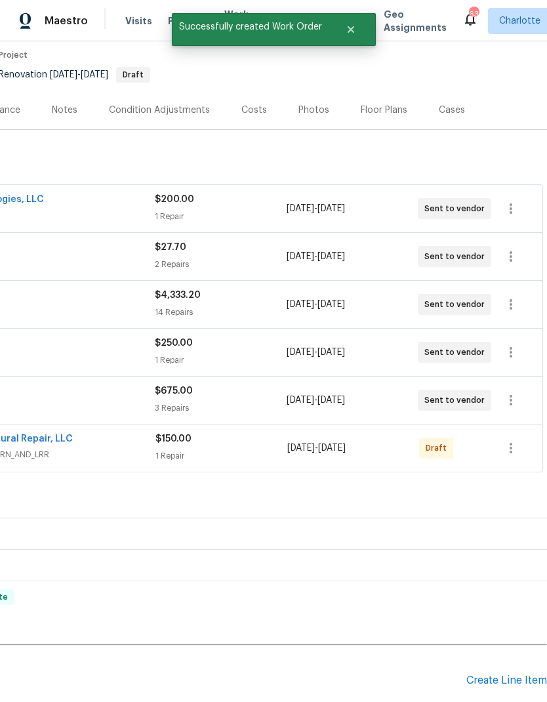
scroll to position [108, 194]
click at [515, 441] on icon "button" at bounding box center [511, 449] width 16 height 16
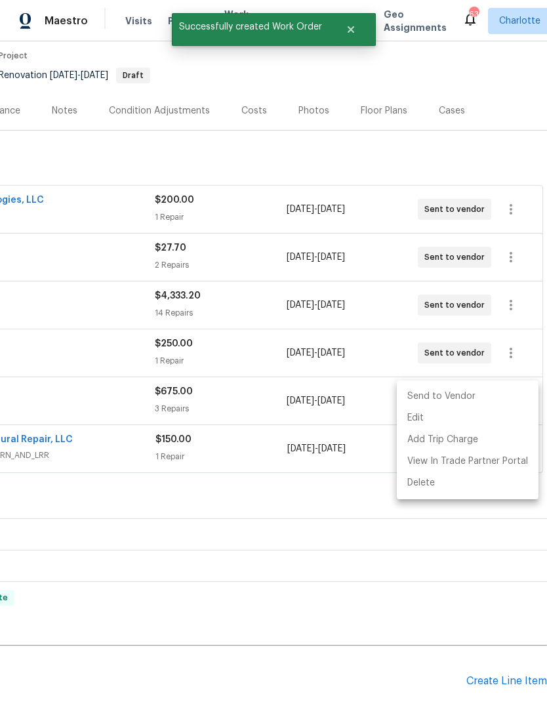
click at [473, 399] on li "Send to Vendor" at bounding box center [468, 397] width 142 height 22
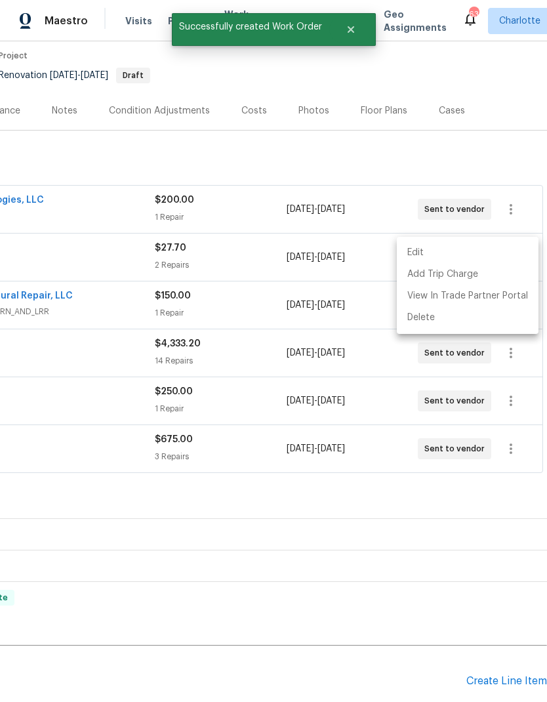
click at [423, 631] on div at bounding box center [273, 351] width 547 height 702
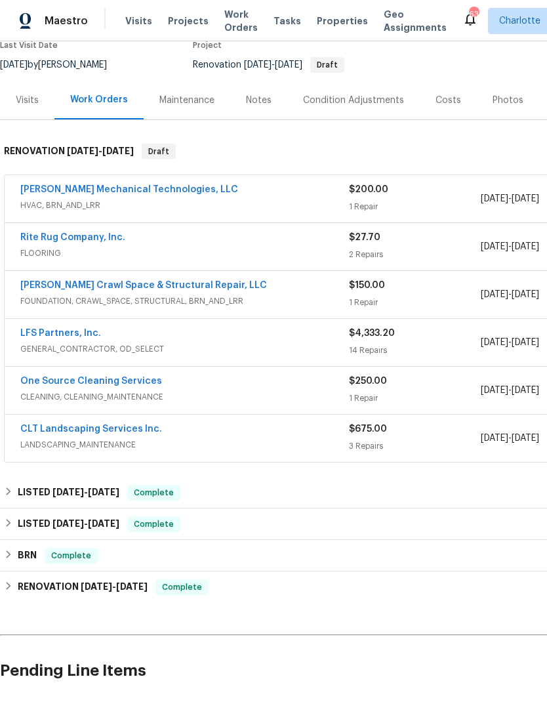
scroll to position [135, 0]
